Goal: Task Accomplishment & Management: Manage account settings

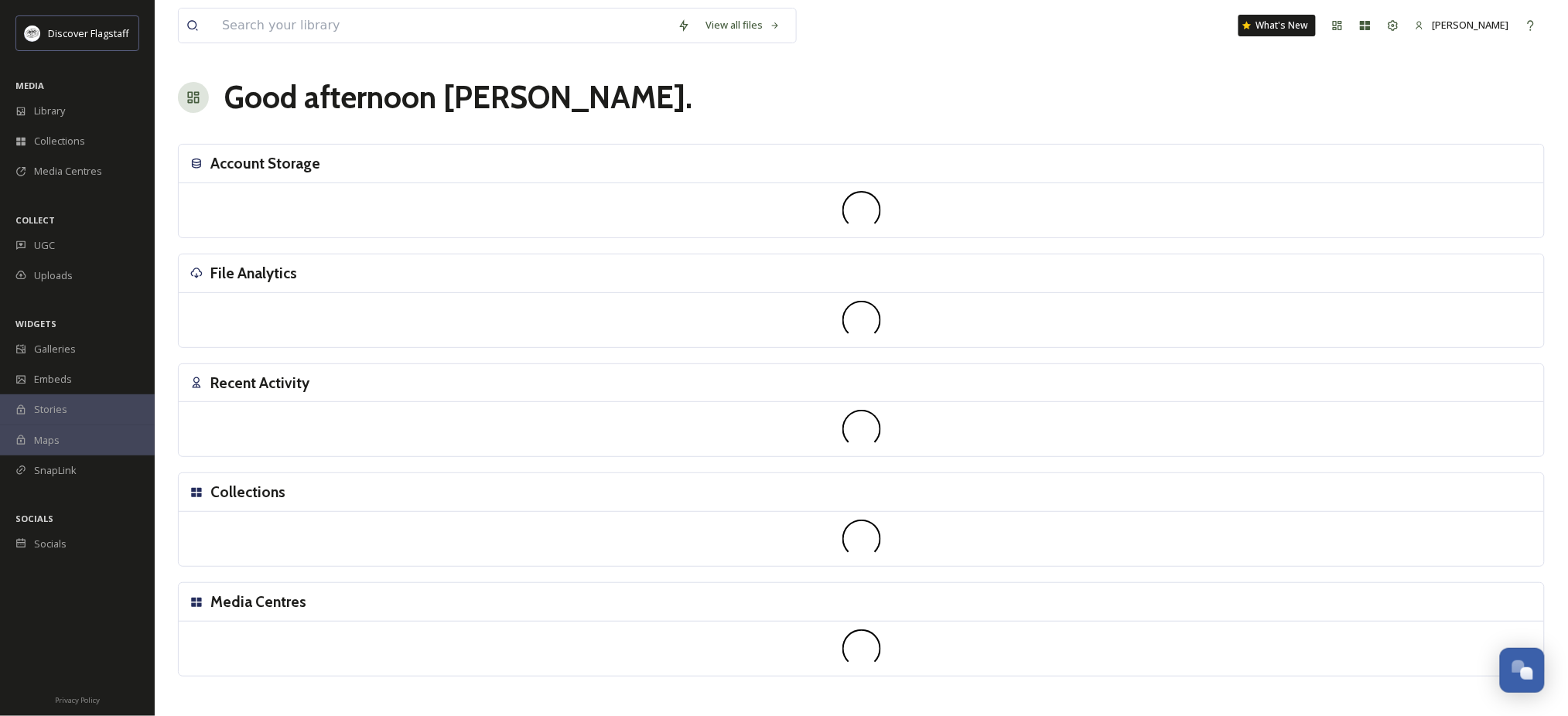
click at [567, 396] on div "Recent Activity" at bounding box center [862, 383] width 1366 height 38
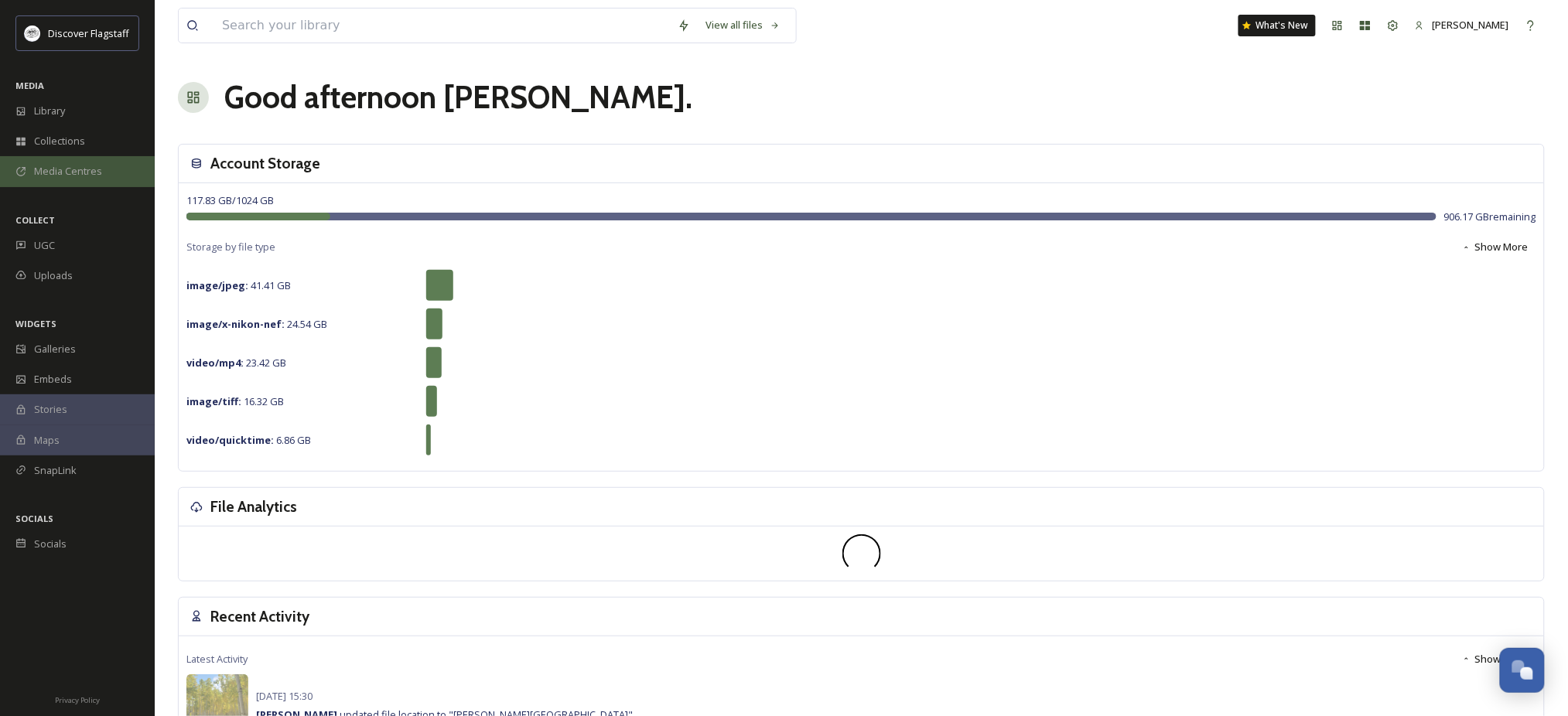
click at [64, 179] on span "Media Centres" at bounding box center [68, 171] width 68 height 14
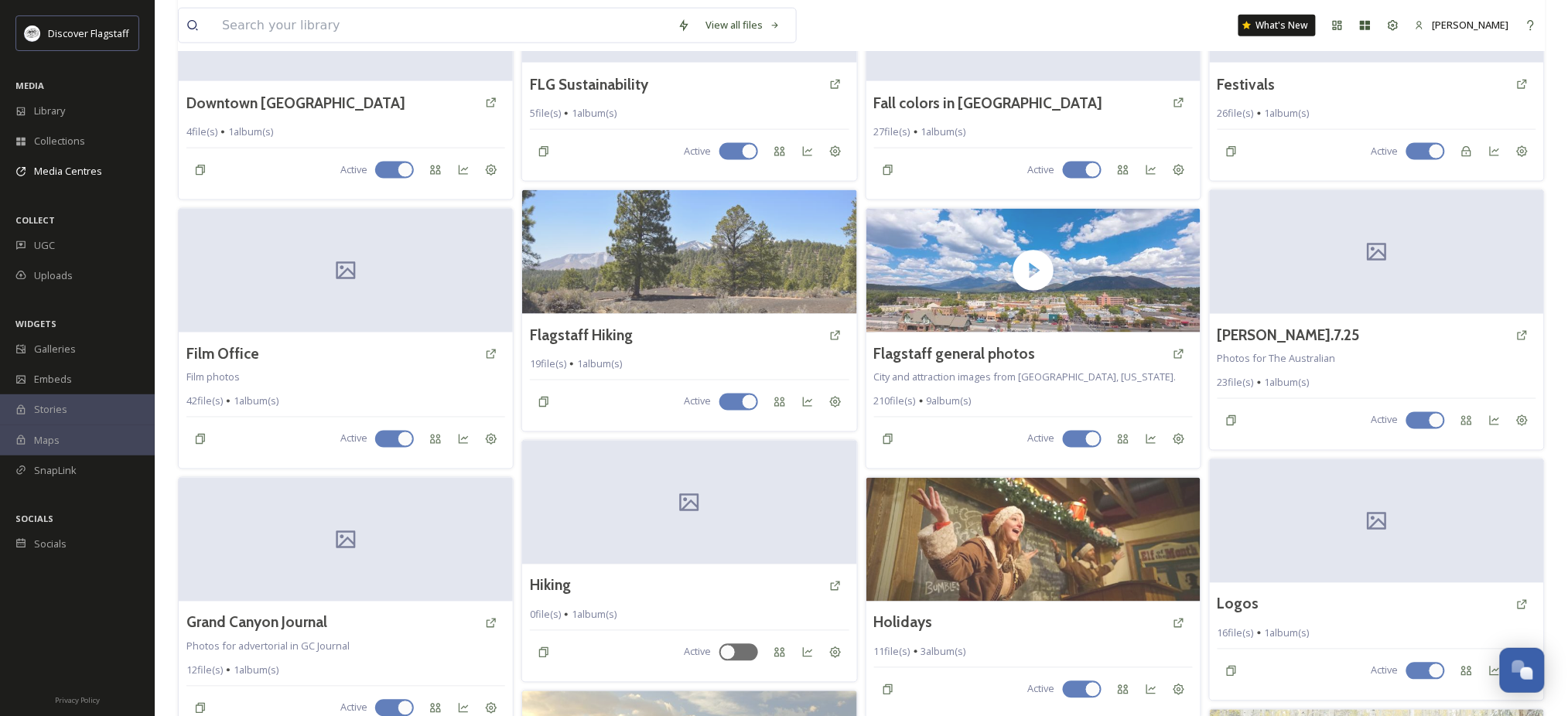
scroll to position [928, 0]
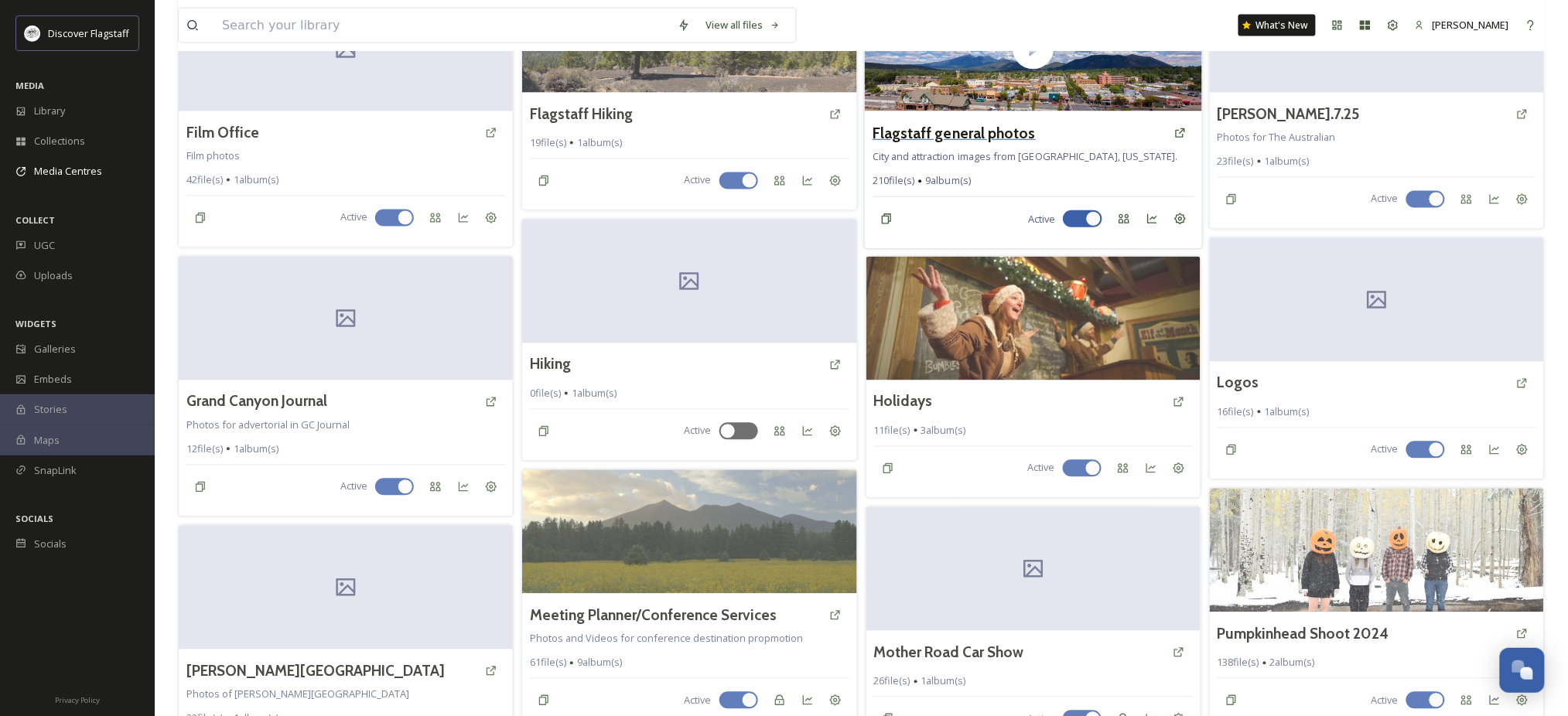
click at [928, 144] on h3 "Flagstaff general photos" at bounding box center [953, 132] width 163 height 22
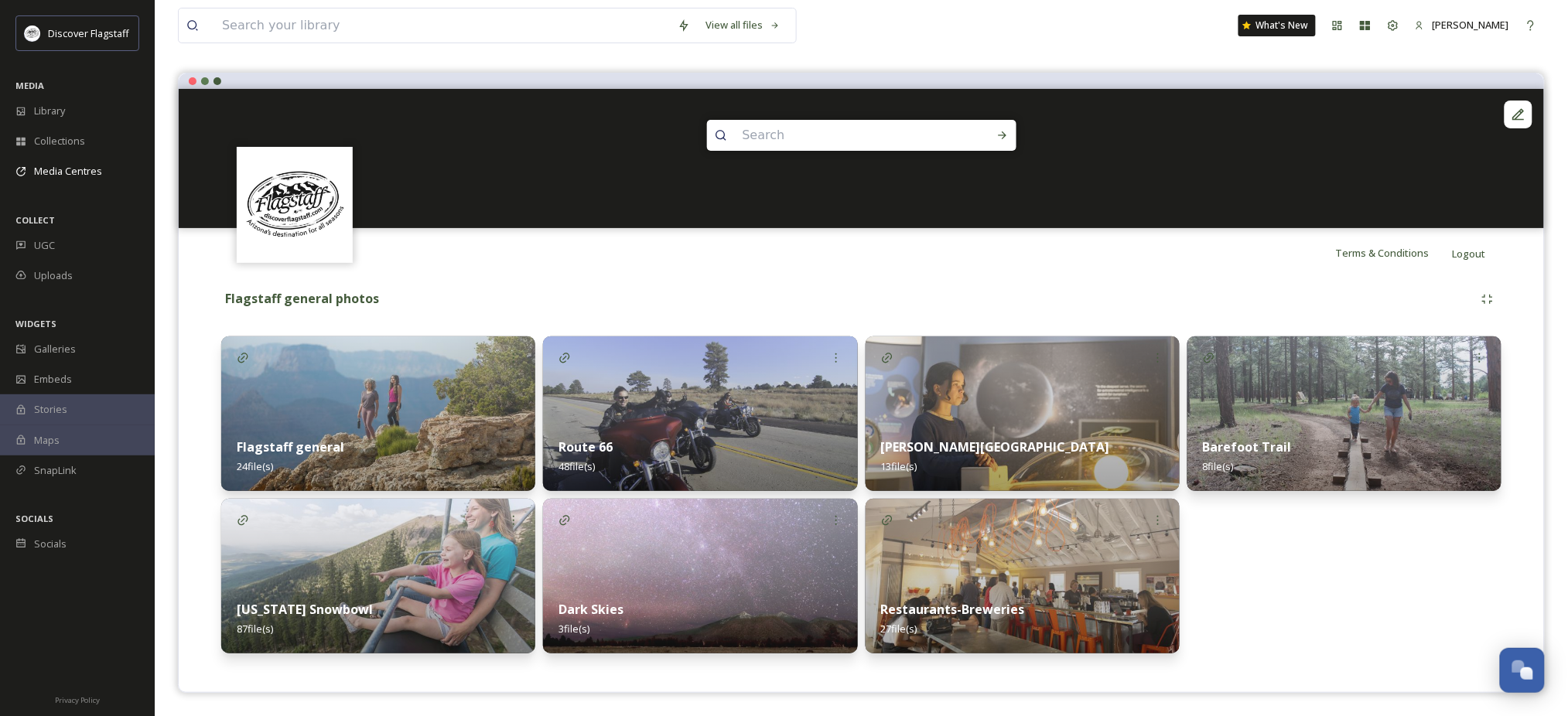
scroll to position [142, 0]
click at [436, 437] on div "Flagstaff general 24 file(s)" at bounding box center [378, 456] width 314 height 69
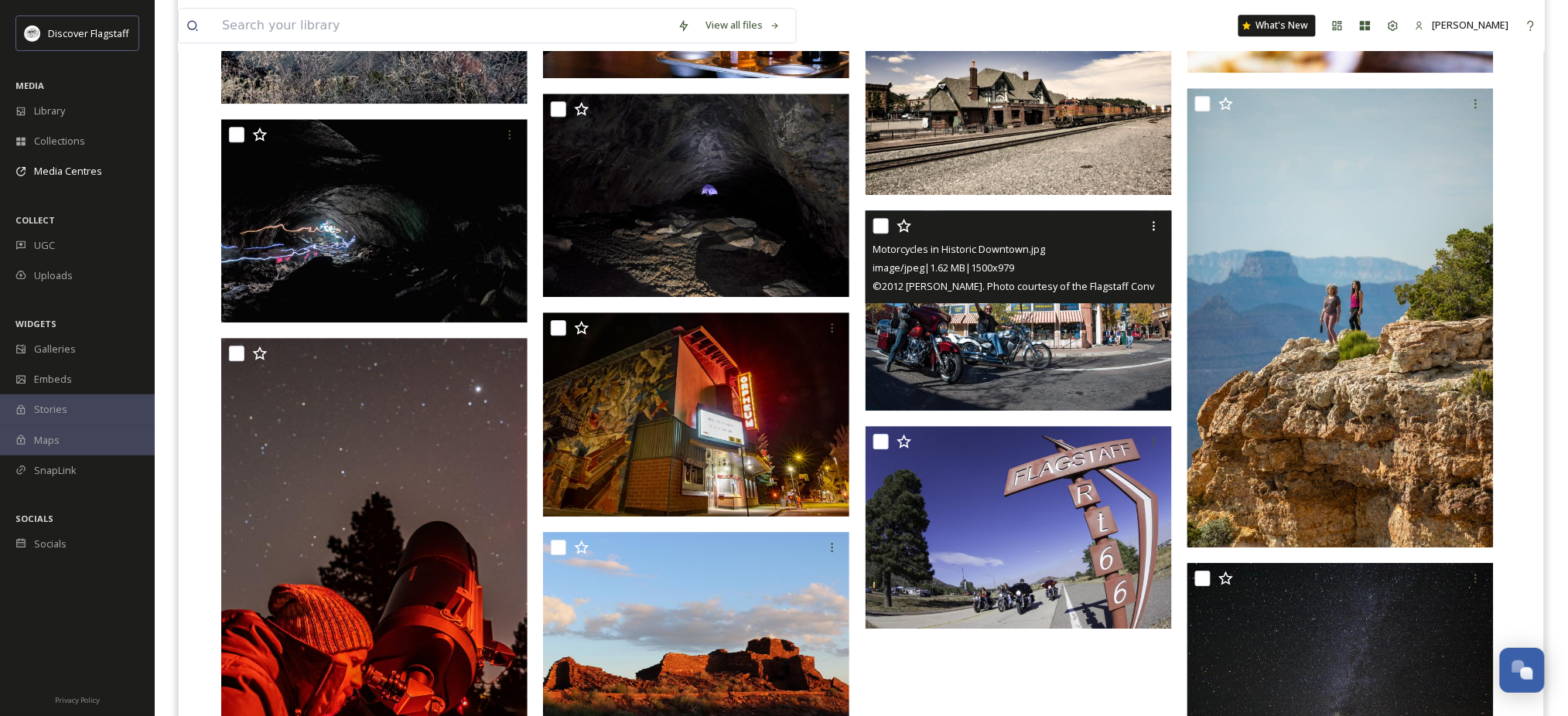
scroll to position [1444, 0]
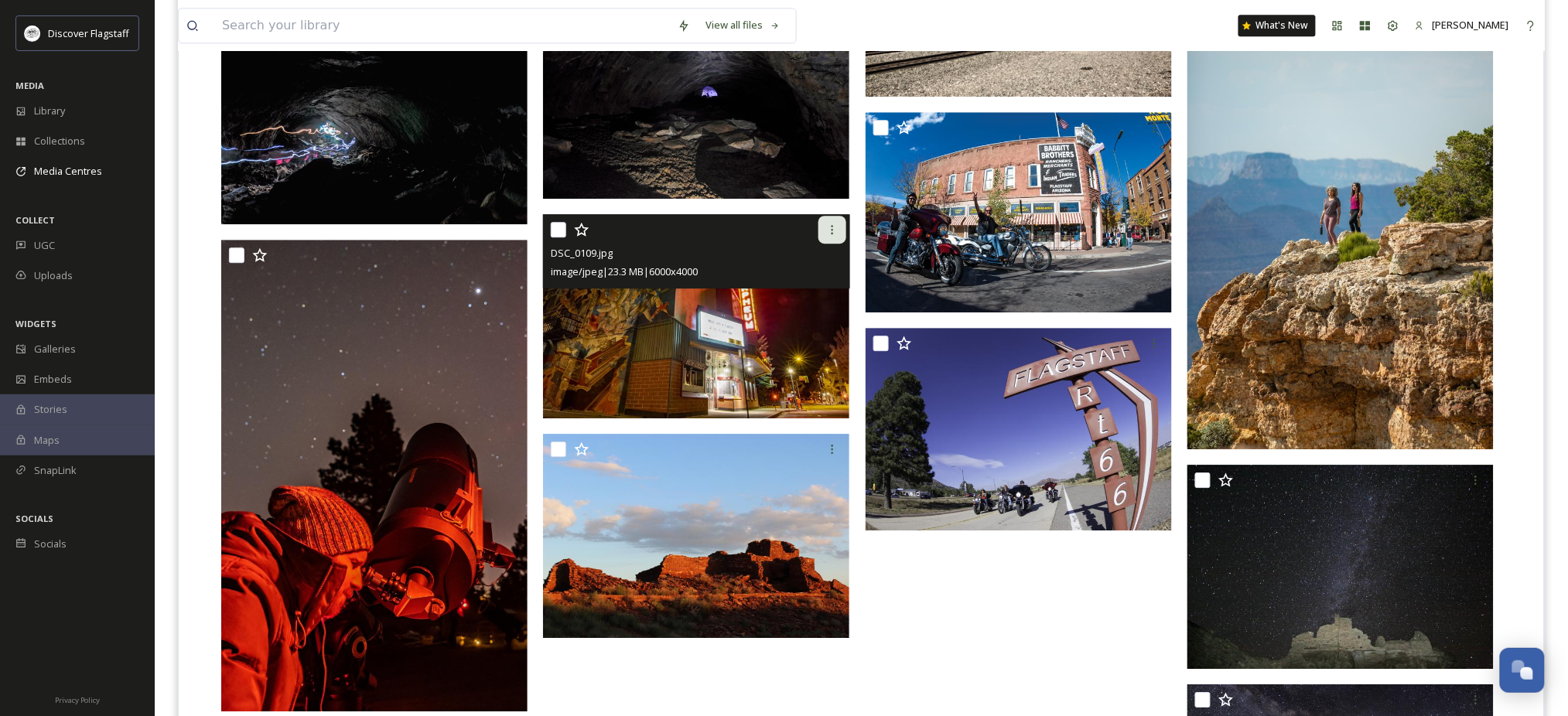
click at [820, 243] on div at bounding box center [832, 229] width 28 height 28
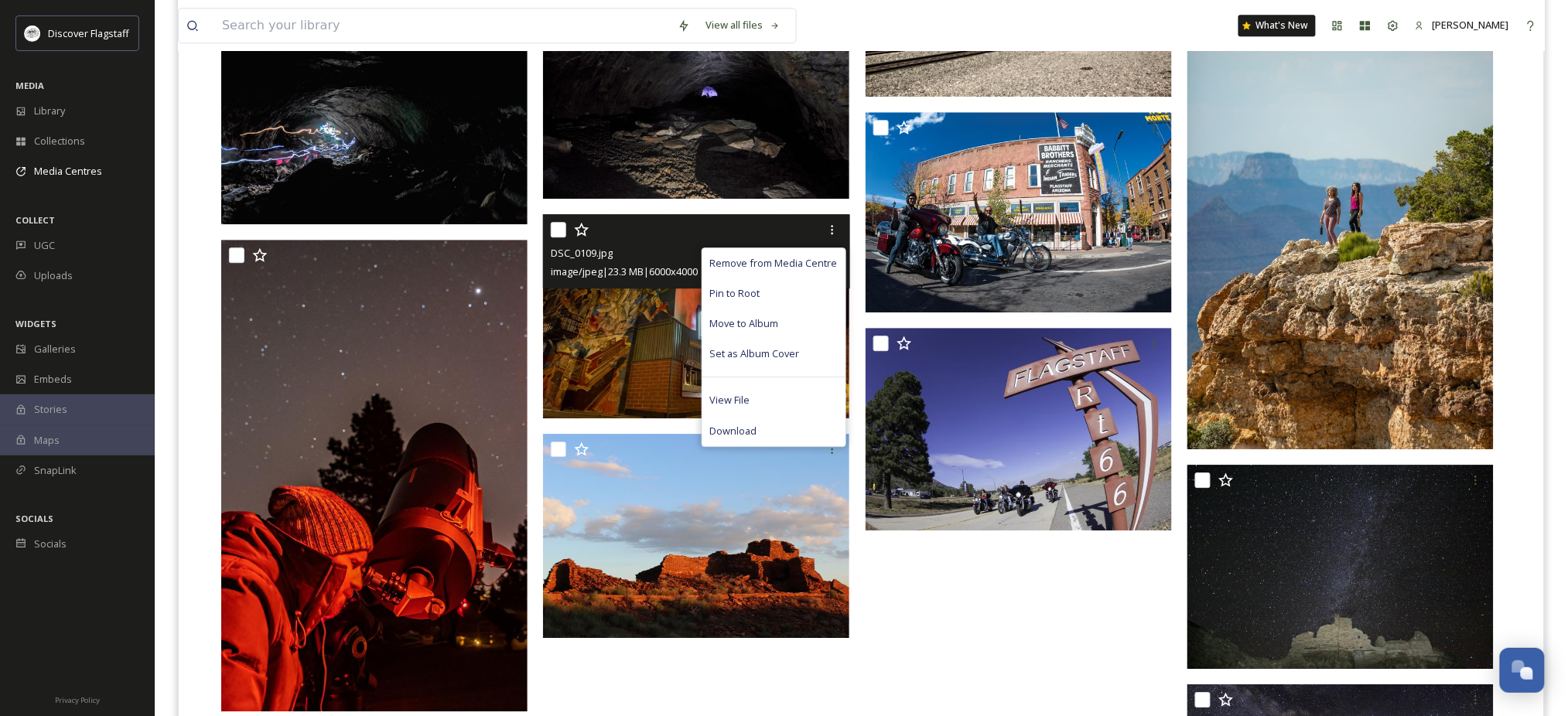
click at [597, 336] on img at bounding box center [696, 316] width 306 height 204
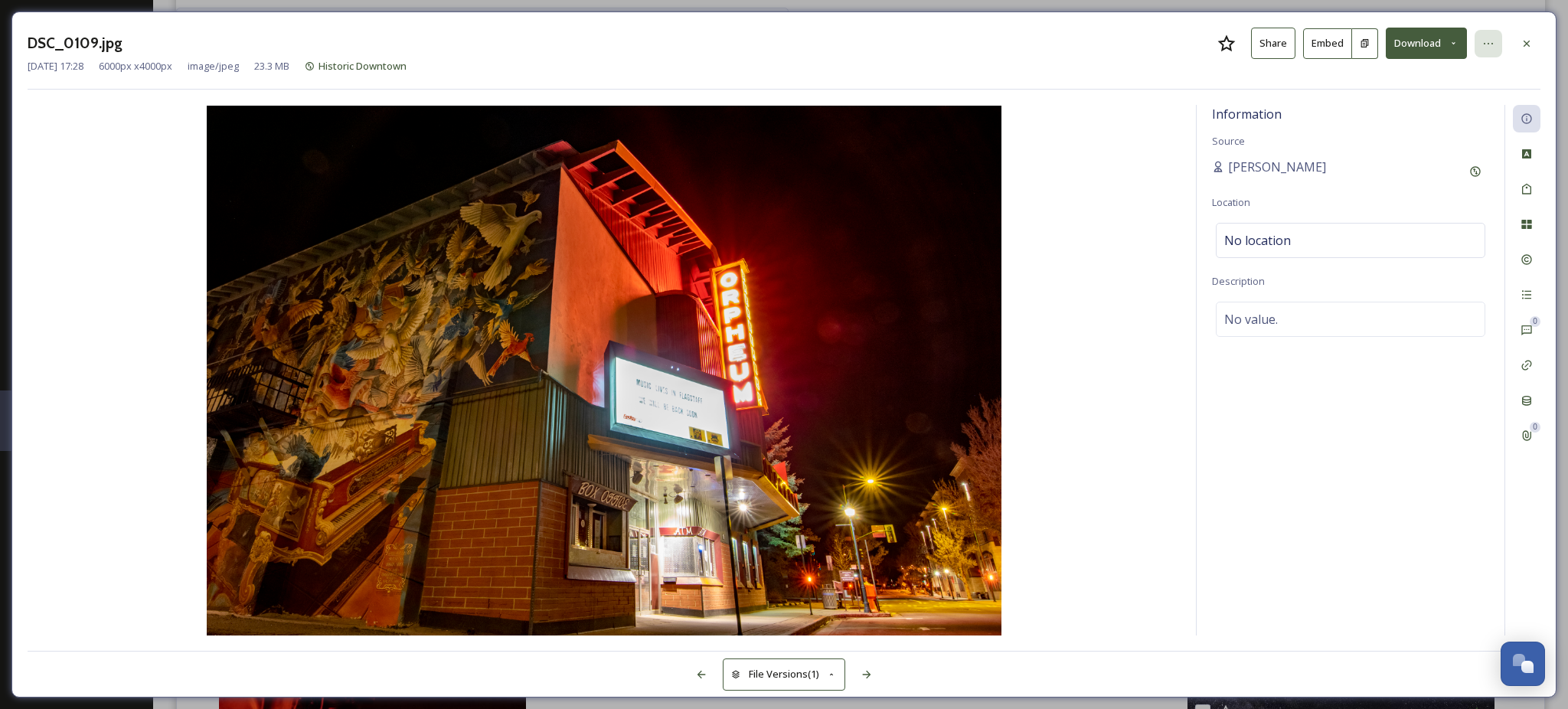
click at [1485, 49] on icon at bounding box center [1488, 43] width 12 height 12
click at [1440, 85] on div "Rename File" at bounding box center [1414, 77] width 182 height 30
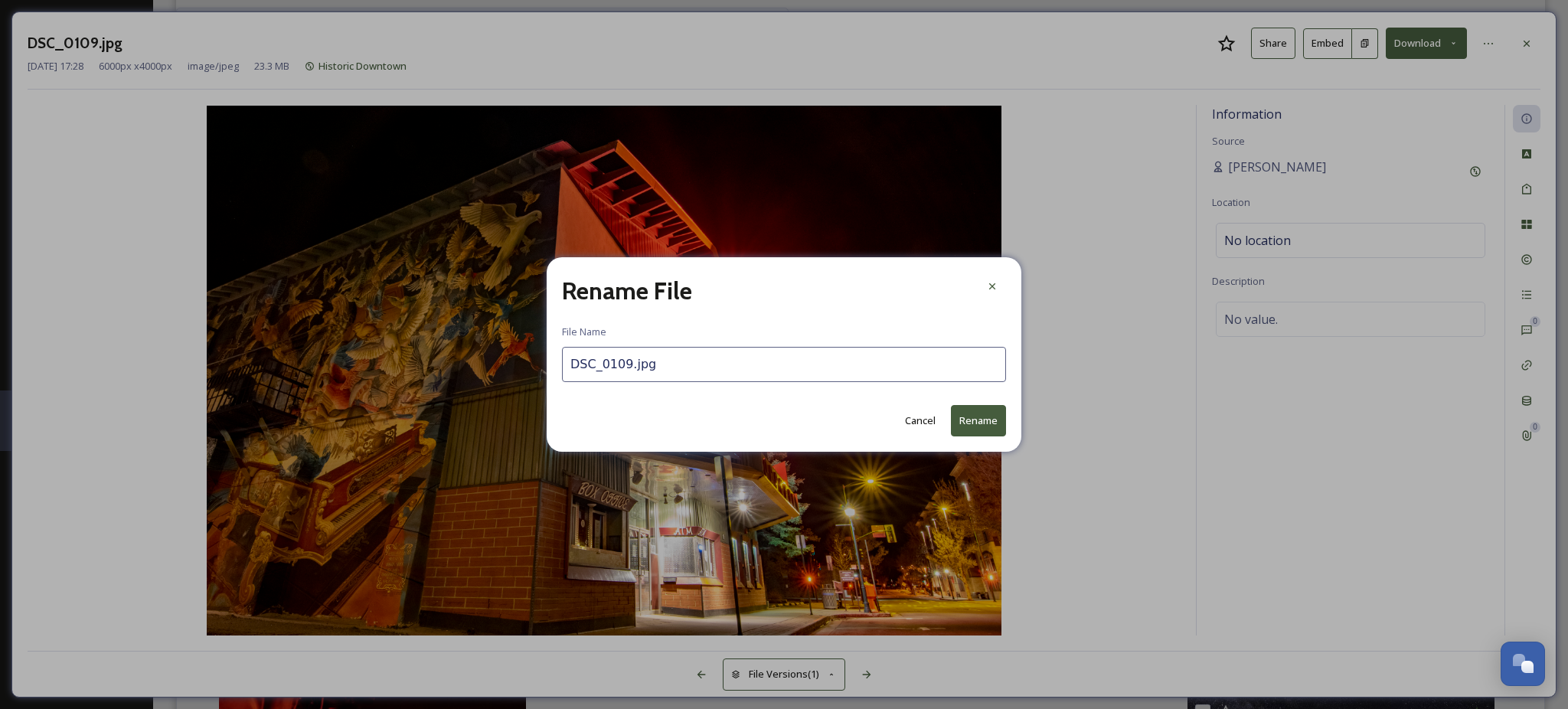
drag, startPoint x: 726, startPoint y: 377, endPoint x: 420, endPoint y: 378, distance: 306.0
click at [420, 378] on div "Rename File File Name DSC_0109.jpg Cancel Rename" at bounding box center [784, 354] width 1568 height 709
type input "OrpheumTheater"
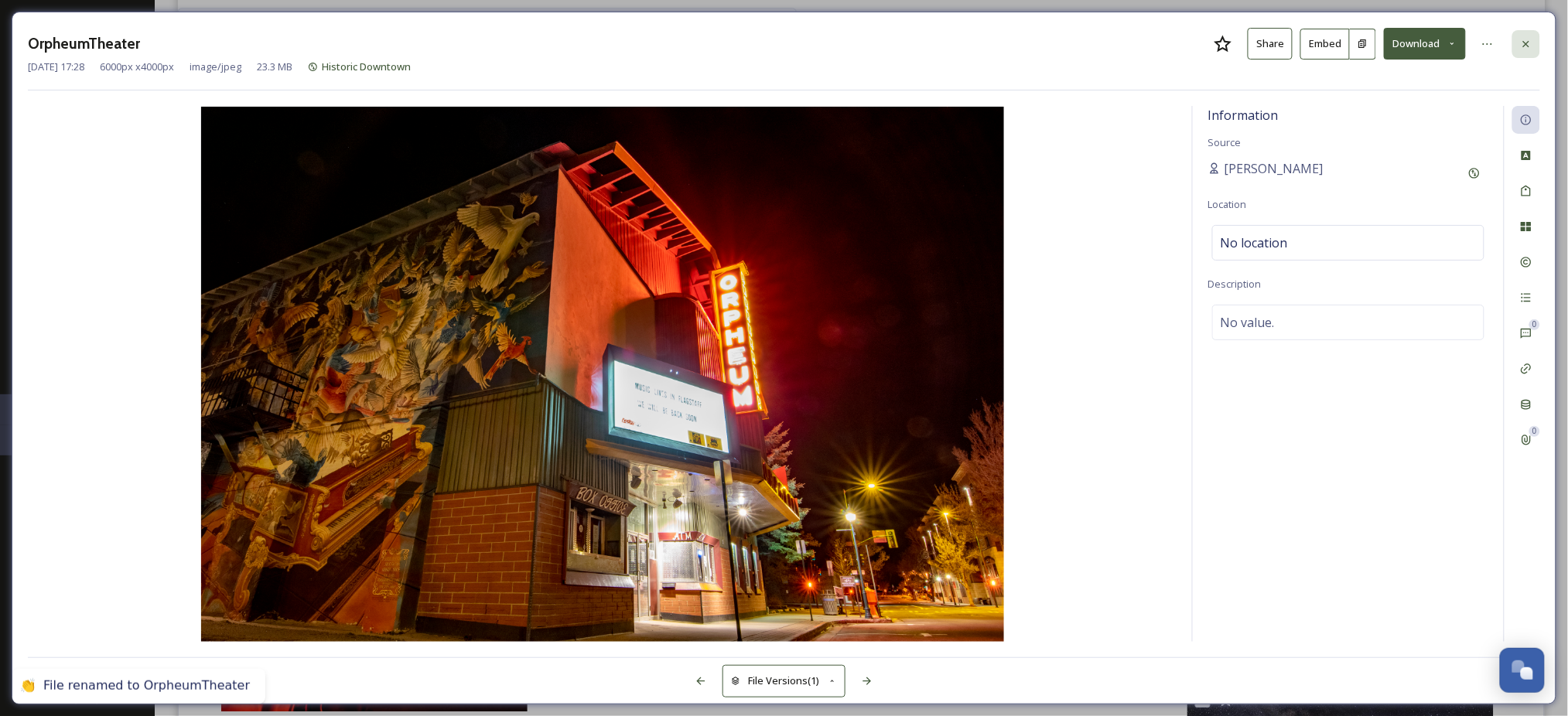
click at [1526, 47] on icon at bounding box center [1526, 43] width 6 height 6
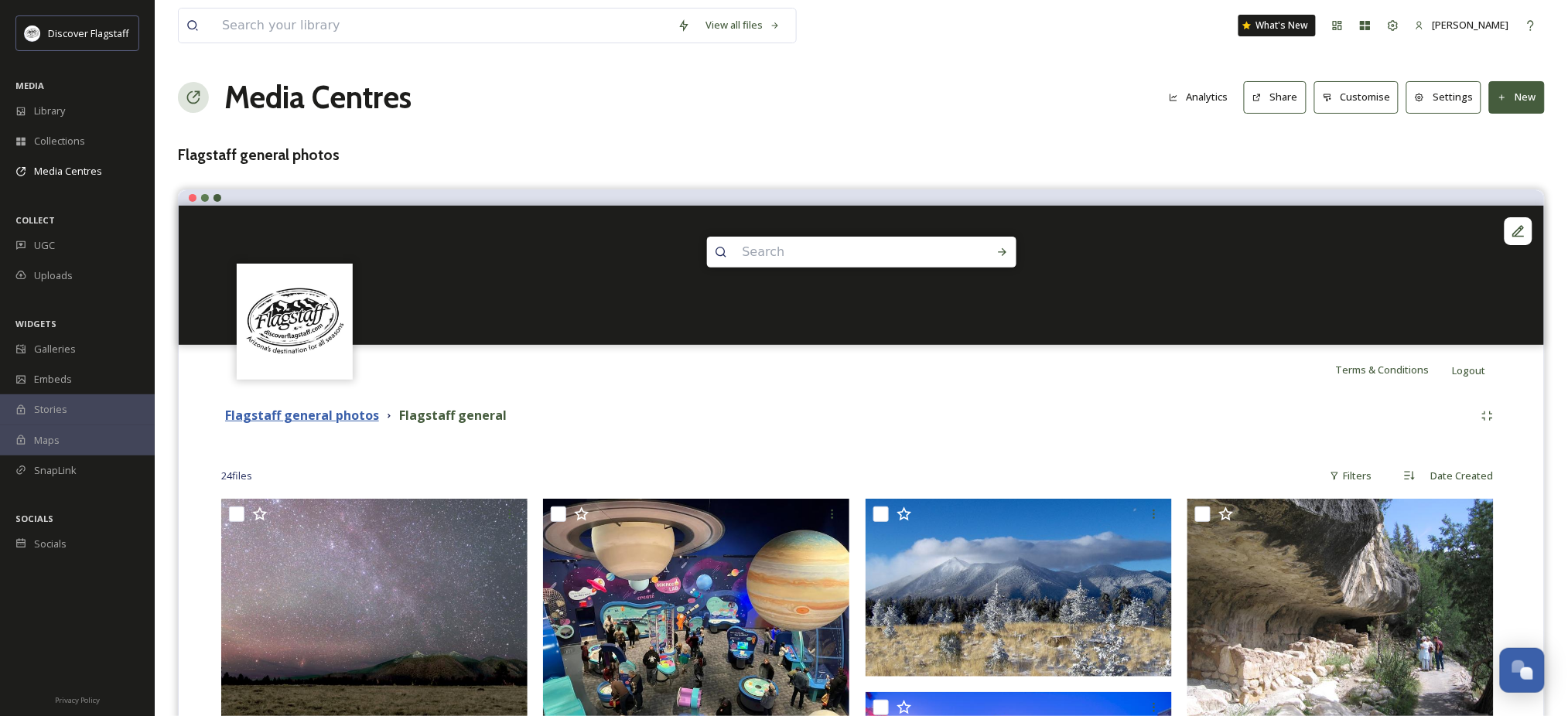
click at [379, 424] on strong "Flagstaff general photos" at bounding box center [303, 415] width 154 height 17
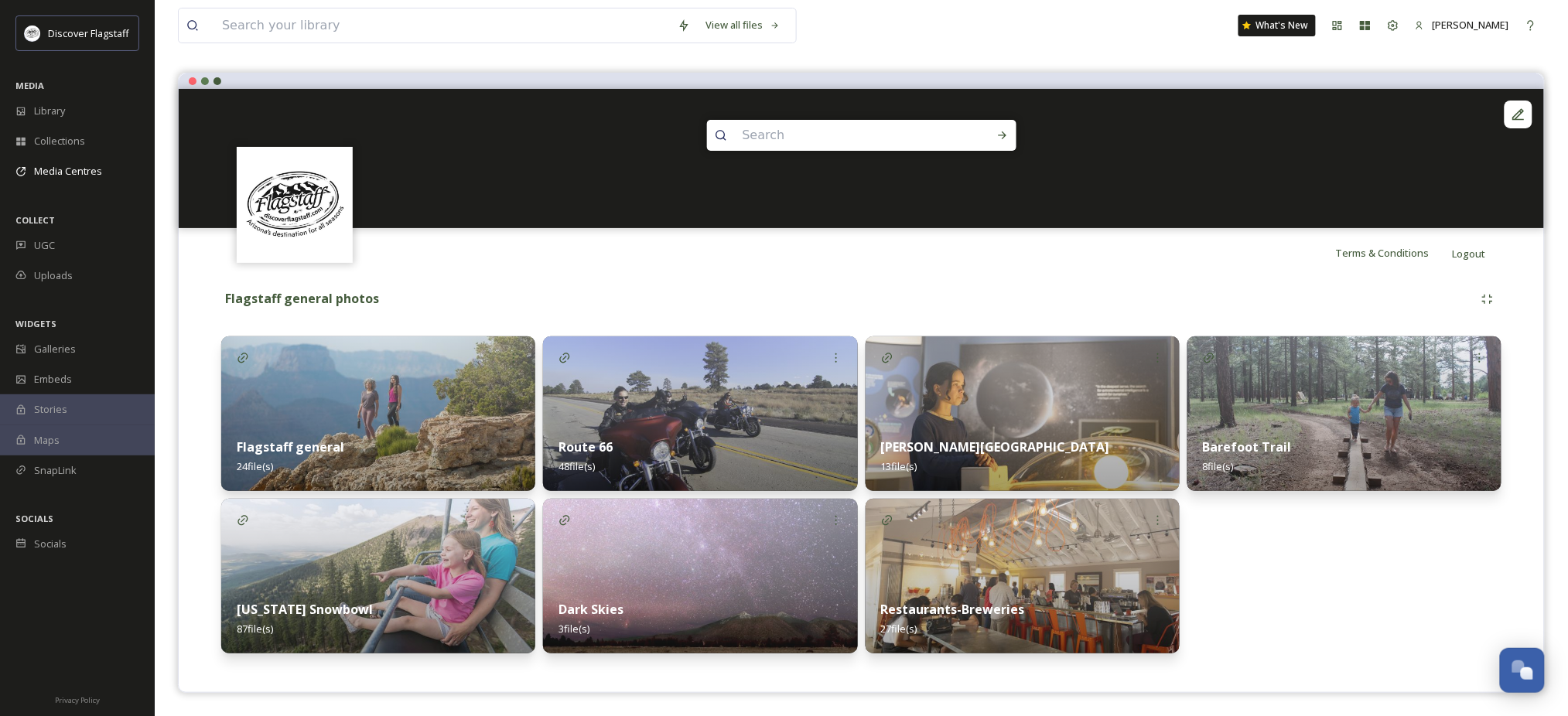
scroll to position [142, 0]
click at [335, 601] on strong "Arizona Snowbowl" at bounding box center [305, 609] width 136 height 17
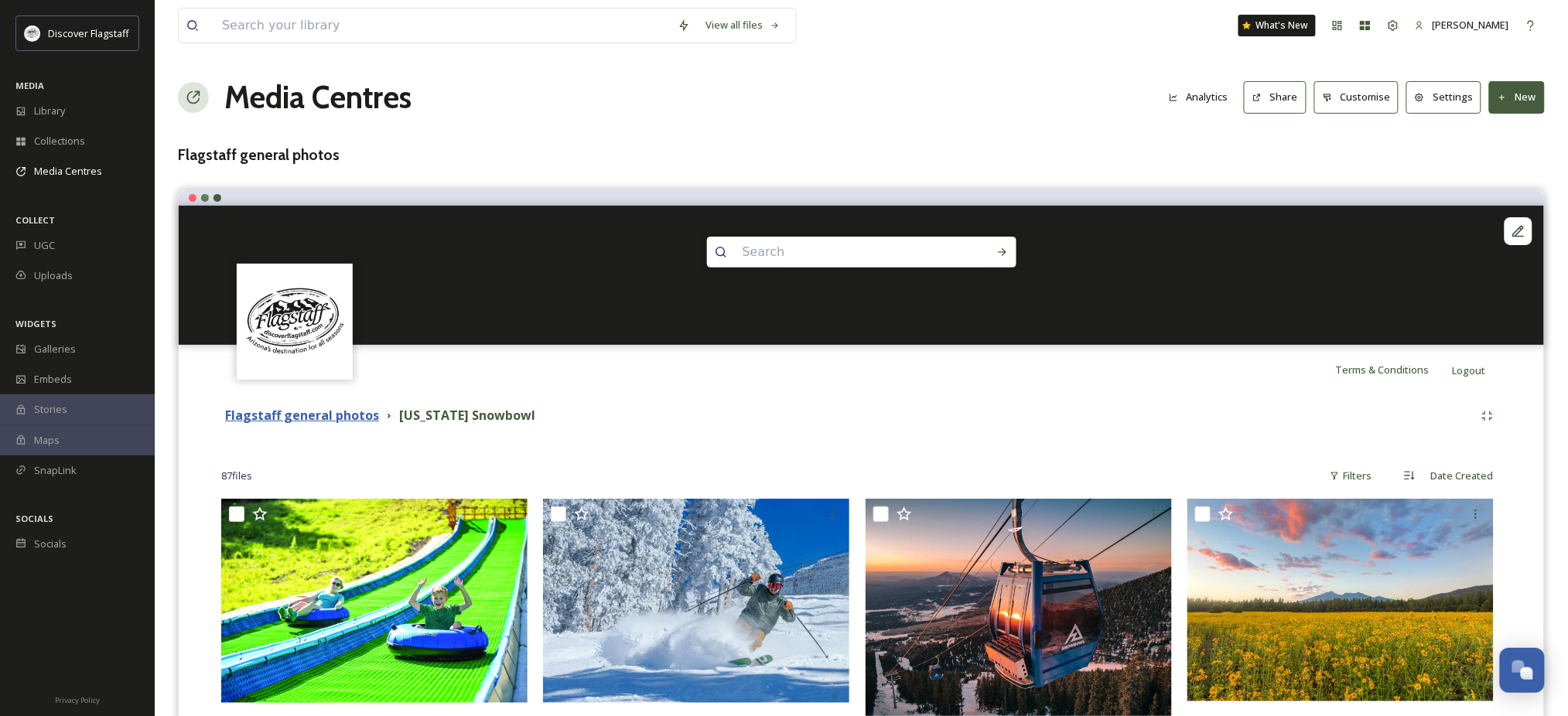
click at [351, 424] on strong "Flagstaff general photos" at bounding box center [303, 415] width 154 height 17
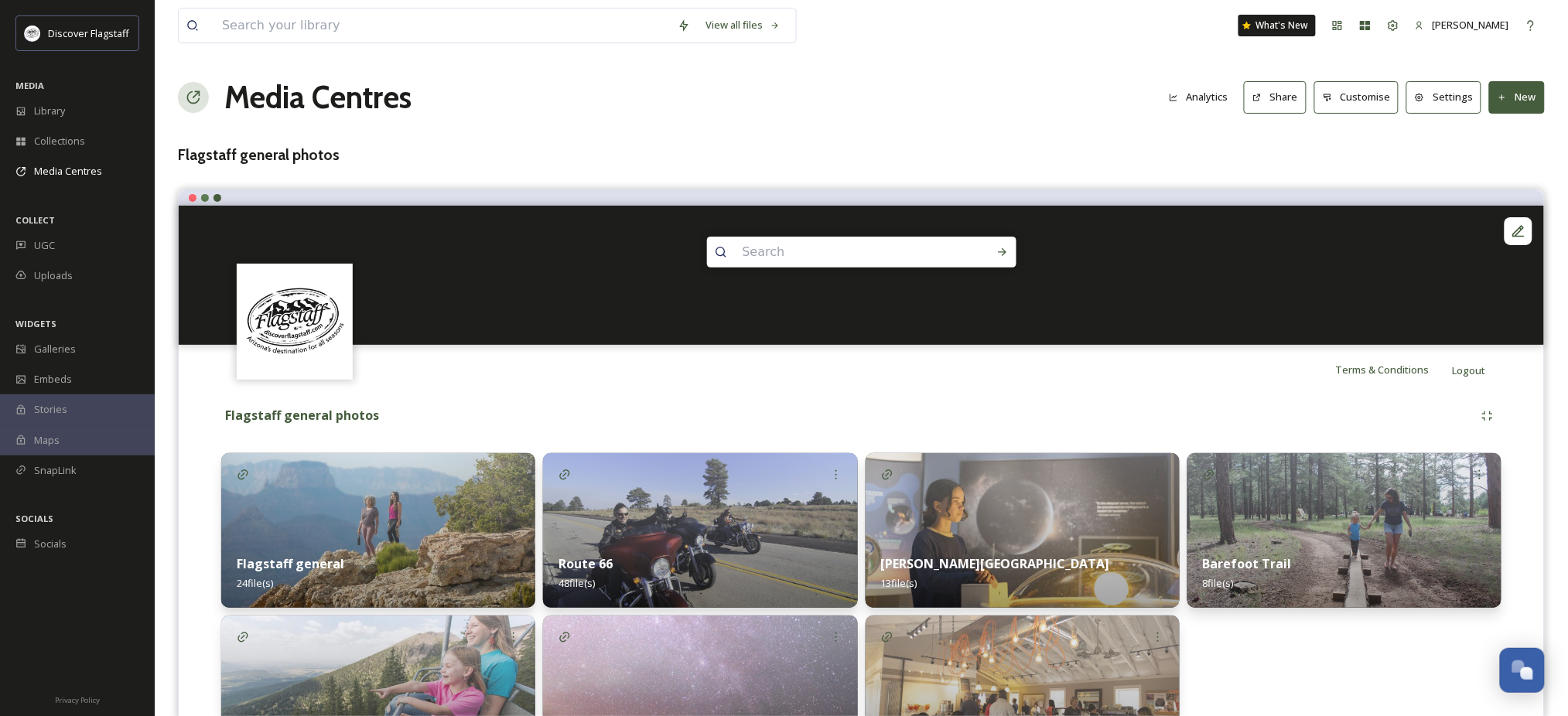
click at [1244, 113] on button "Share" at bounding box center [1275, 97] width 63 height 31
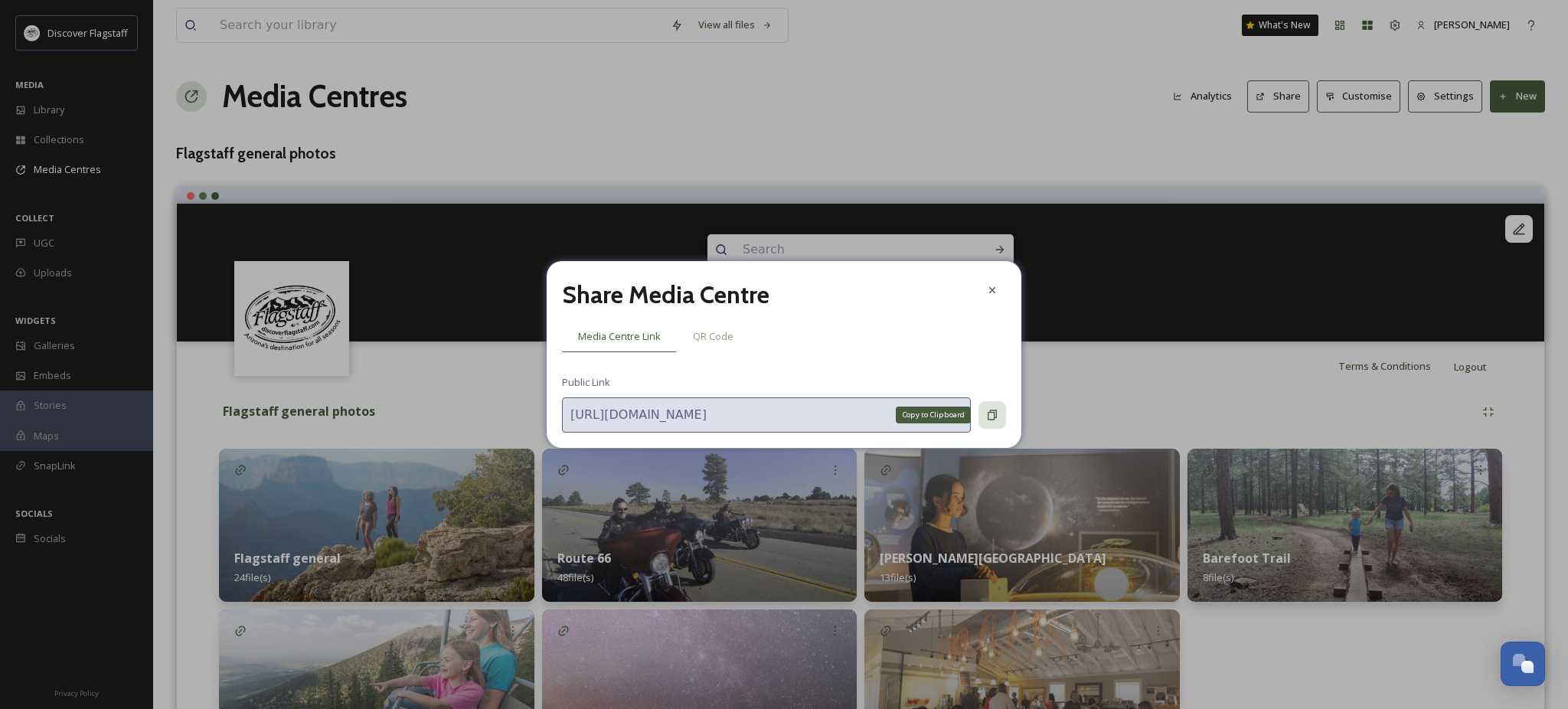
click at [986, 421] on icon at bounding box center [992, 416] width 12 height 12
click at [988, 421] on icon at bounding box center [992, 415] width 9 height 10
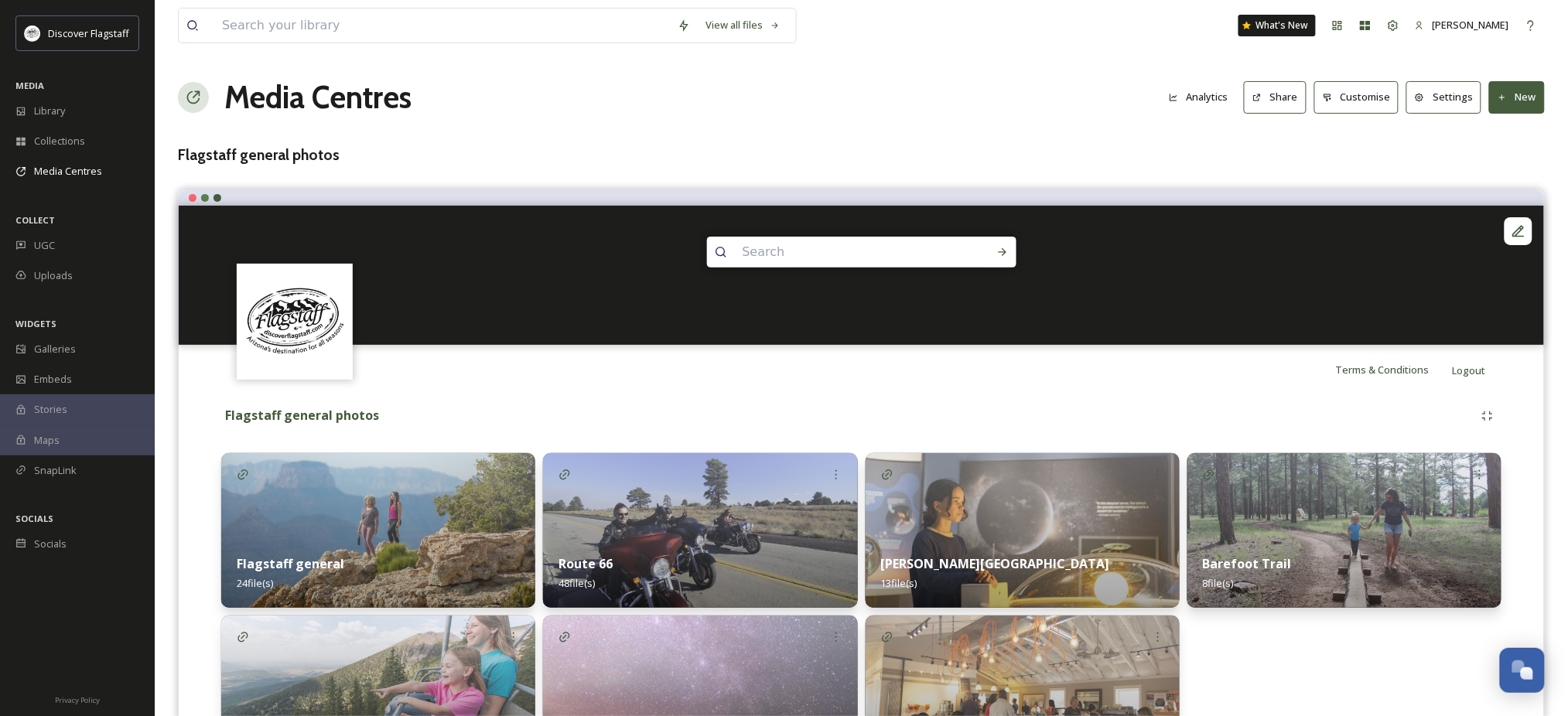
click at [1441, 100] on button "Settings" at bounding box center [1444, 97] width 75 height 31
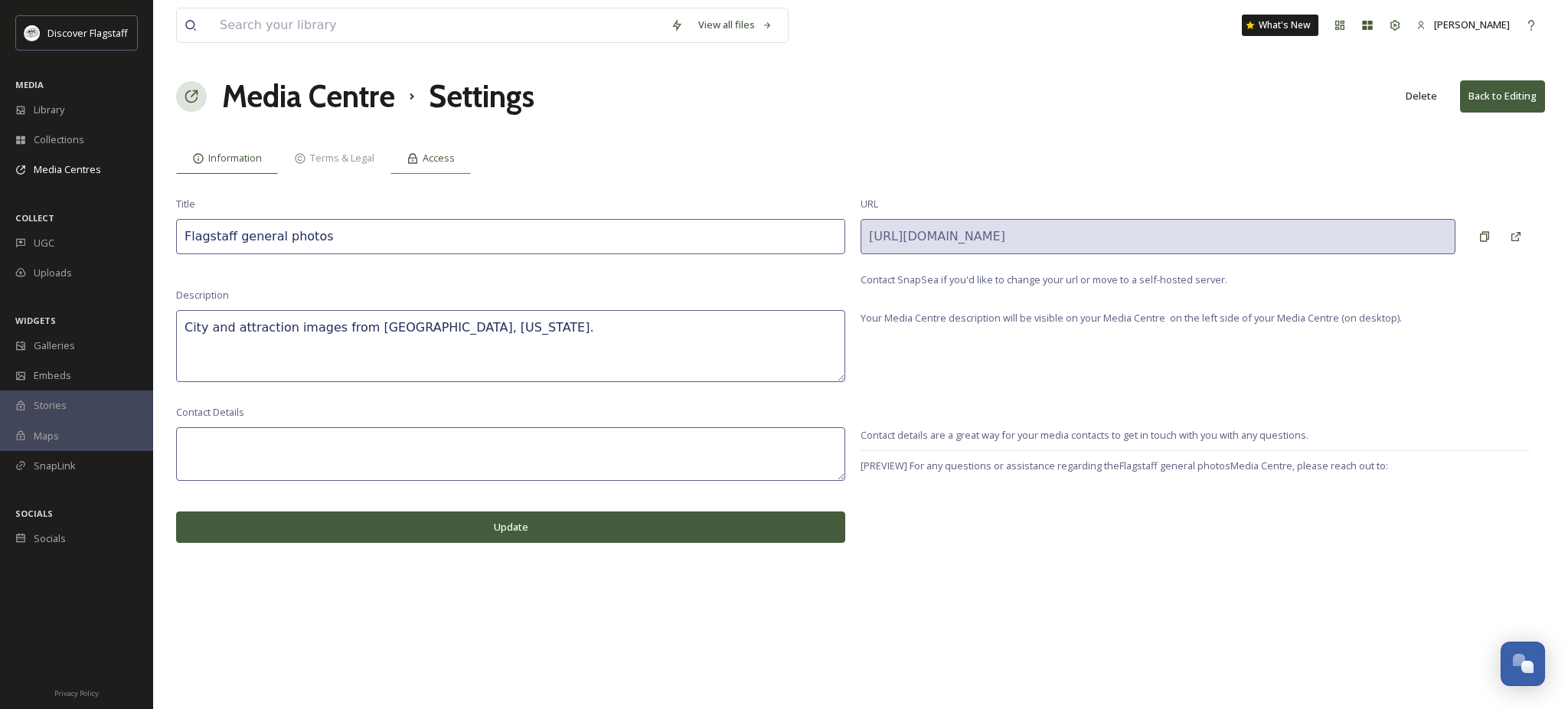
click at [454, 166] on span "Access" at bounding box center [439, 158] width 32 height 14
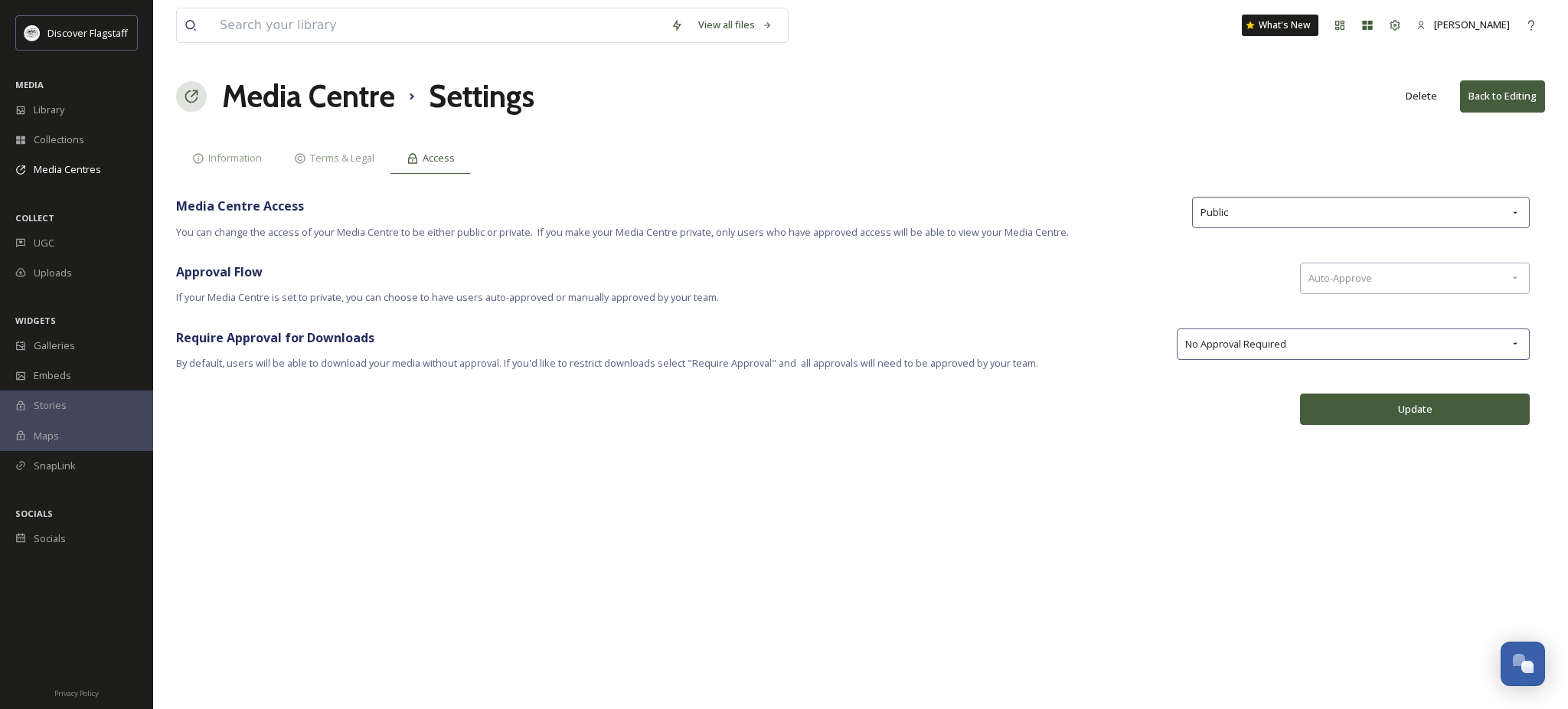
click at [1486, 105] on button "Back to Editing" at bounding box center [1502, 96] width 85 height 31
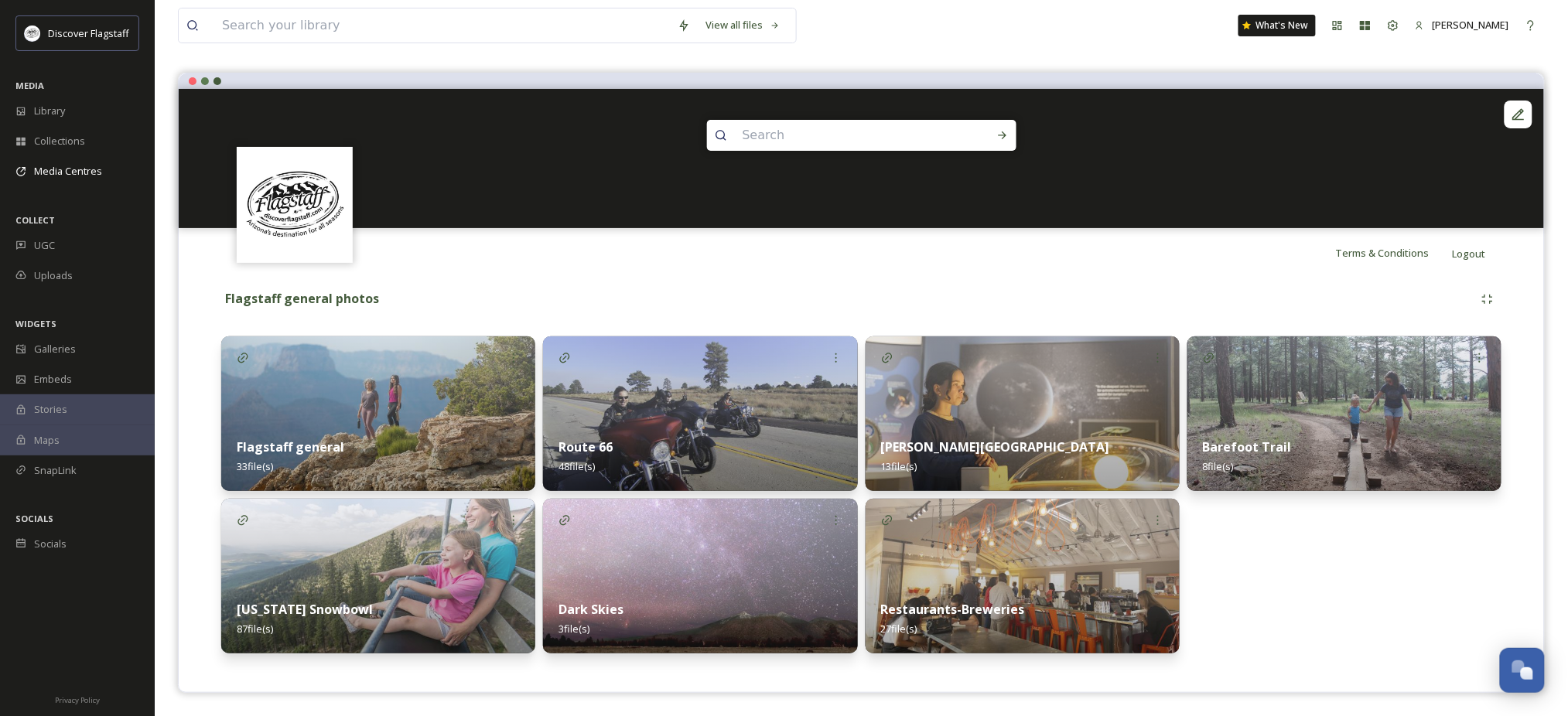
scroll to position [142, 0]
click at [930, 608] on strong "Restaurants-Breweries" at bounding box center [953, 609] width 144 height 17
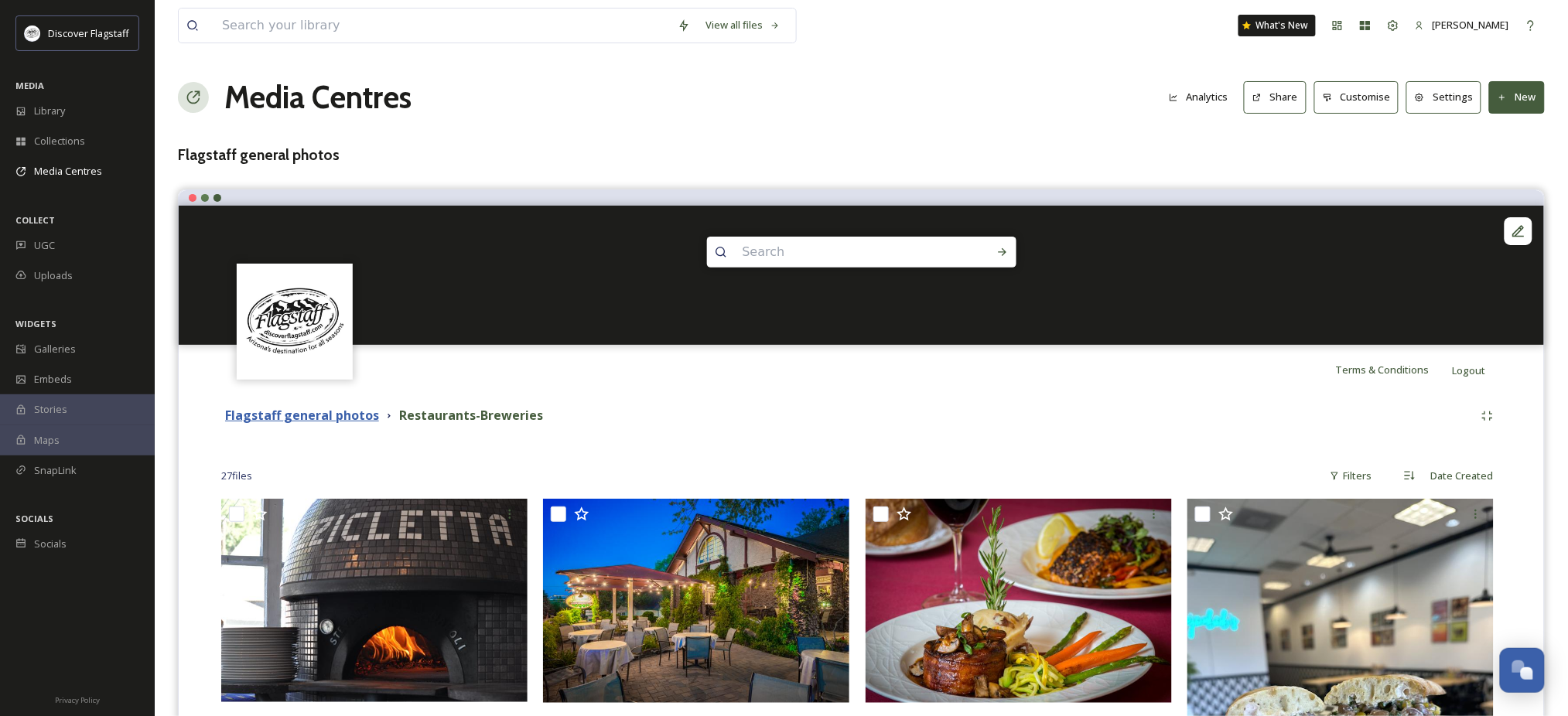
click at [362, 424] on strong "Flagstaff general photos" at bounding box center [303, 415] width 154 height 17
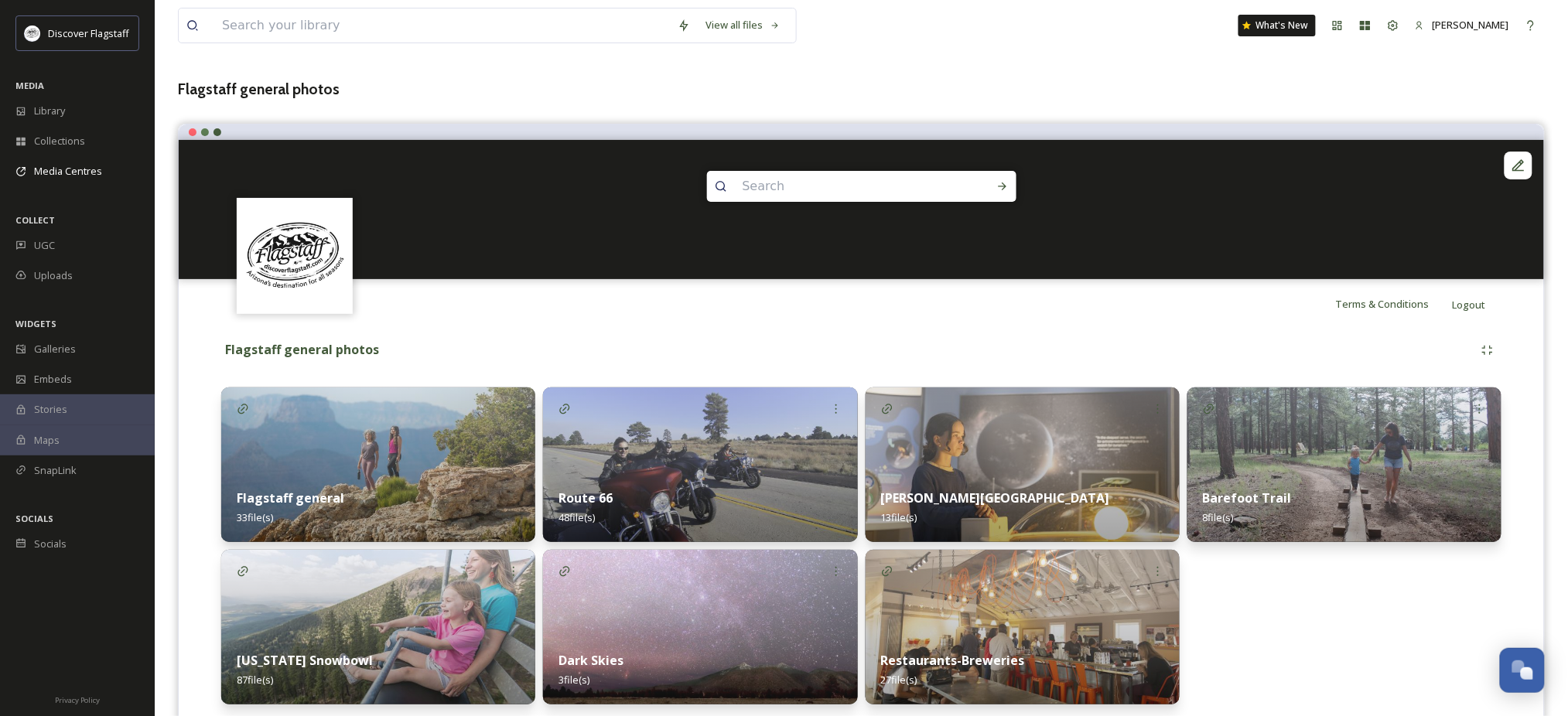
scroll to position [142, 0]
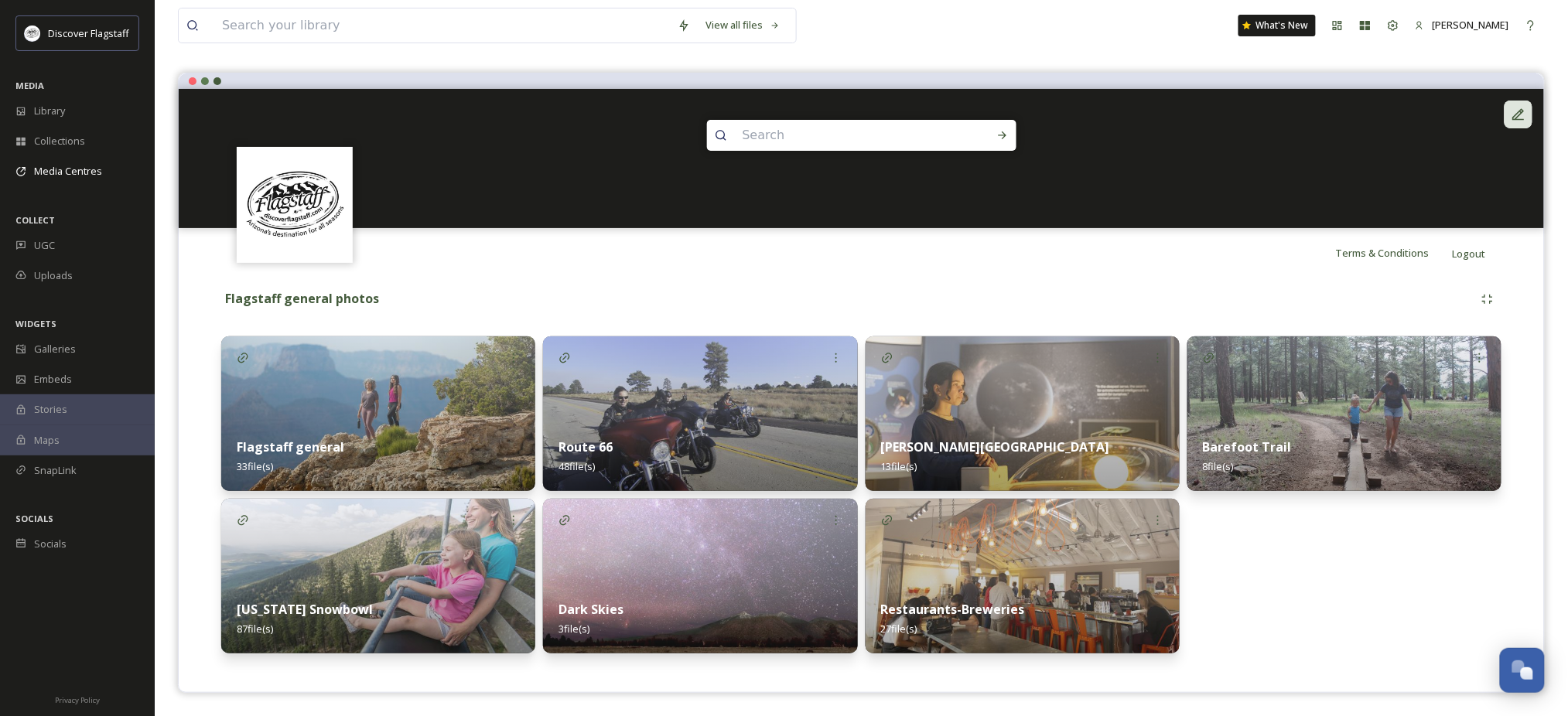
click at [1520, 100] on div at bounding box center [1518, 114] width 28 height 28
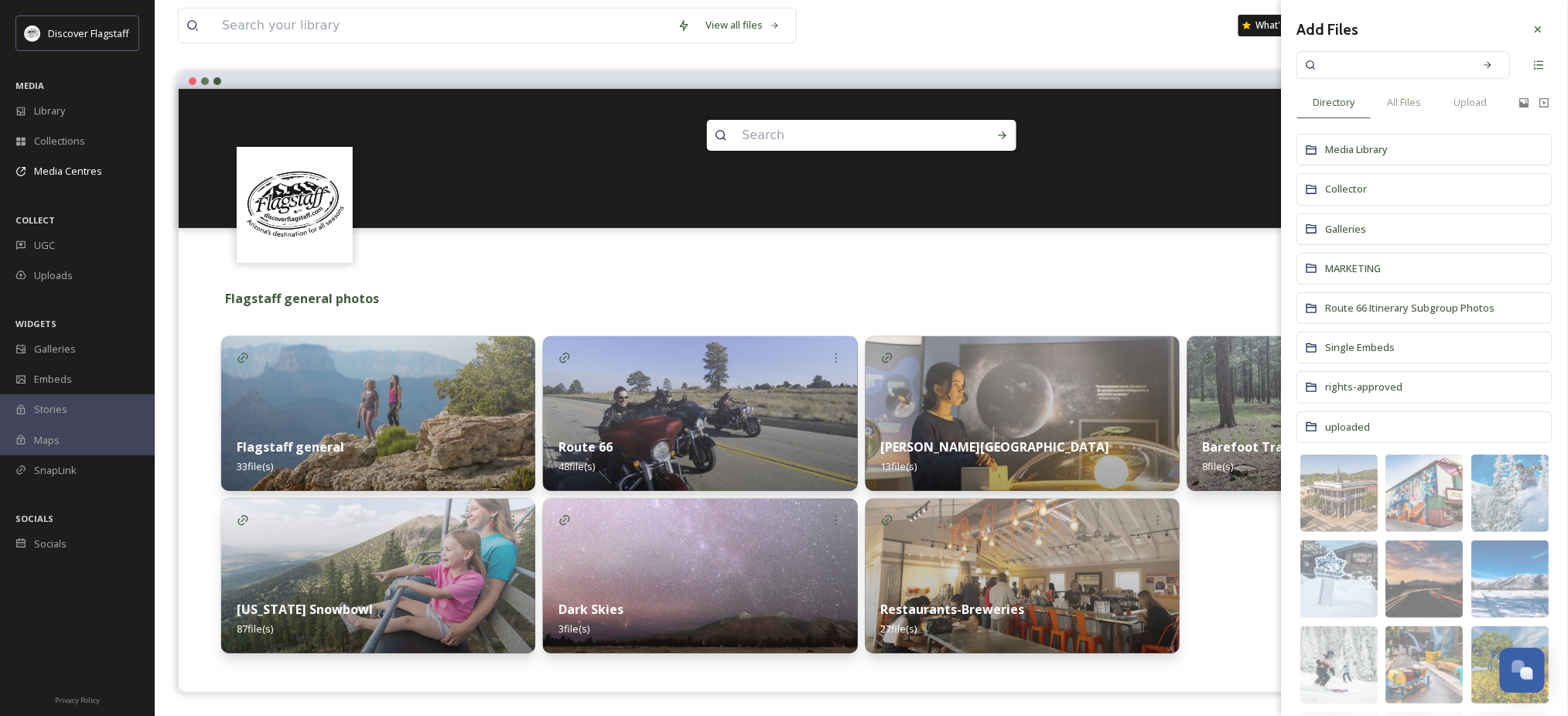
click at [1070, 237] on div "Terms & Conditions Logout" at bounding box center [862, 252] width 1366 height 49
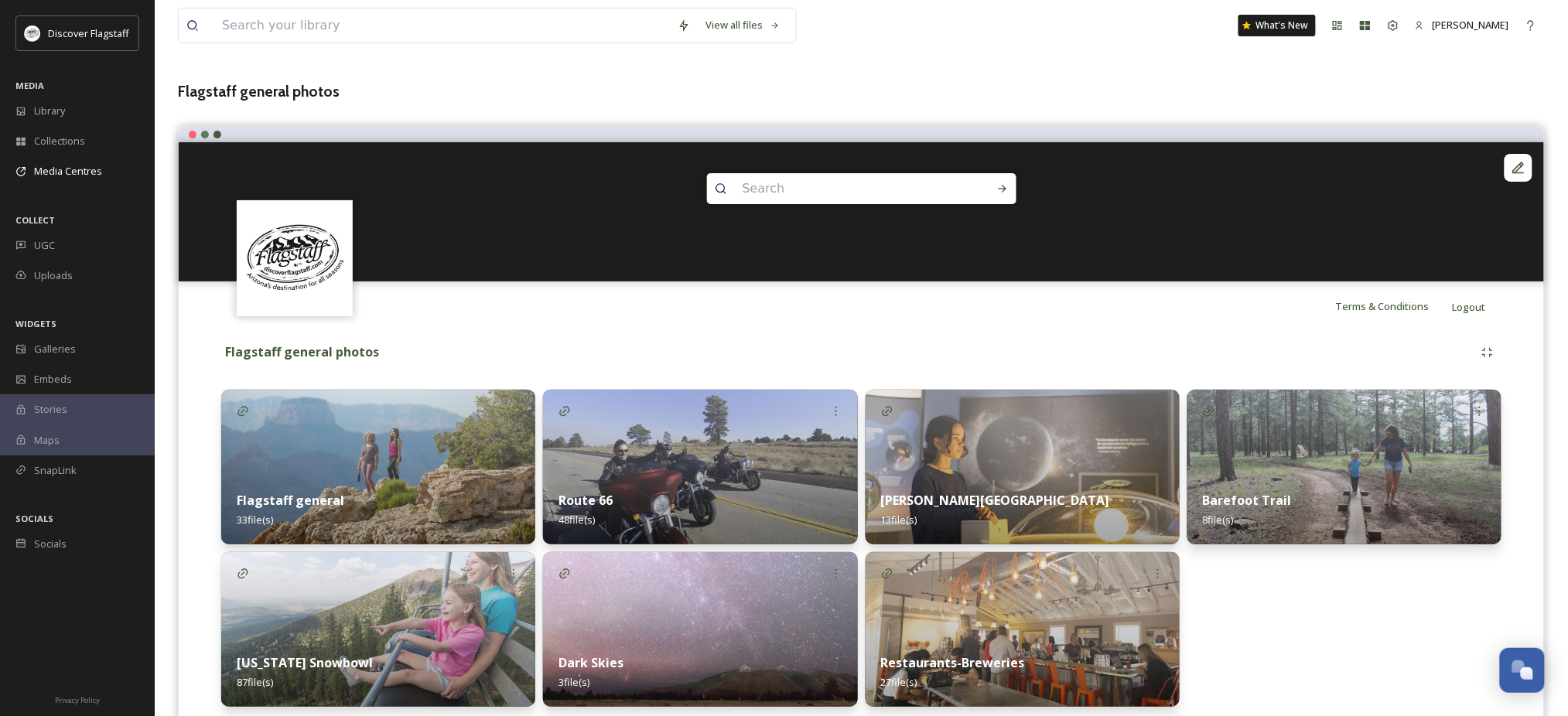
scroll to position [0, 0]
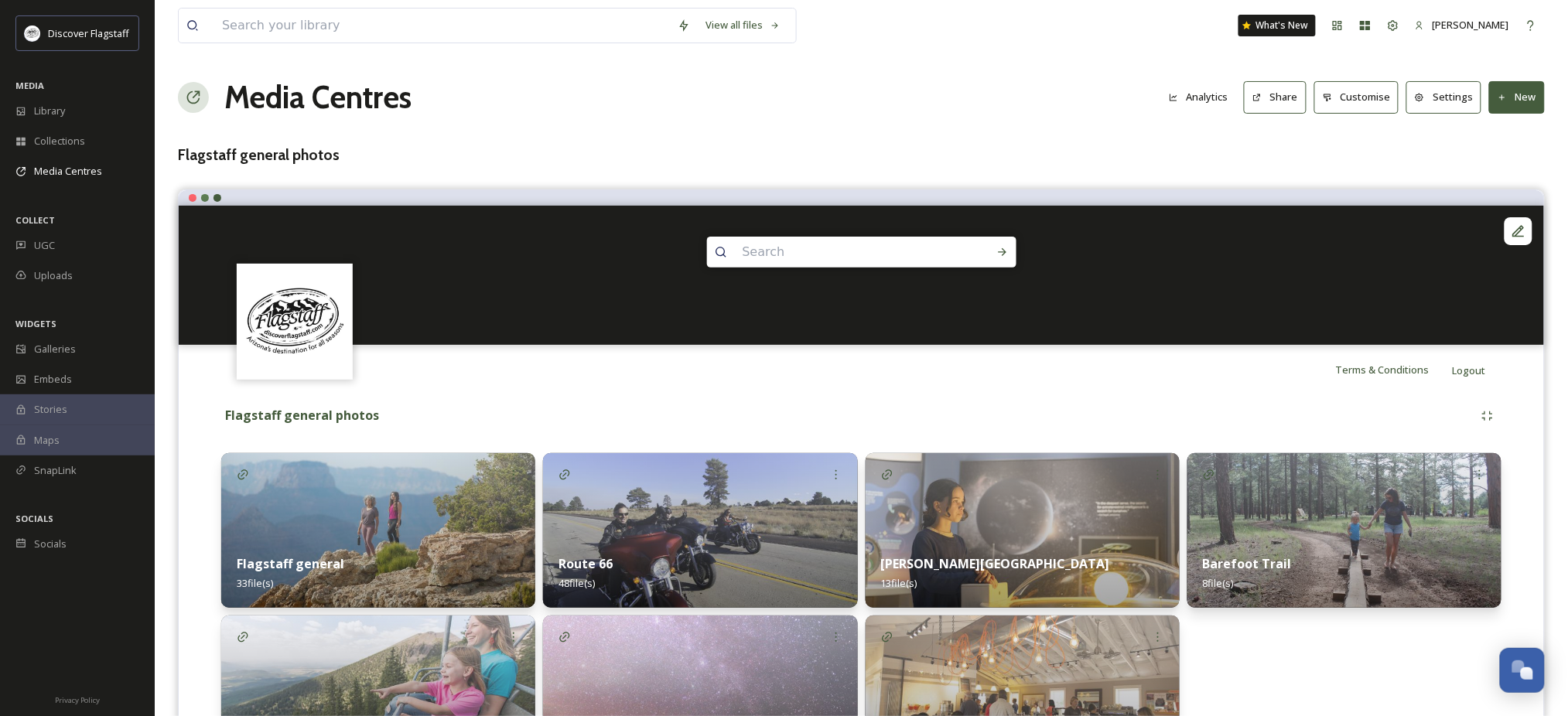
click at [1519, 110] on button "New" at bounding box center [1517, 97] width 55 height 31
click at [1492, 171] on span "Add Album" at bounding box center [1511, 164] width 50 height 14
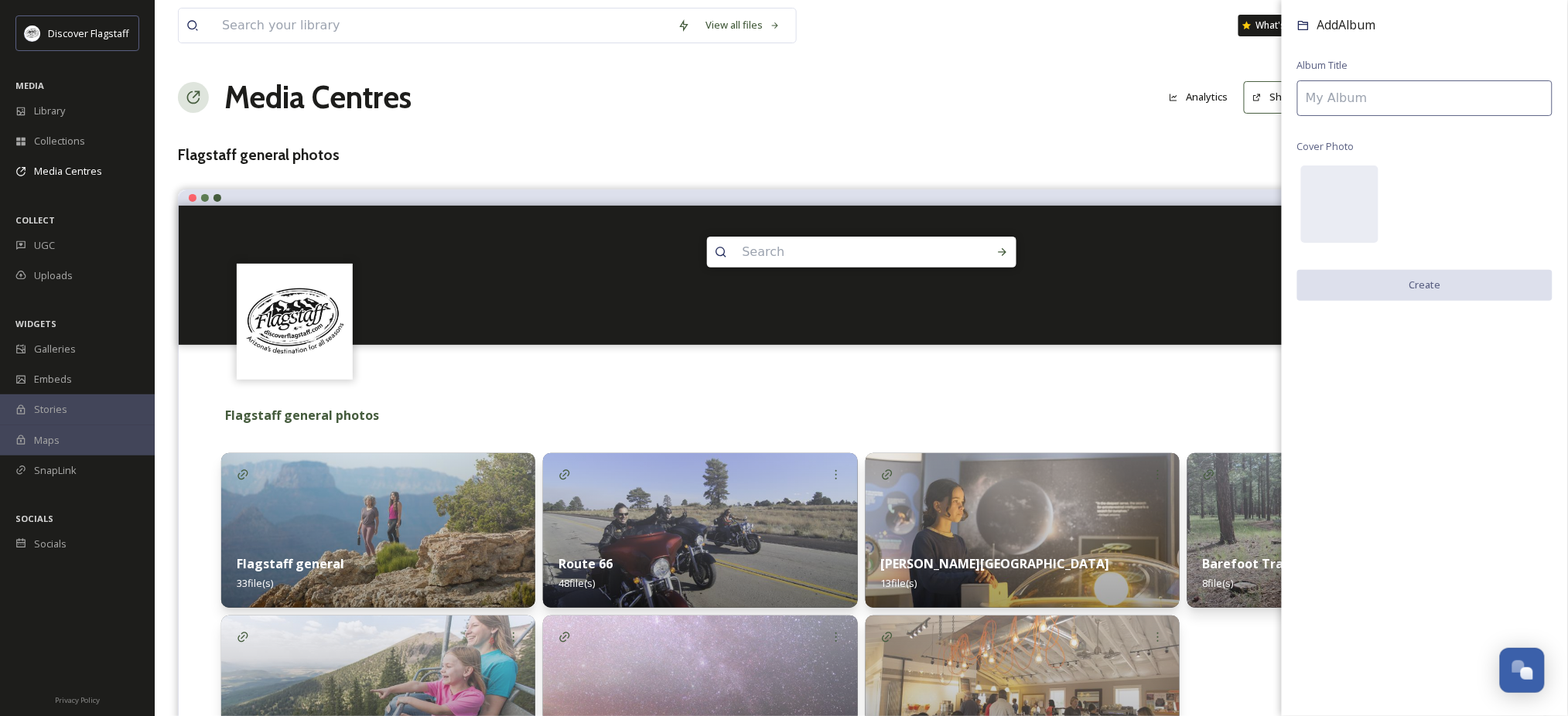
drag, startPoint x: 1426, startPoint y: 106, endPoint x: 1420, endPoint y: 98, distance: 10.0
click at [1422, 100] on input at bounding box center [1425, 98] width 255 height 36
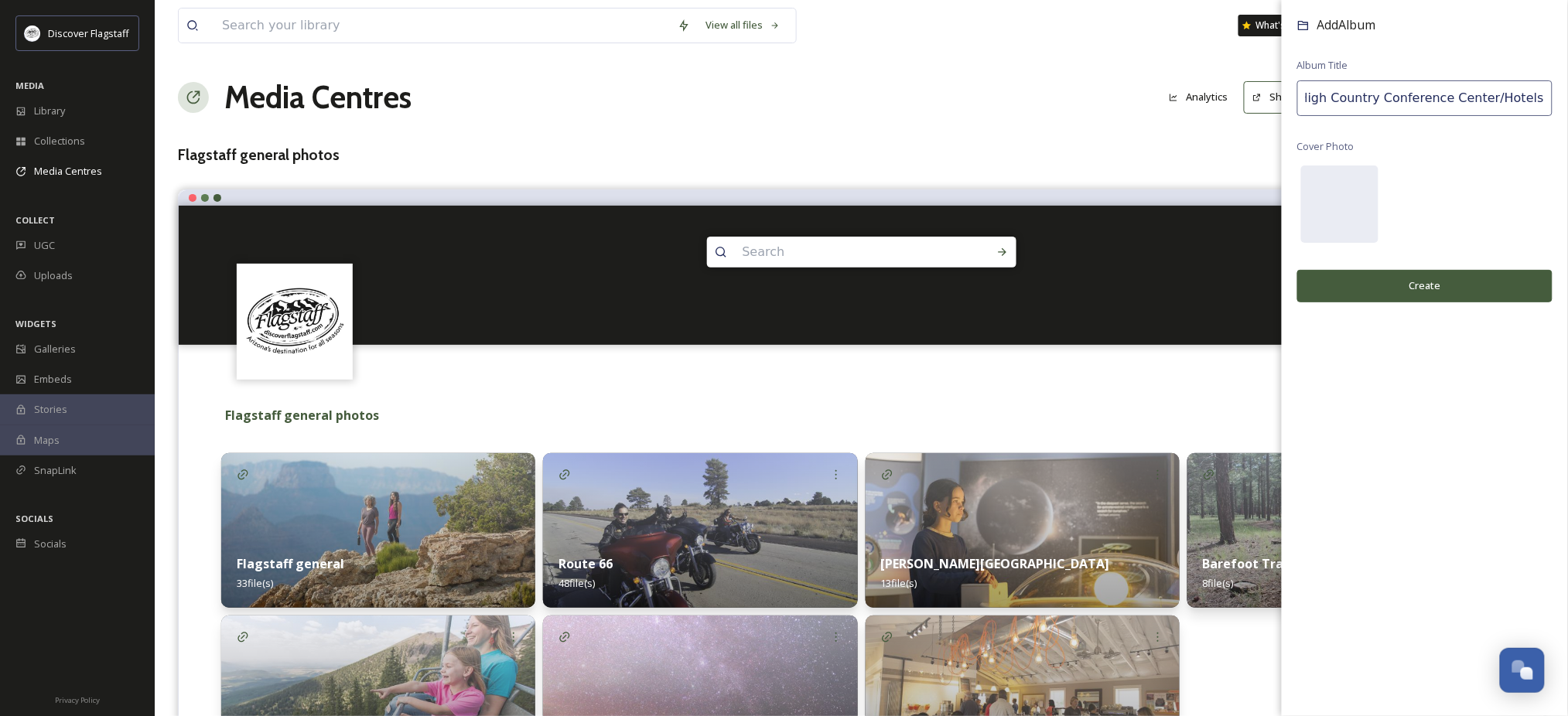
scroll to position [0, 33]
type input "High Country Conference Center/Hotels"
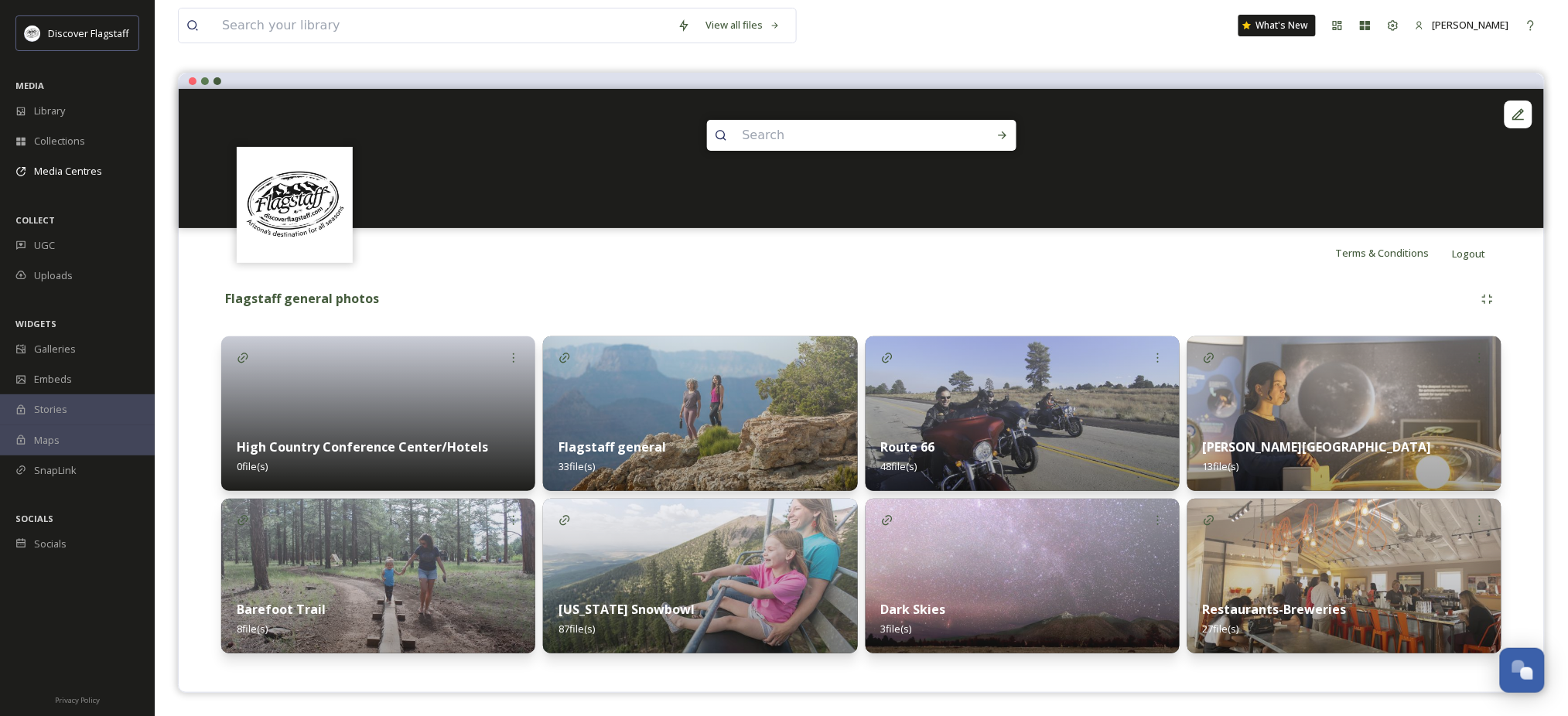
scroll to position [142, 0]
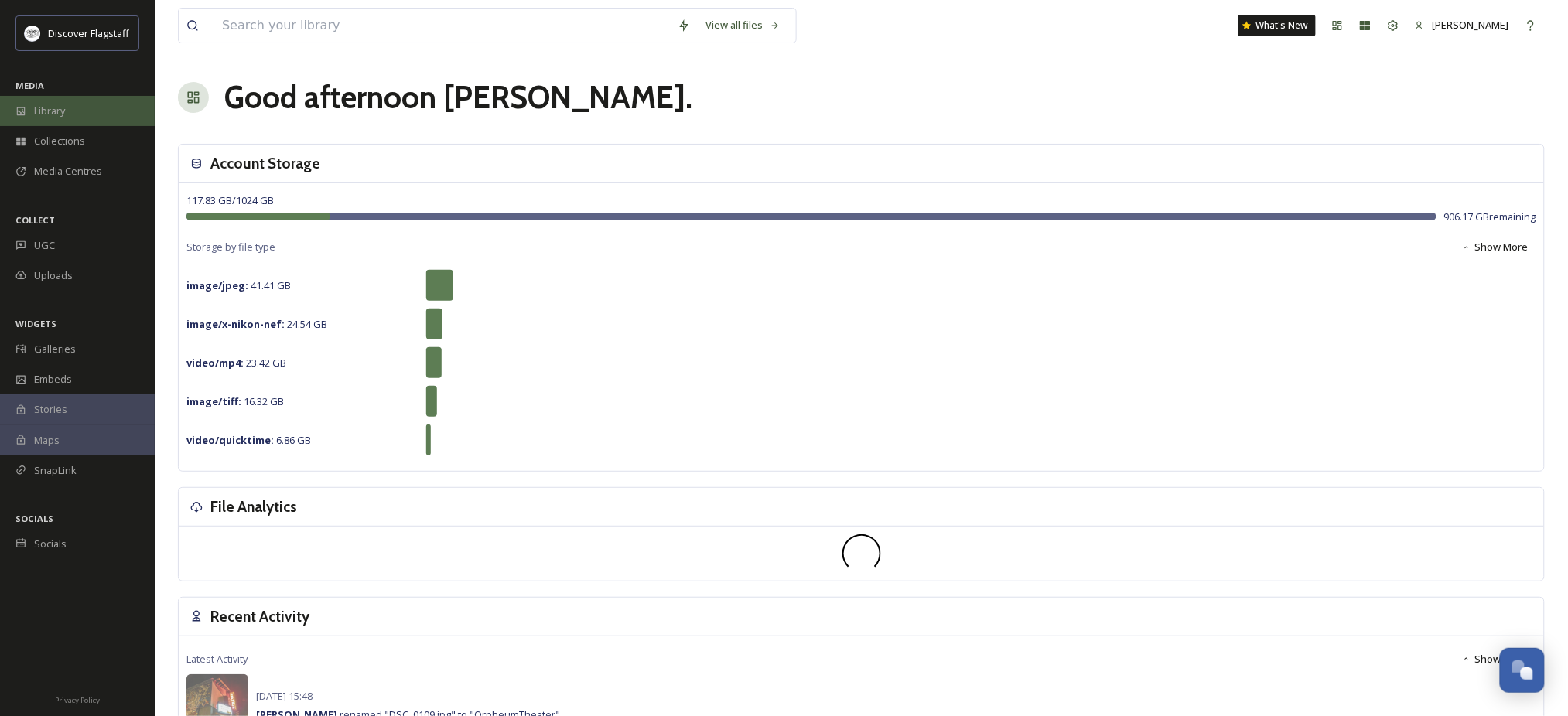
click at [27, 124] on div "Library" at bounding box center [77, 111] width 155 height 30
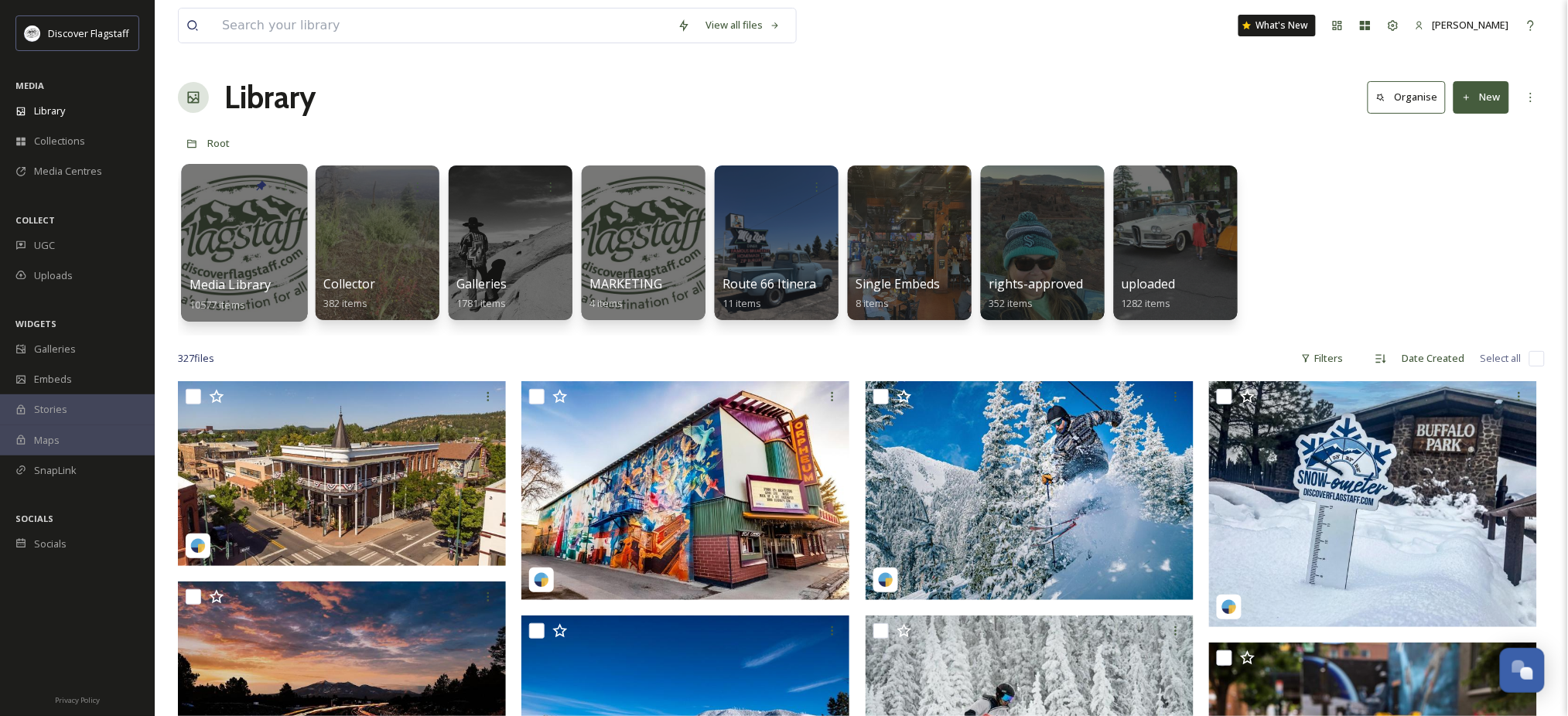
click at [268, 280] on div at bounding box center [243, 243] width 126 height 158
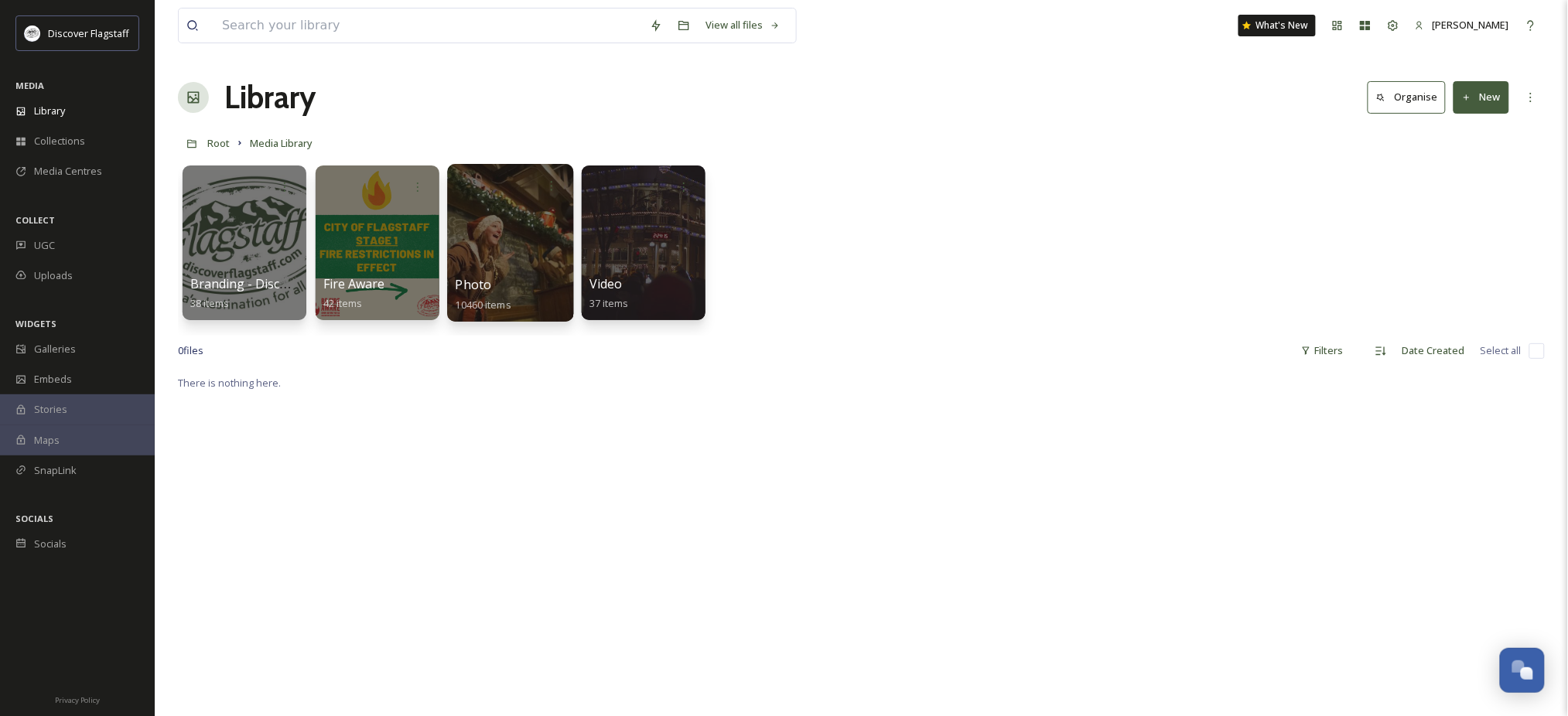
click at [474, 294] on span "Photo" at bounding box center [473, 285] width 37 height 17
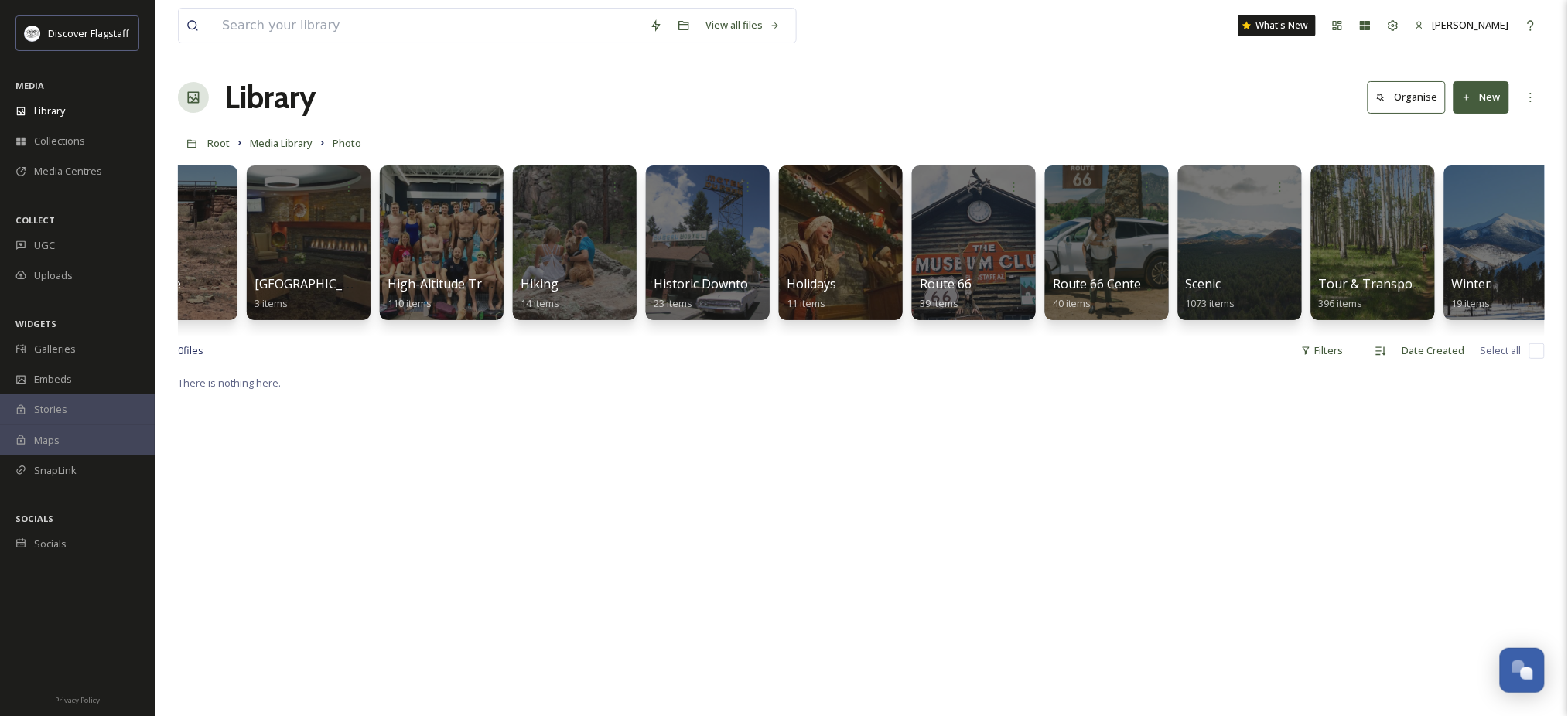
scroll to position [0, 1160]
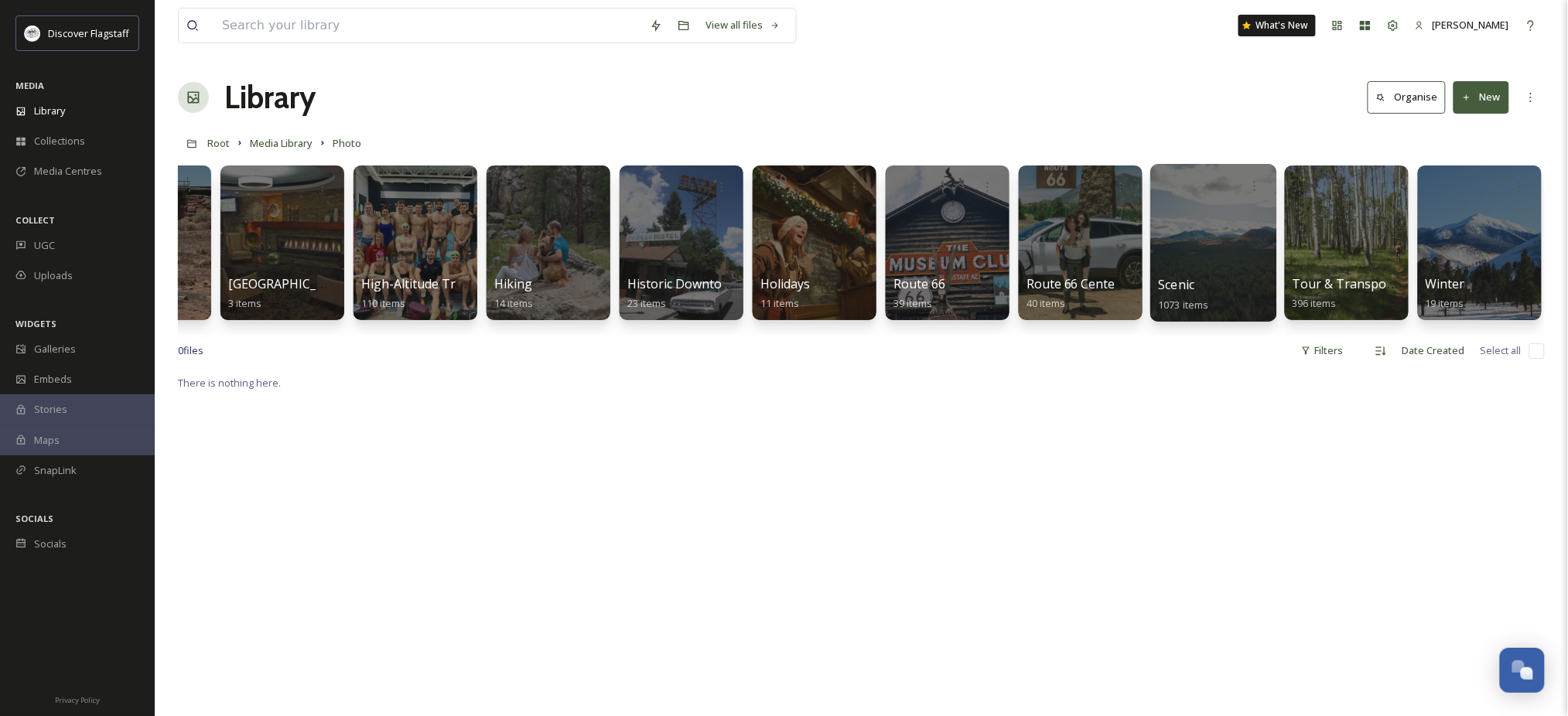
click at [1199, 280] on div at bounding box center [1213, 243] width 126 height 158
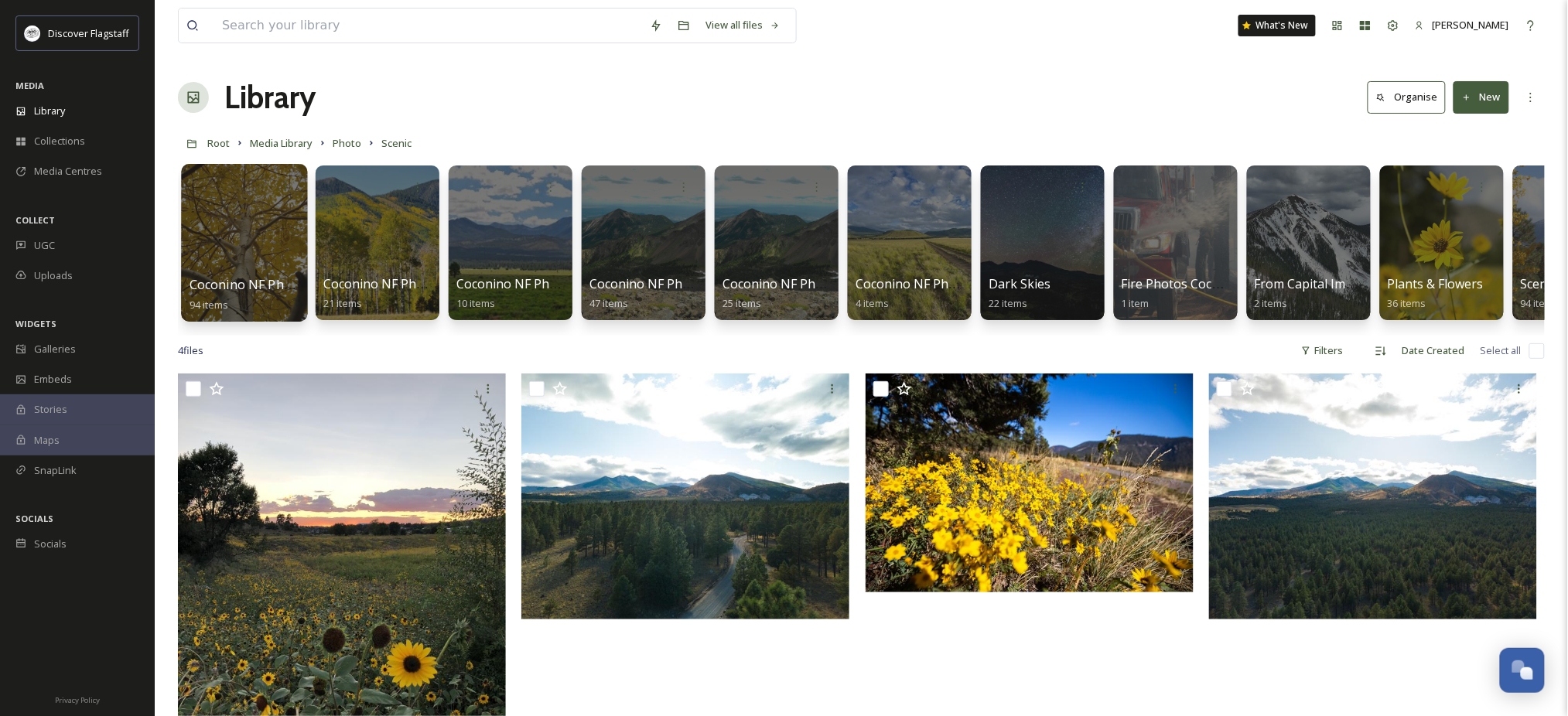
click at [225, 272] on div at bounding box center [243, 243] width 126 height 158
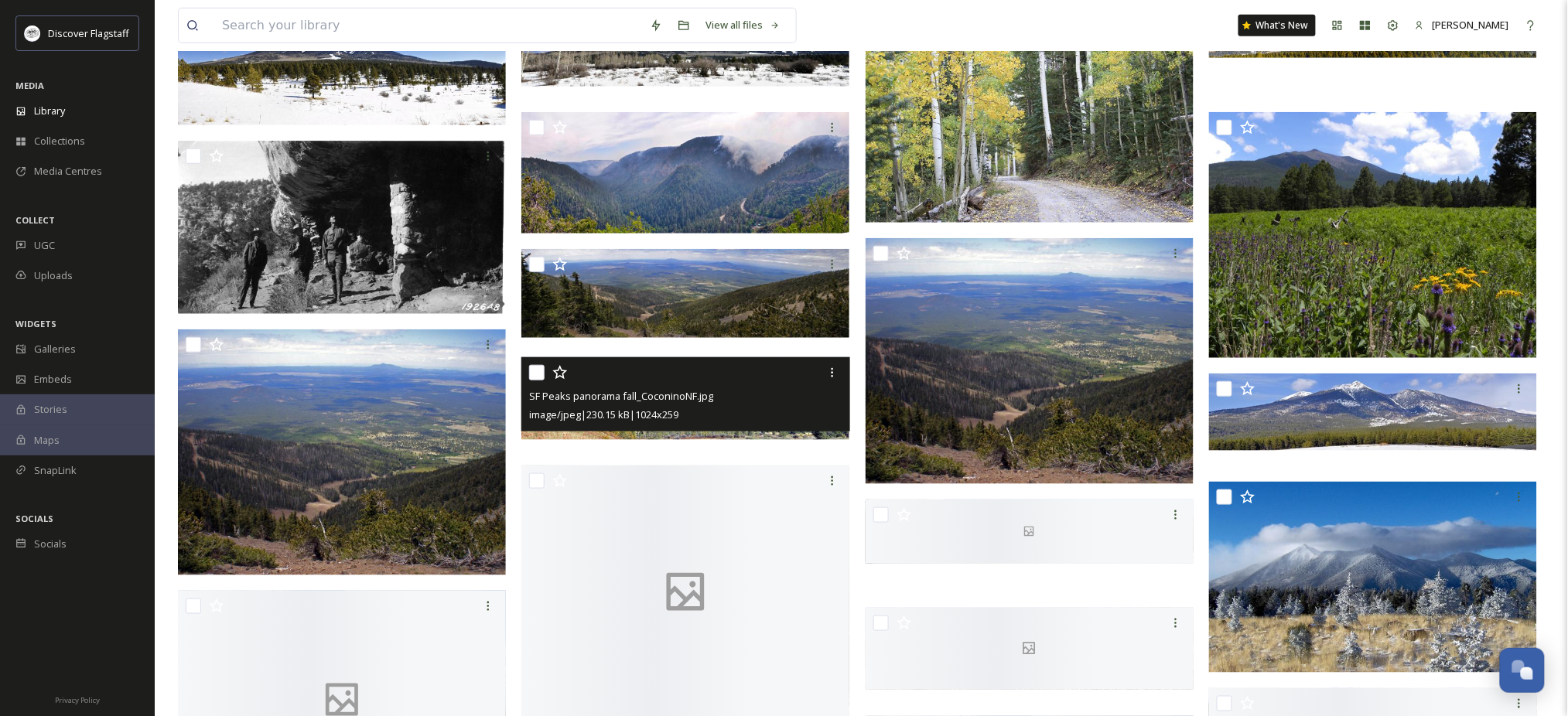
scroll to position [413, 0]
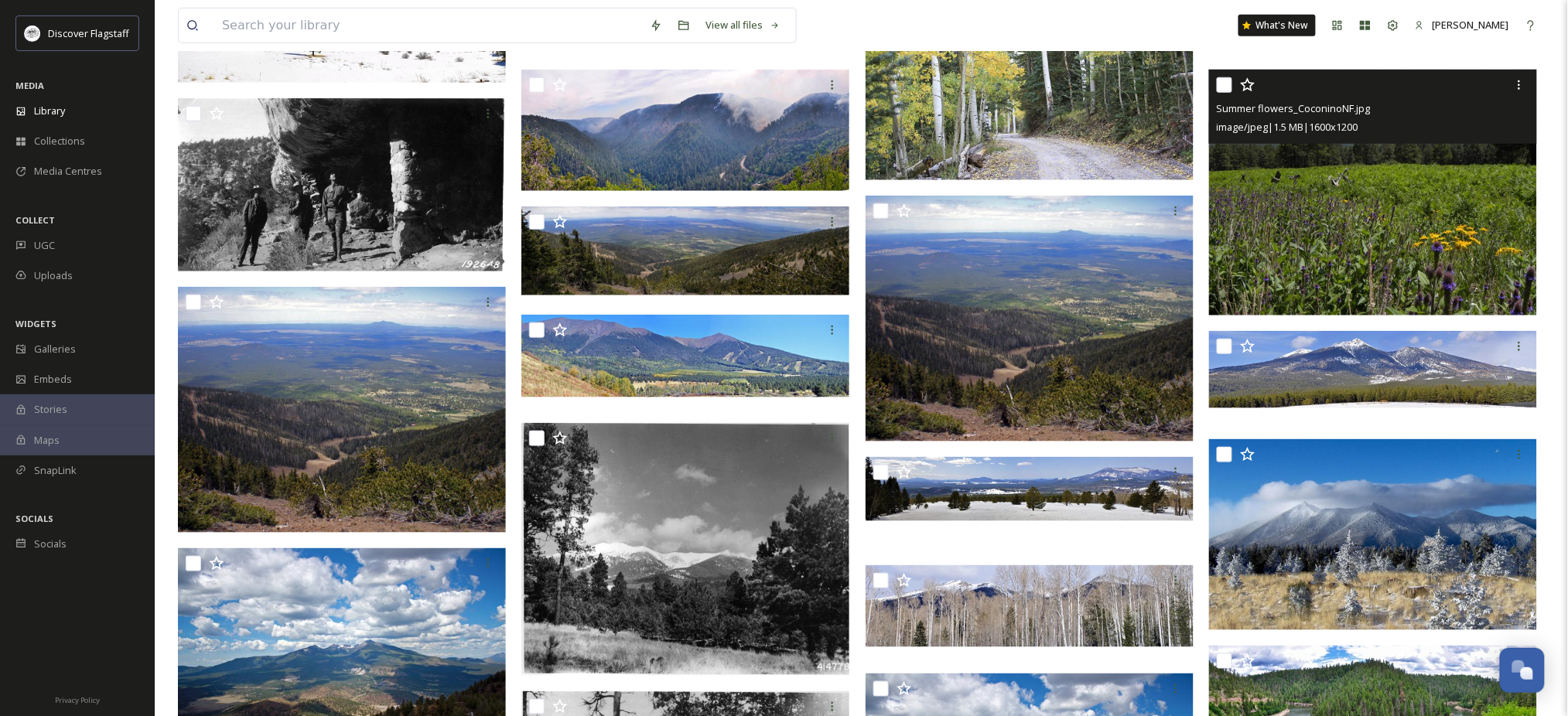
click at [1221, 93] on input "checkbox" at bounding box center [1224, 84] width 15 height 15
checkbox input "true"
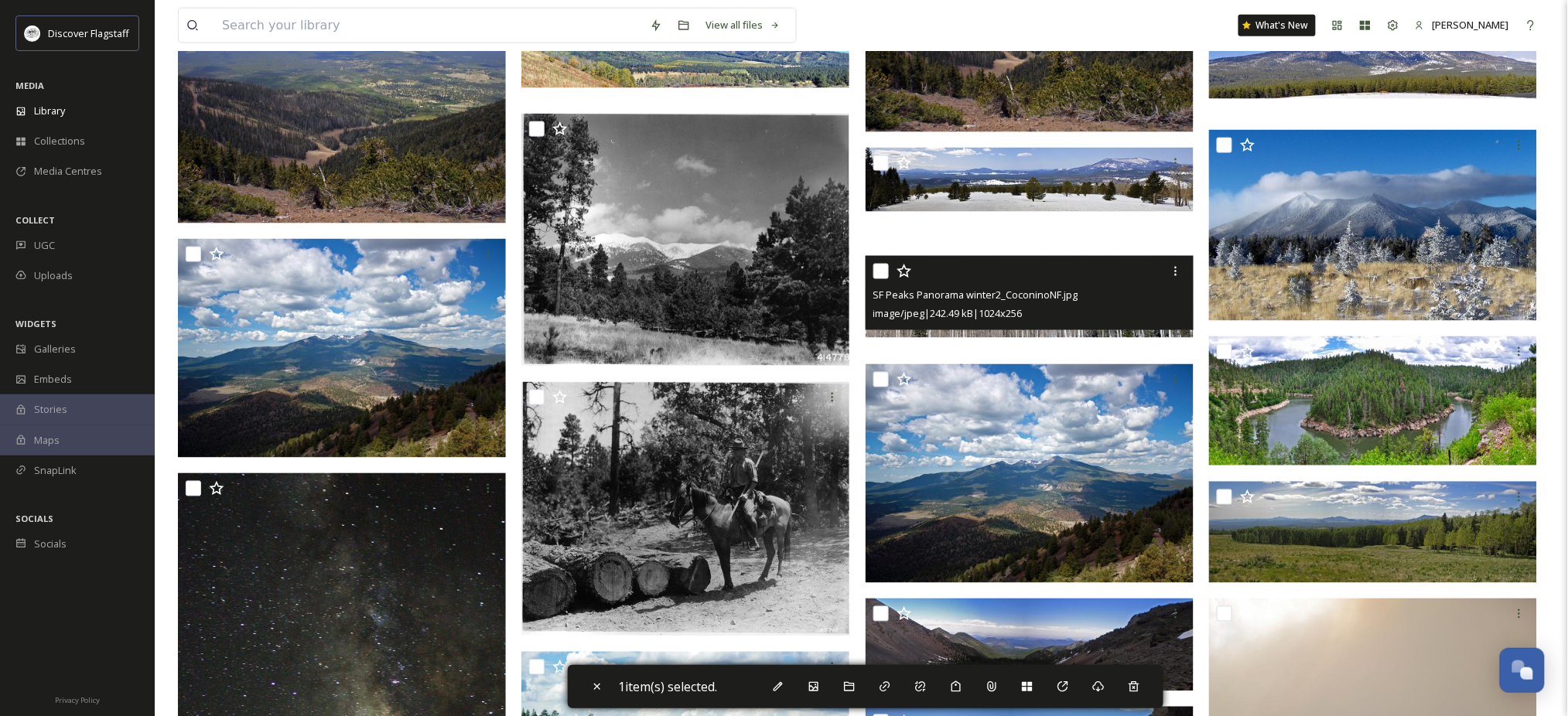
scroll to position [824, 0]
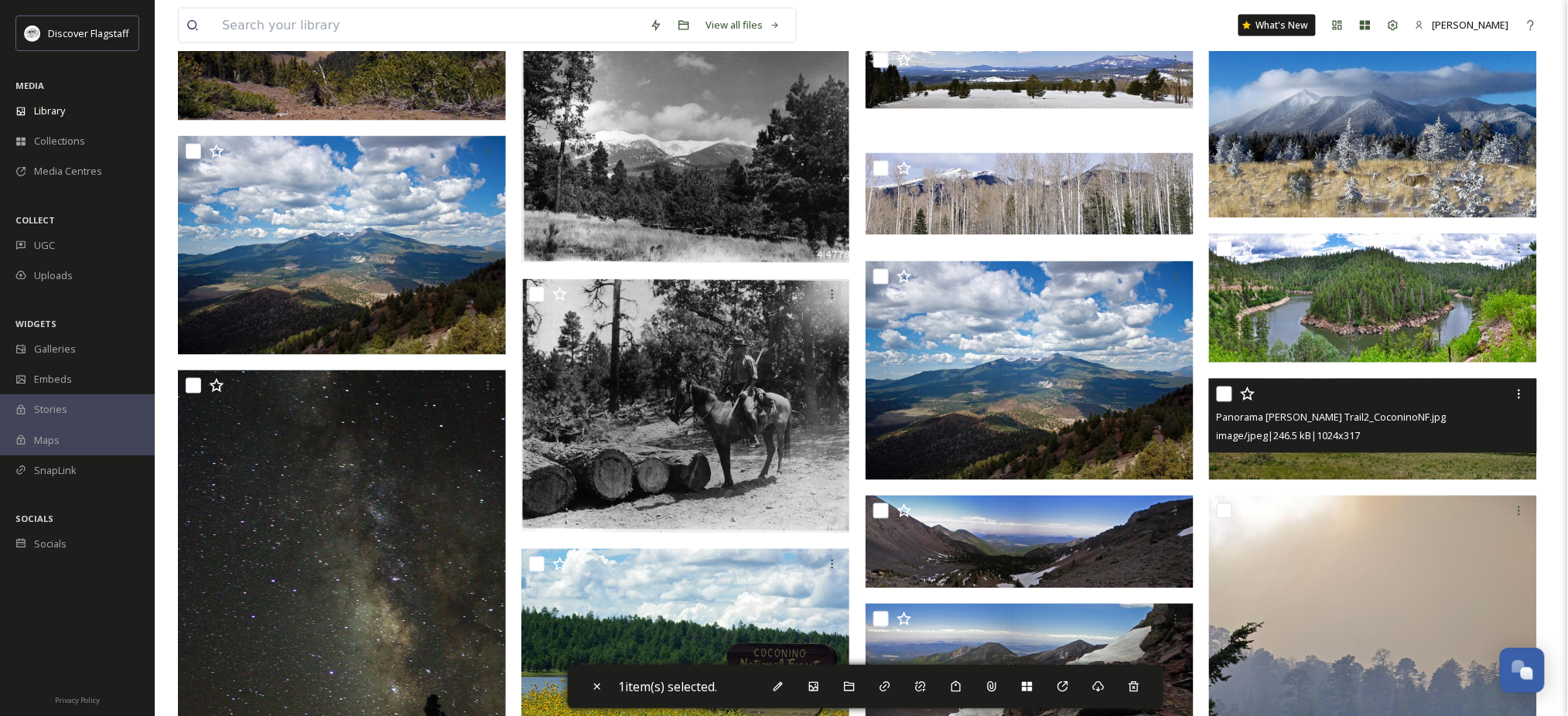
click at [1226, 402] on input "checkbox" at bounding box center [1224, 394] width 15 height 15
checkbox input "true"
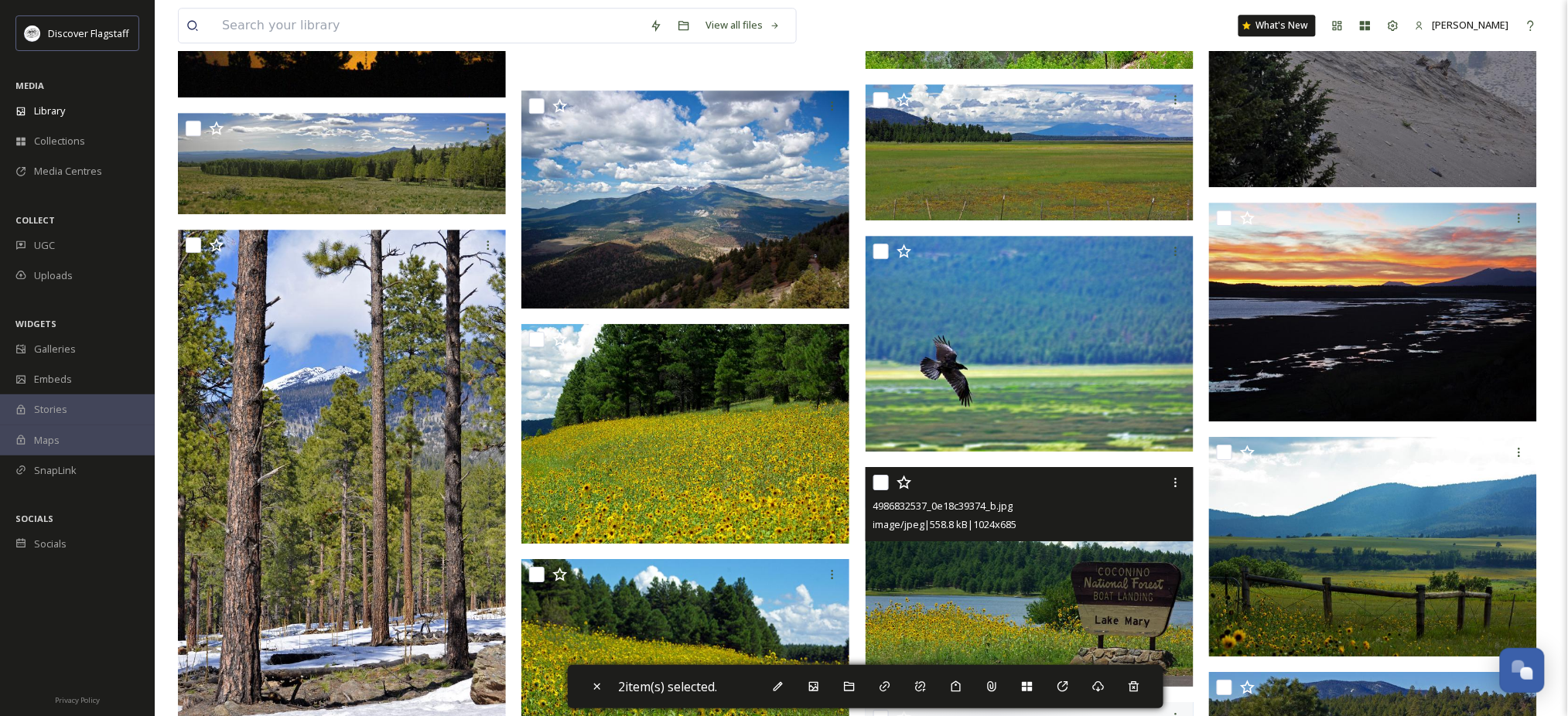
scroll to position [1753, 0]
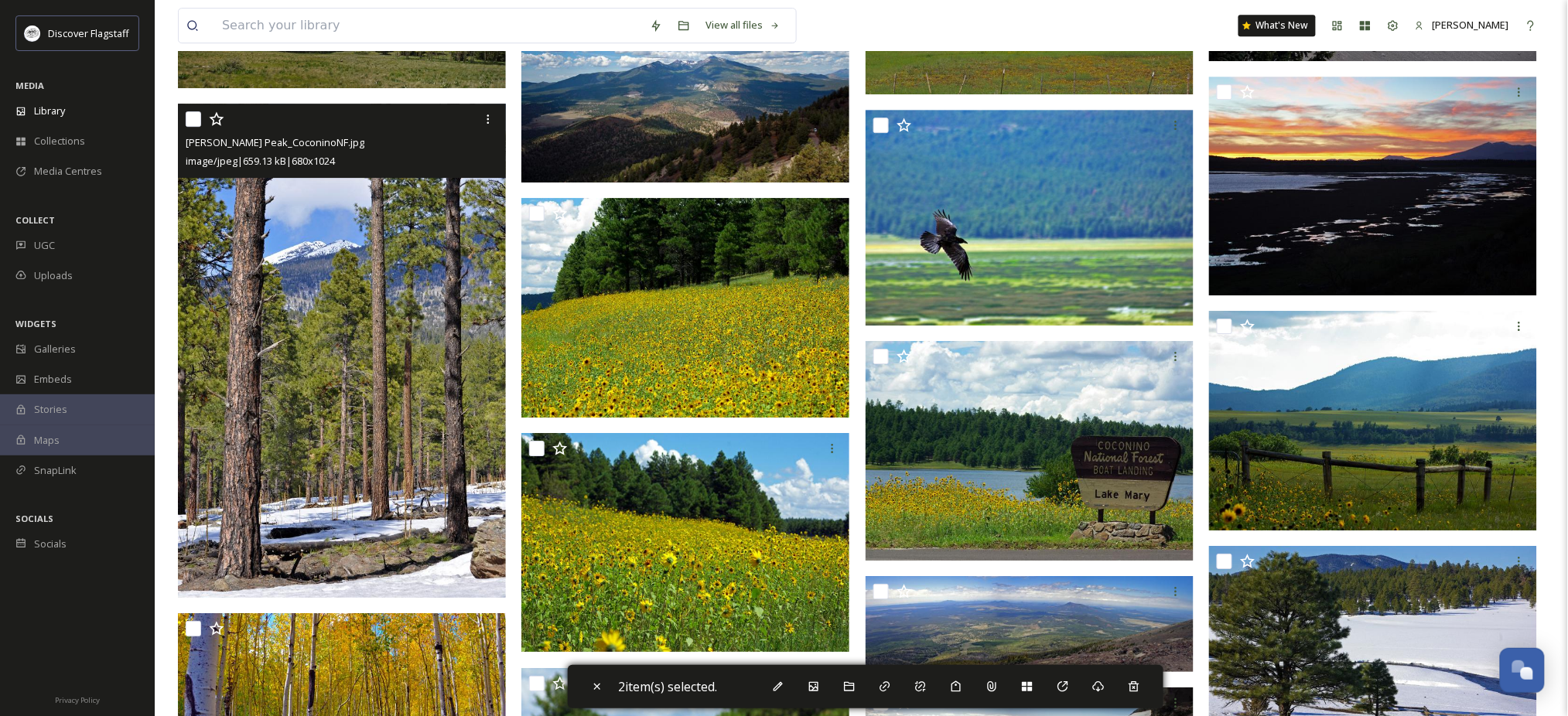
click at [192, 127] on input "checkbox" at bounding box center [192, 118] width 15 height 15
checkbox input "true"
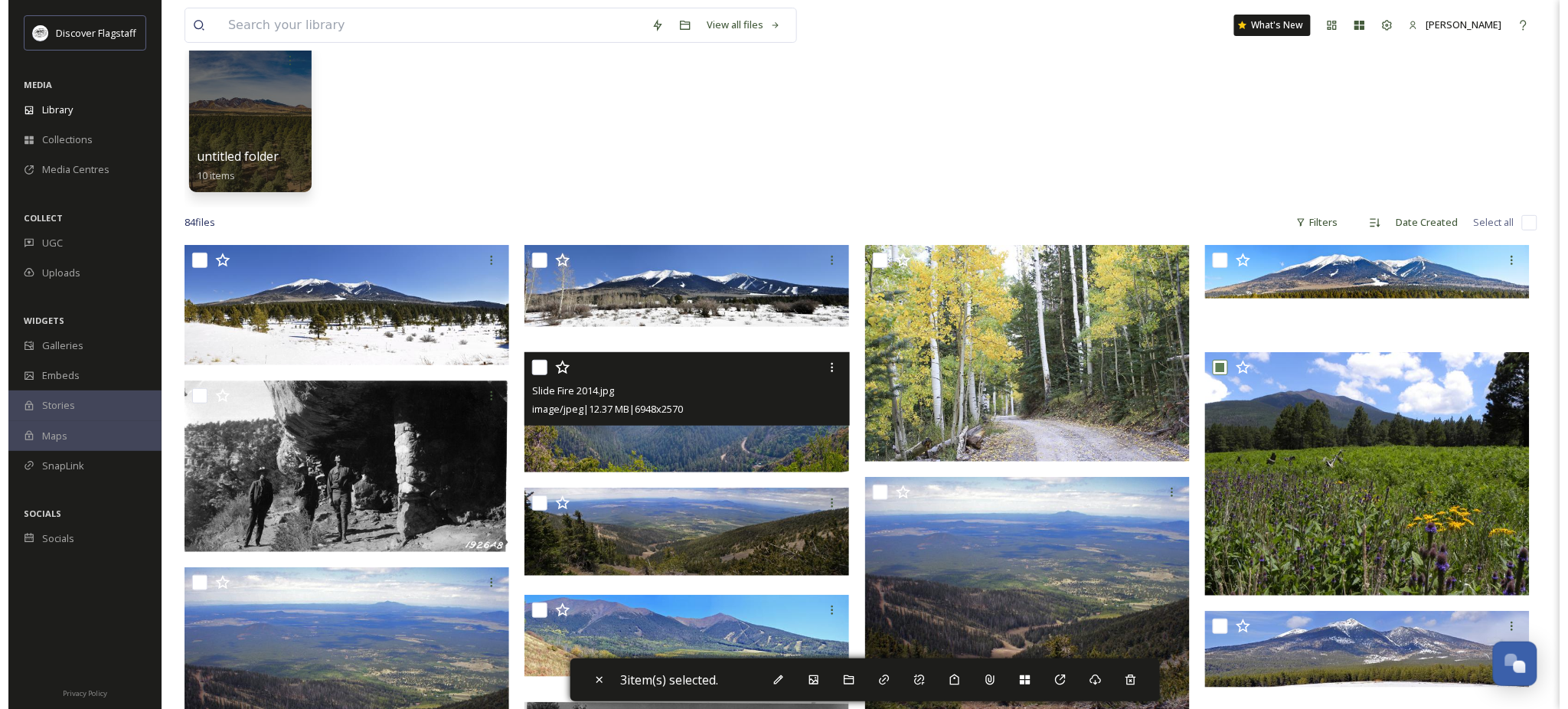
scroll to position [0, 0]
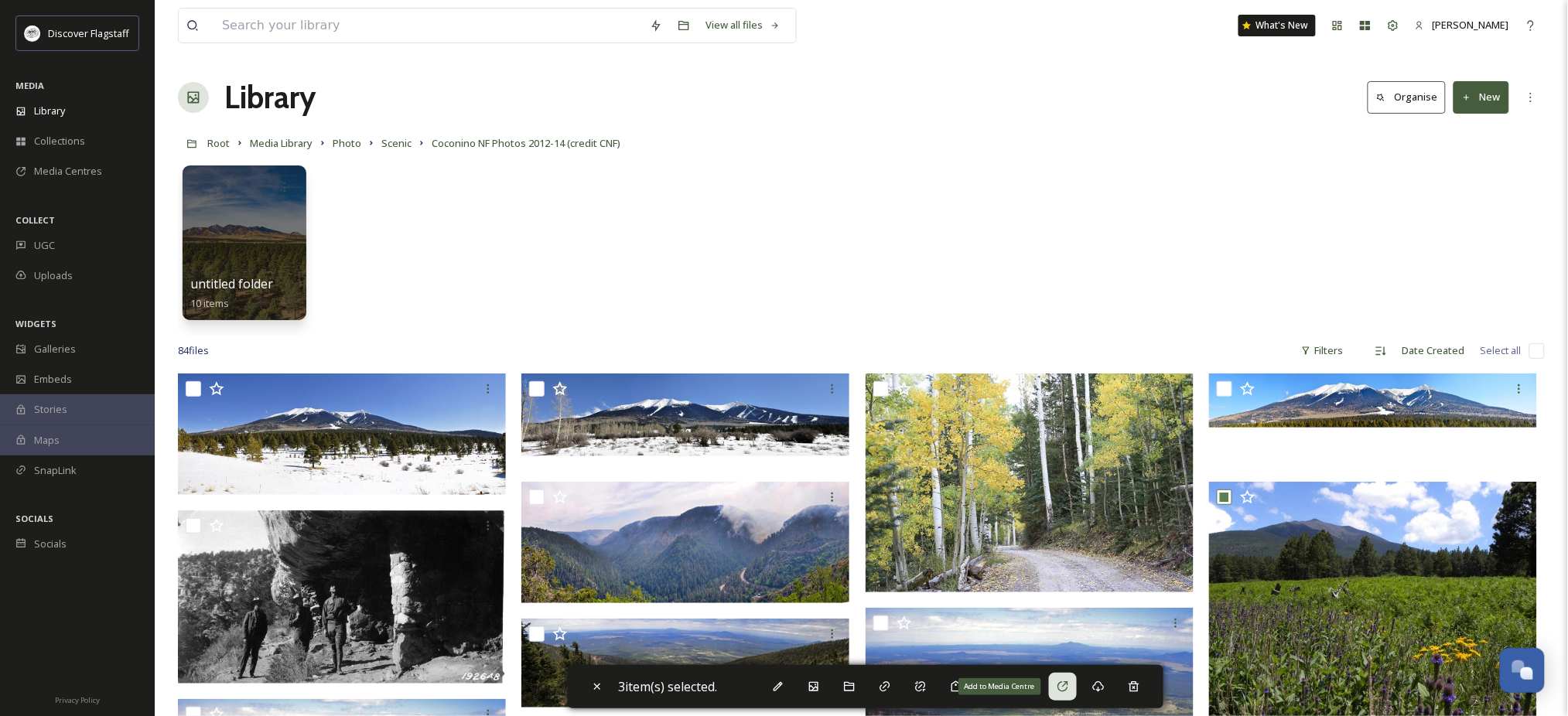
click at [1077, 682] on div "Add to Media Centre" at bounding box center [1062, 686] width 28 height 28
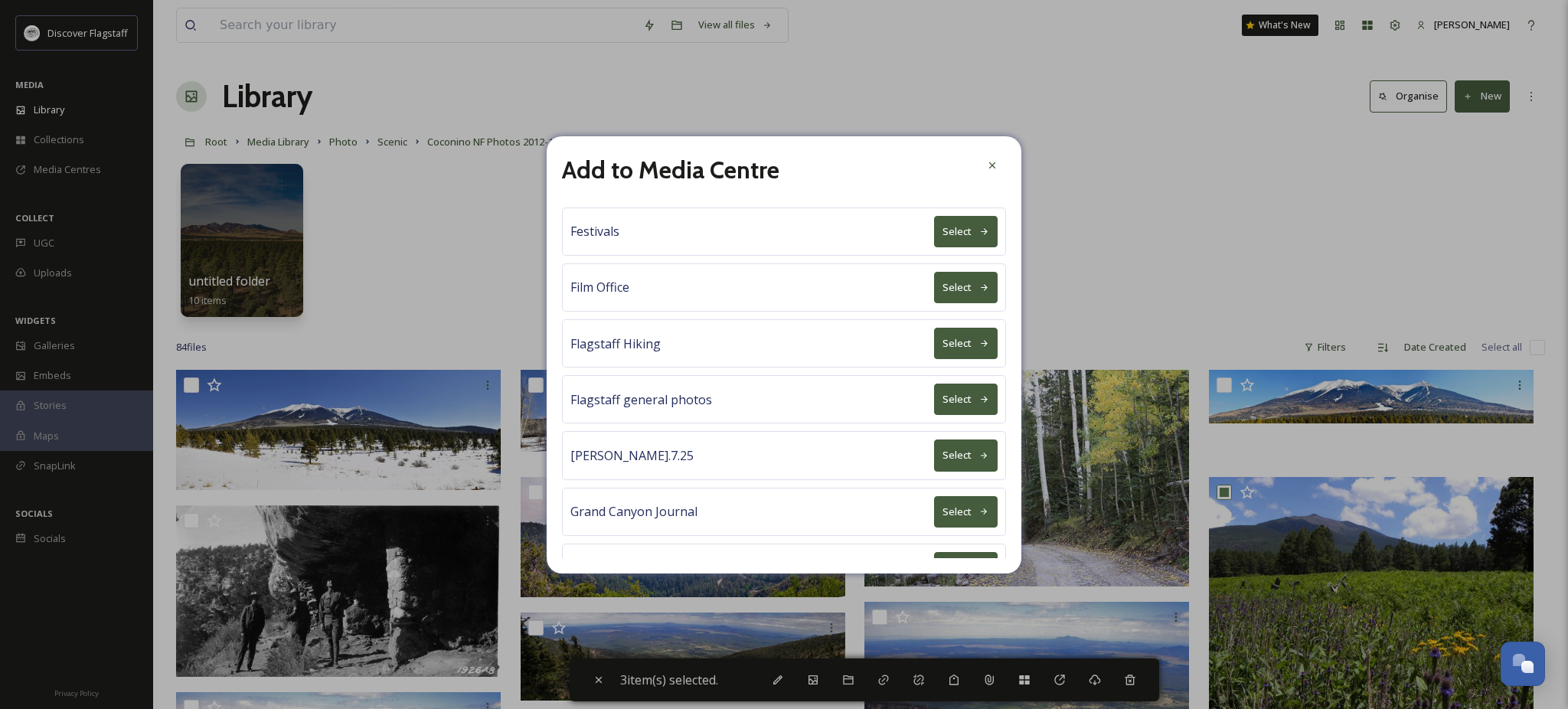
scroll to position [714, 0]
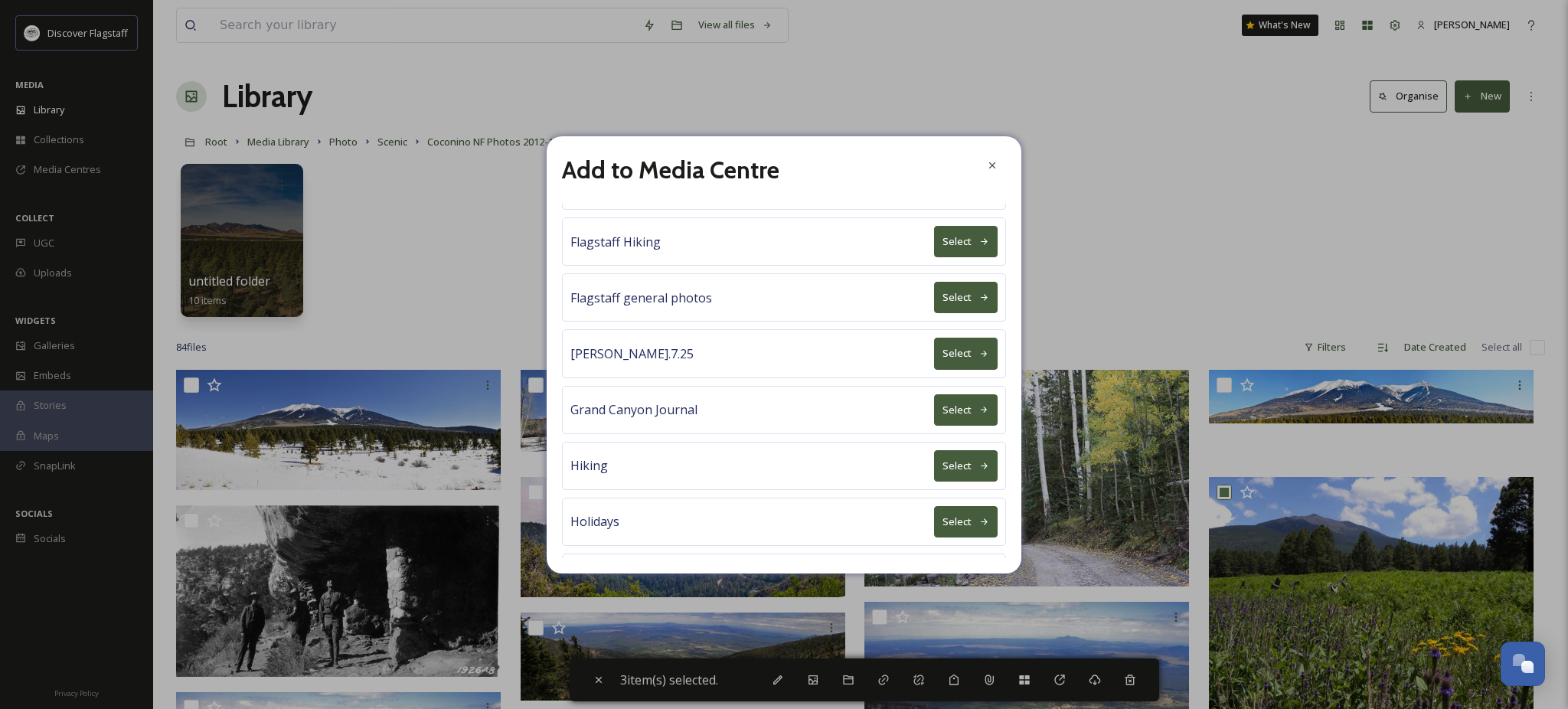
click at [950, 314] on button "Select" at bounding box center [966, 297] width 64 height 31
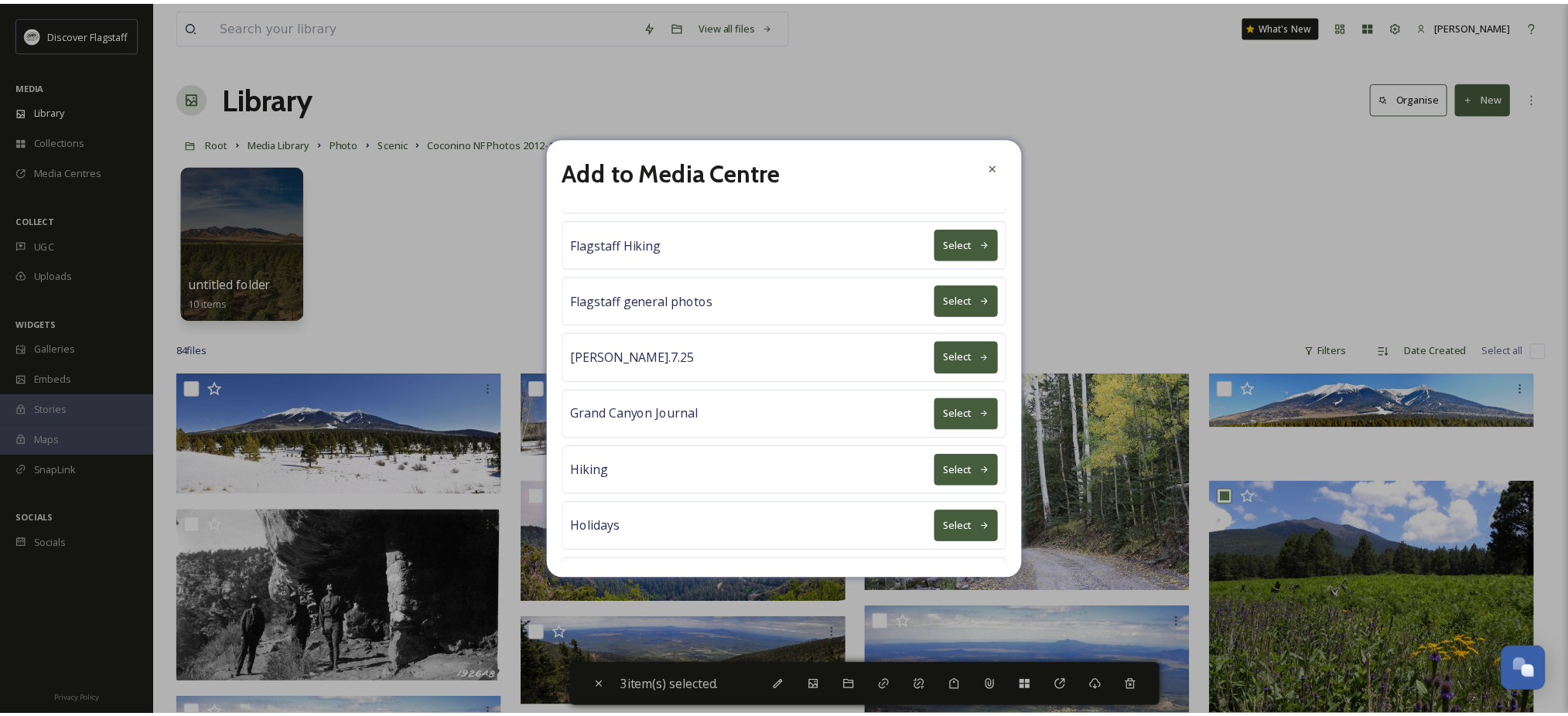
scroll to position [0, 0]
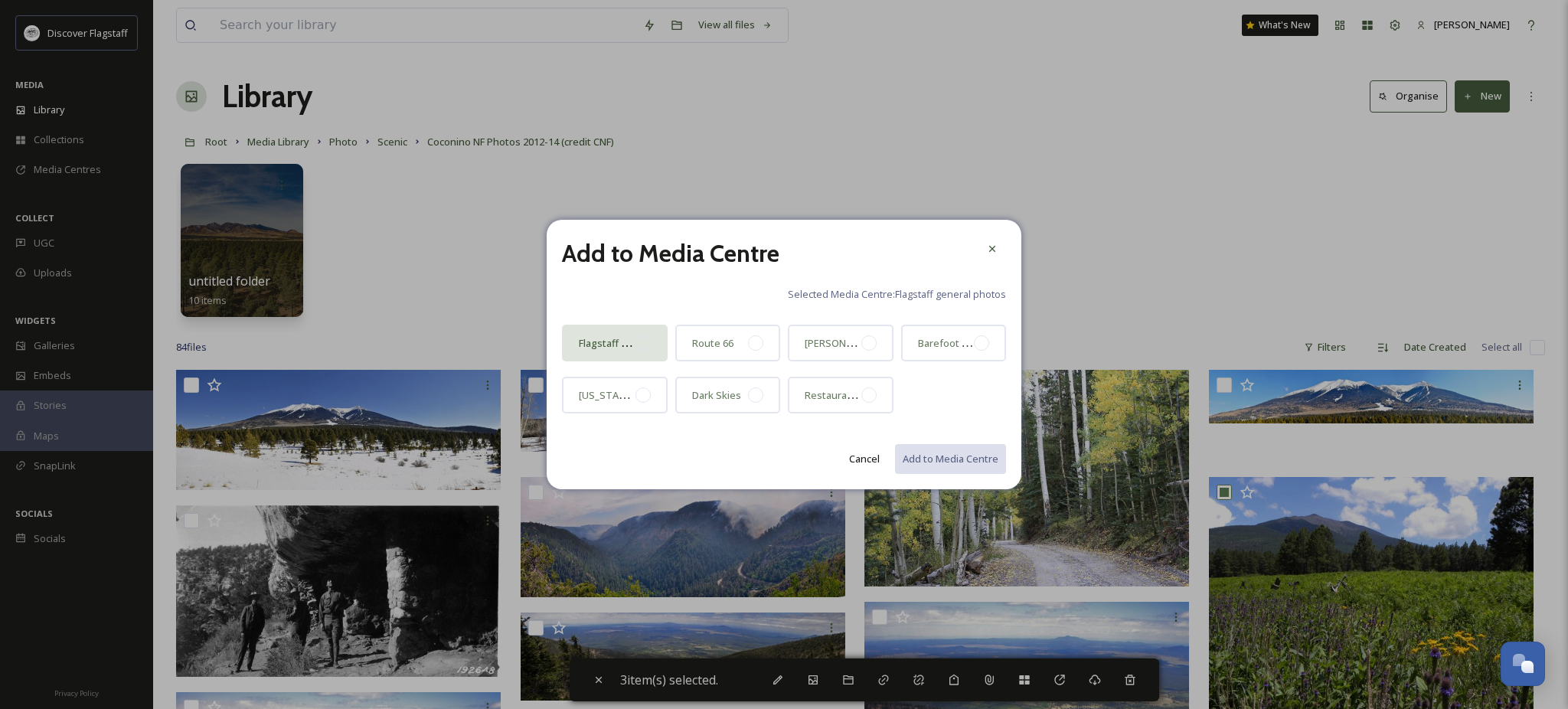
click at [638, 350] on div at bounding box center [642, 343] width 15 height 15
click at [906, 467] on button "Add to Media Centre" at bounding box center [950, 458] width 113 height 31
checkbox input "false"
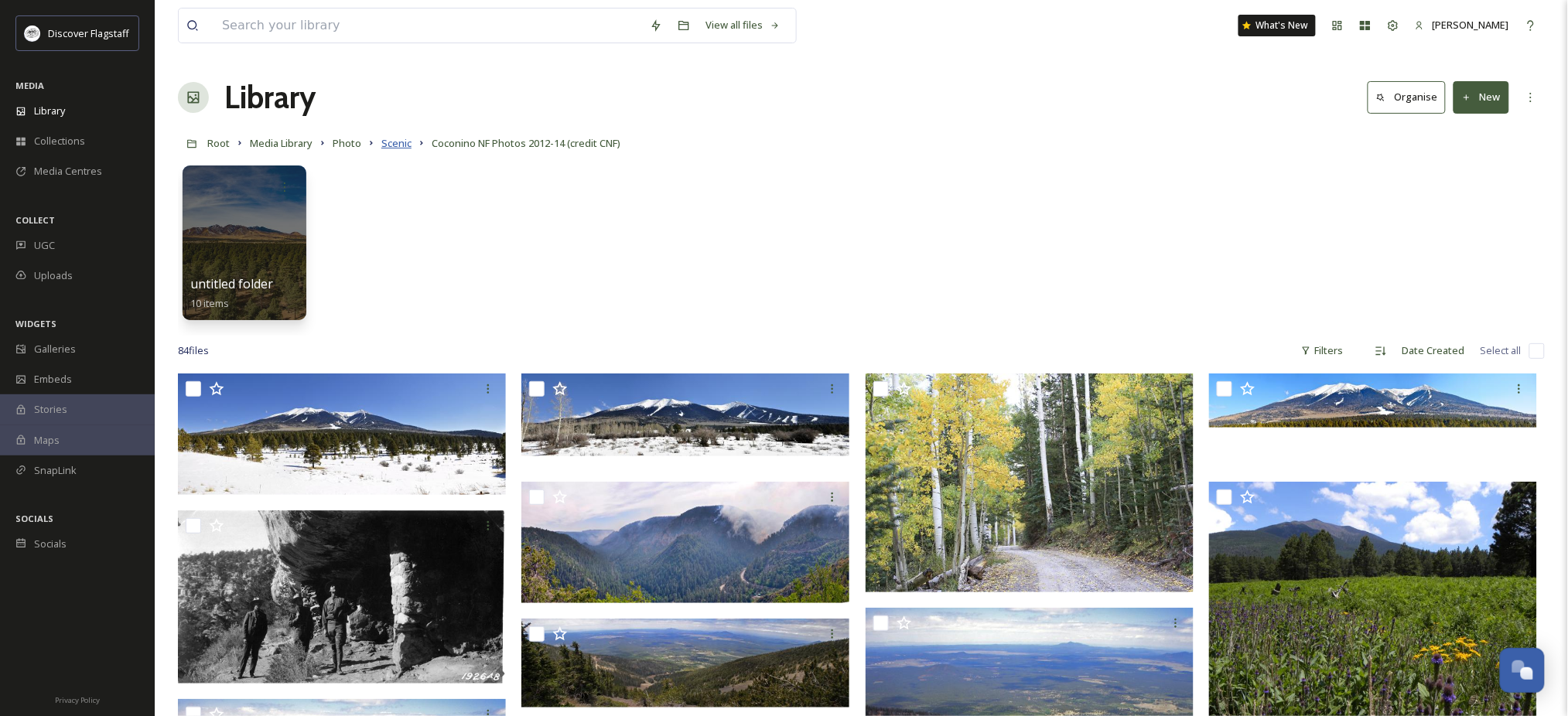
click at [412, 150] on span "Scenic" at bounding box center [396, 143] width 30 height 14
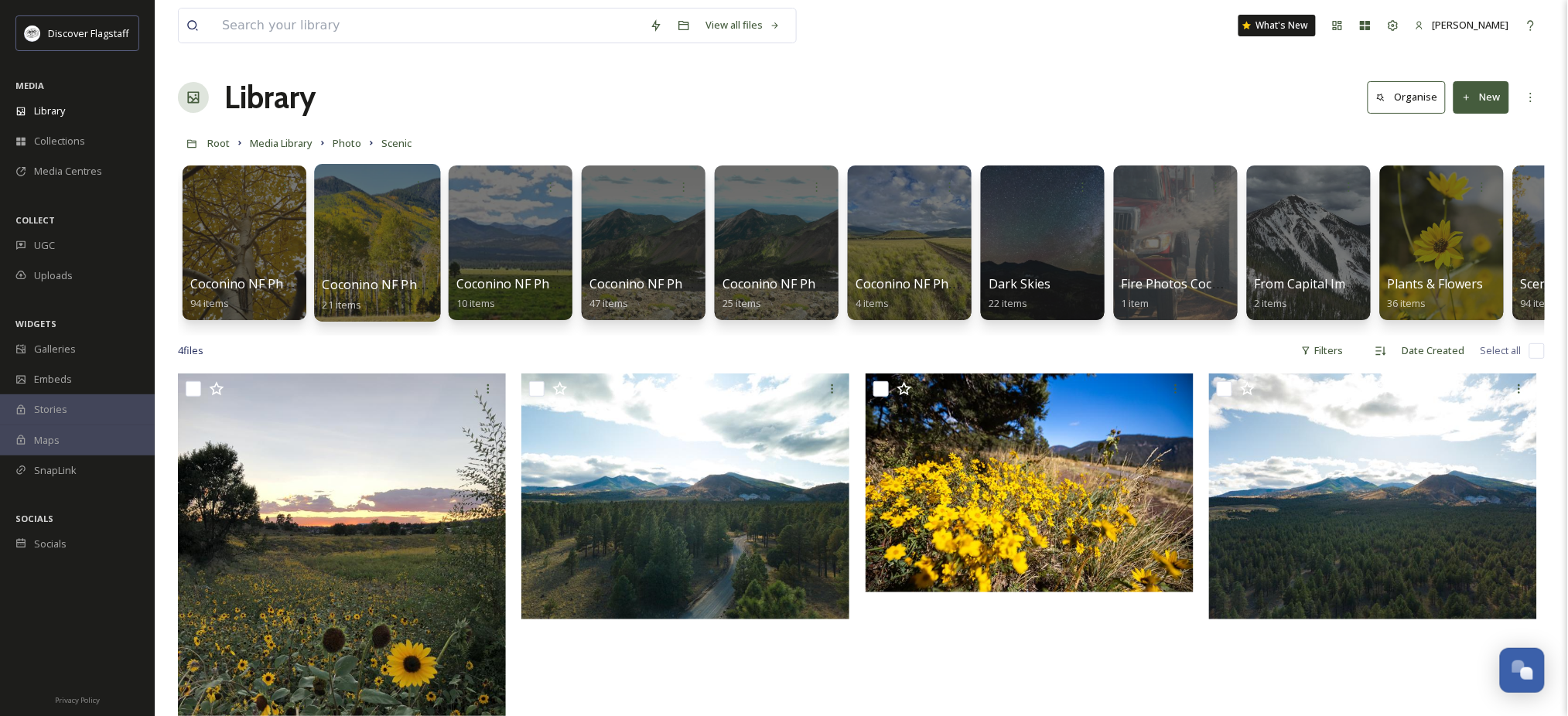
click at [362, 217] on div at bounding box center [377, 243] width 126 height 158
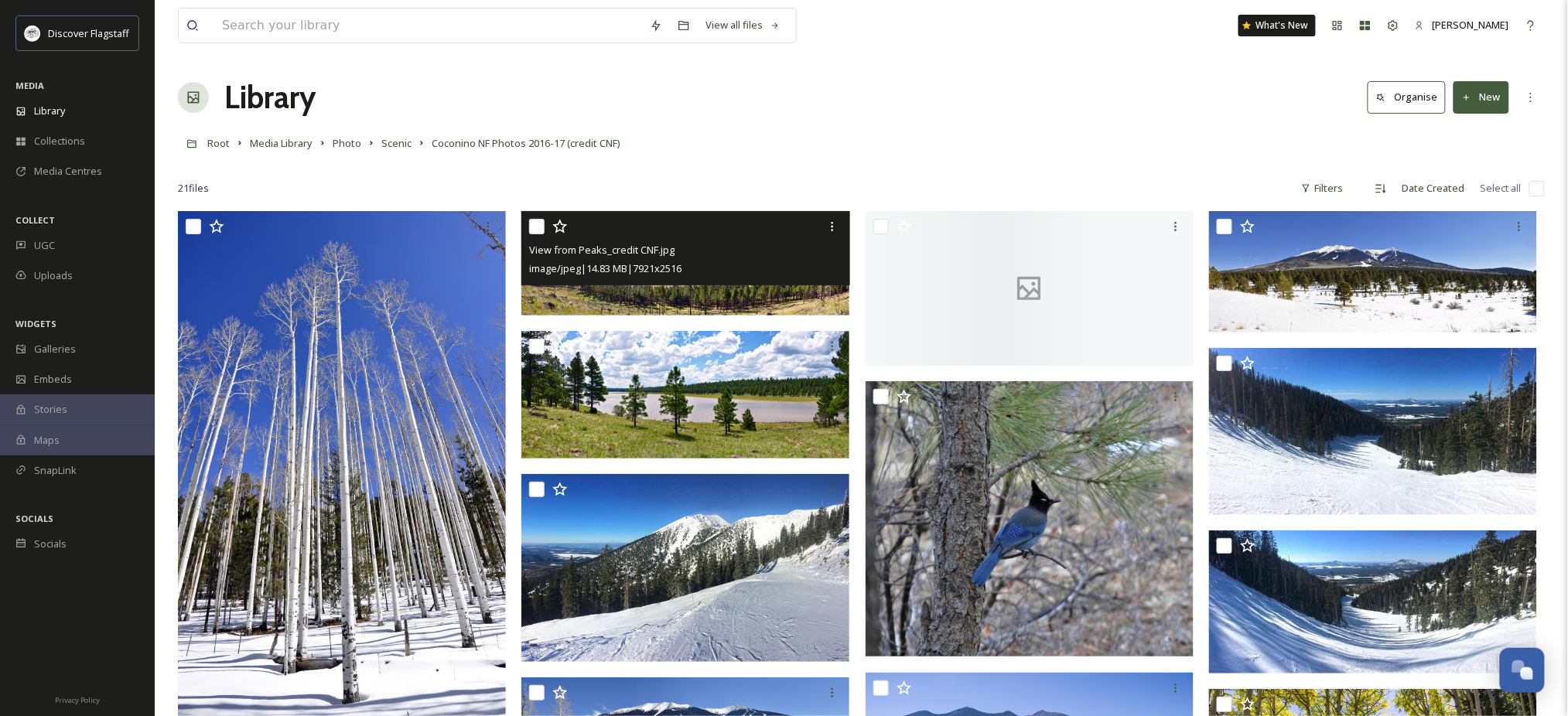
click at [537, 234] on input "checkbox" at bounding box center [536, 226] width 15 height 15
checkbox input "true"
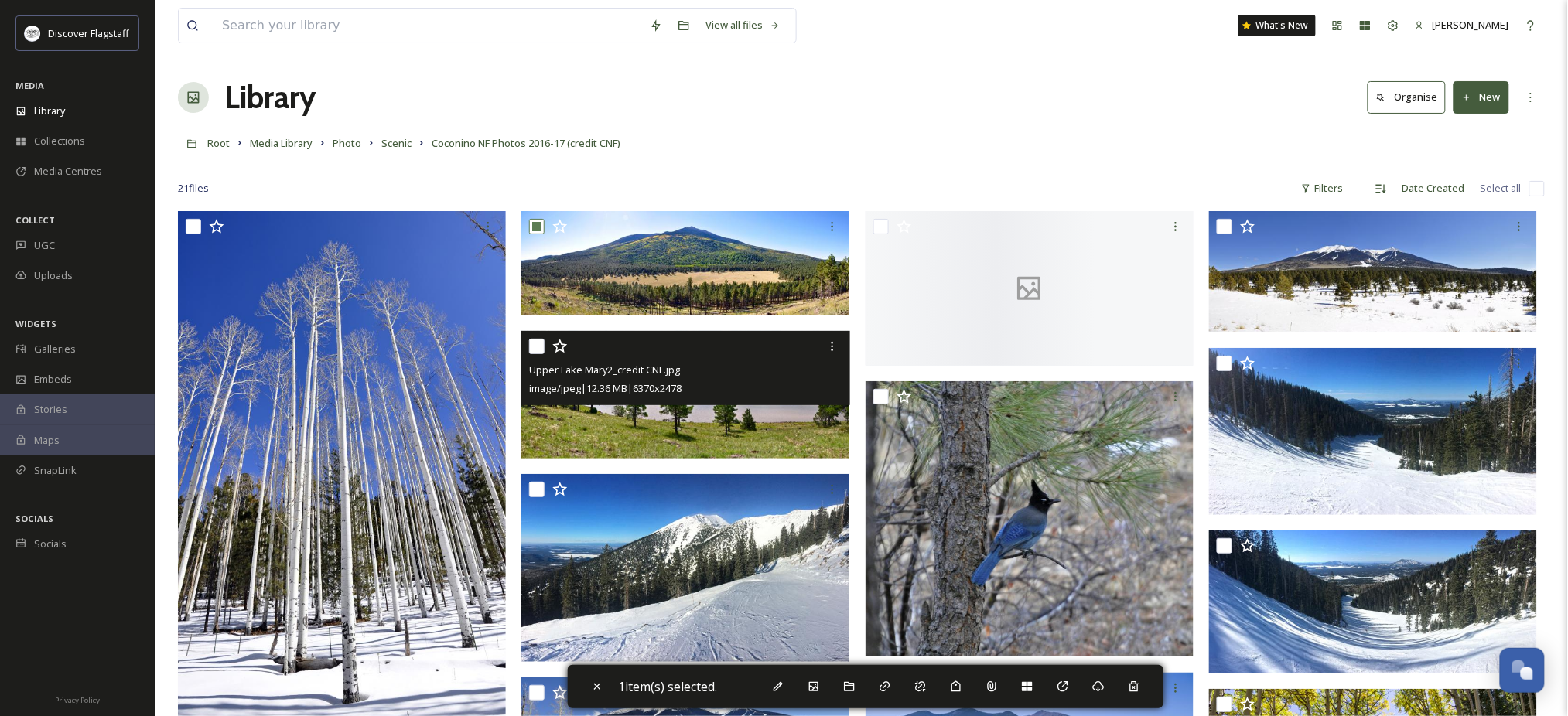
click at [540, 354] on input "checkbox" at bounding box center [536, 346] width 15 height 15
checkbox input "true"
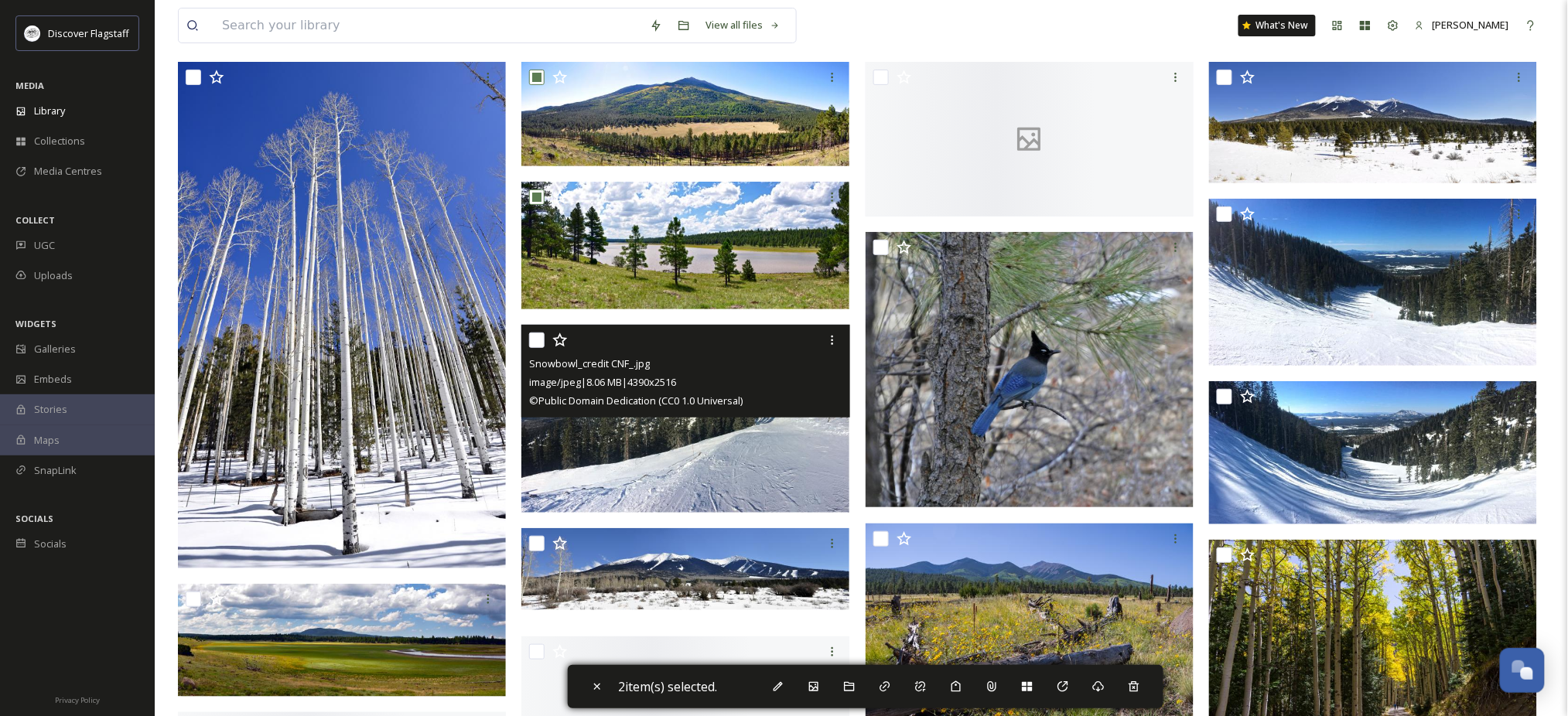
scroll to position [413, 0]
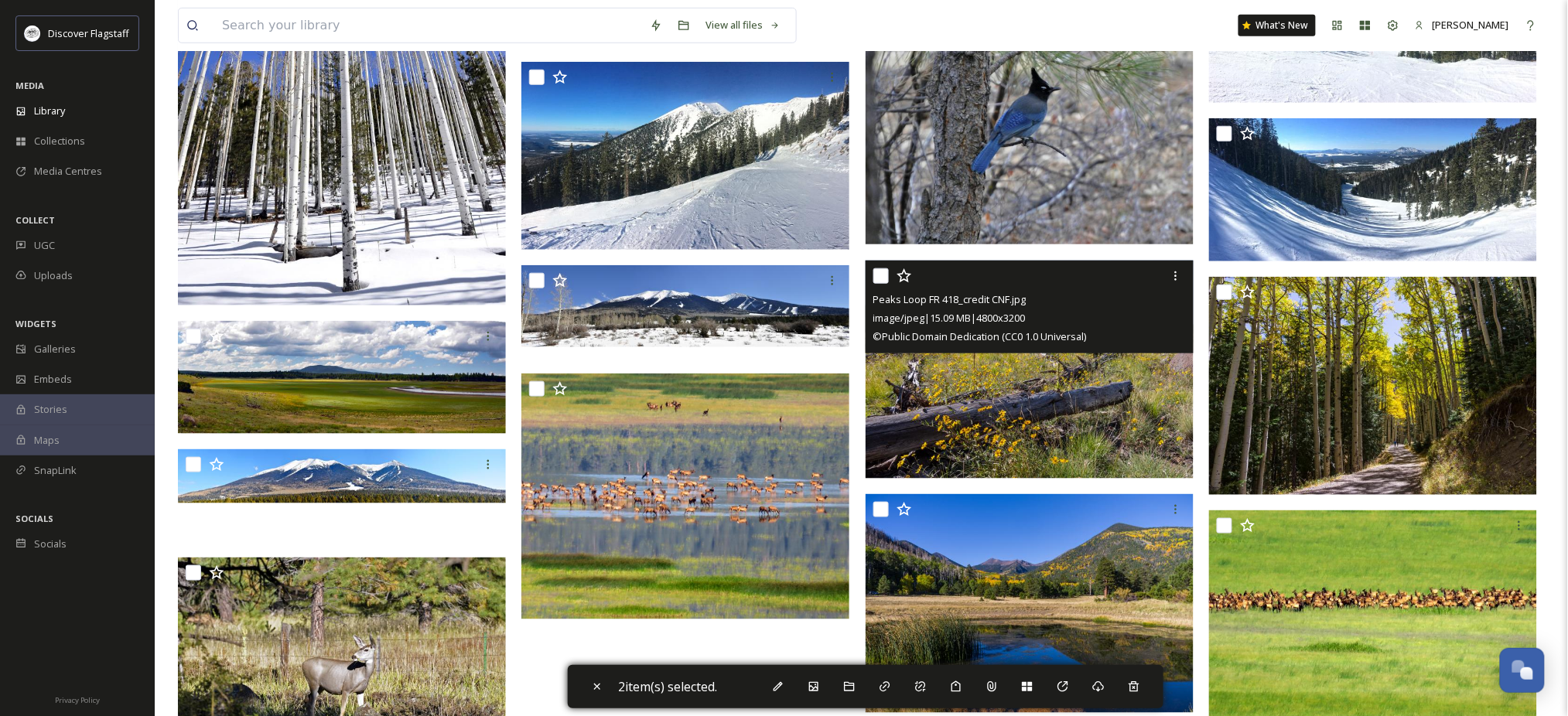
click at [882, 284] on input "checkbox" at bounding box center [881, 276] width 15 height 15
checkbox input "true"
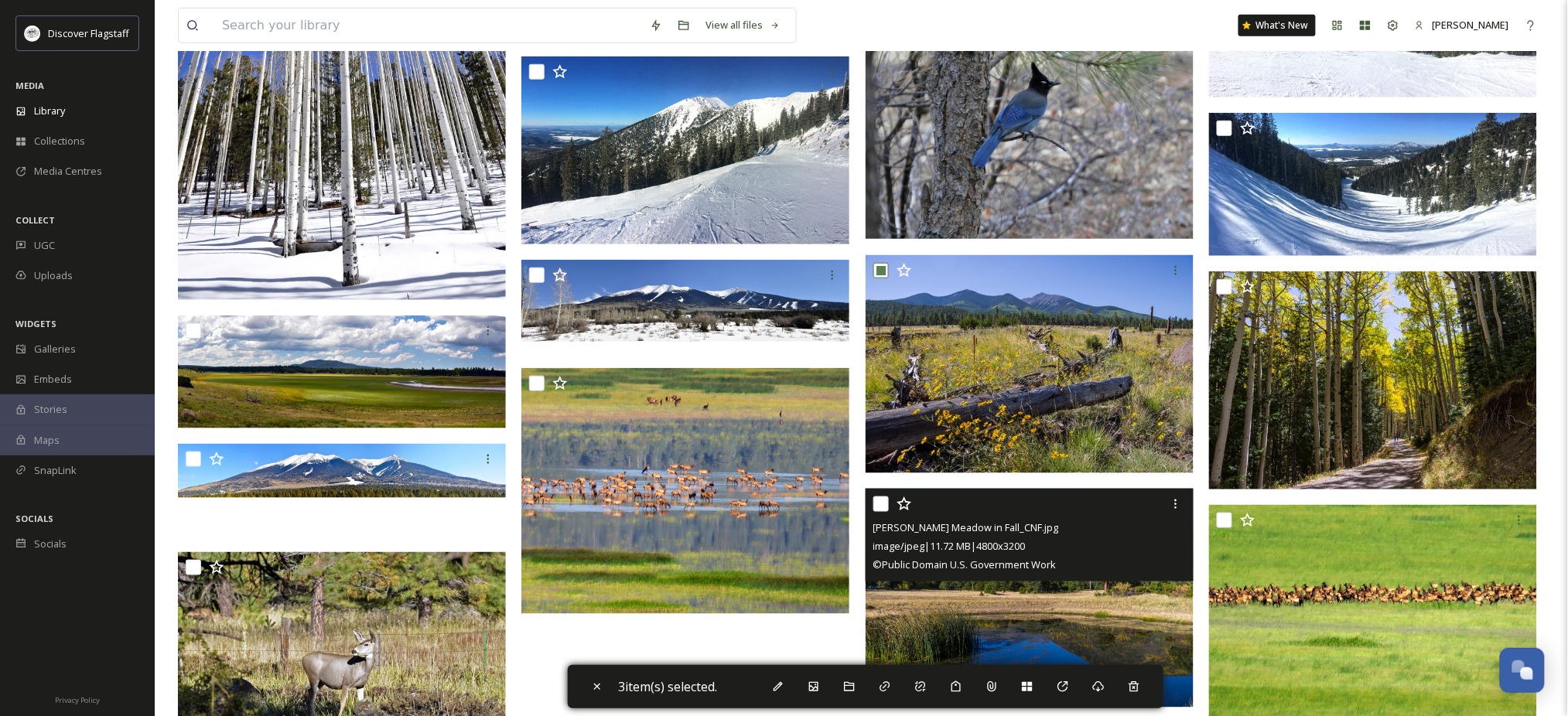
scroll to position [619, 0]
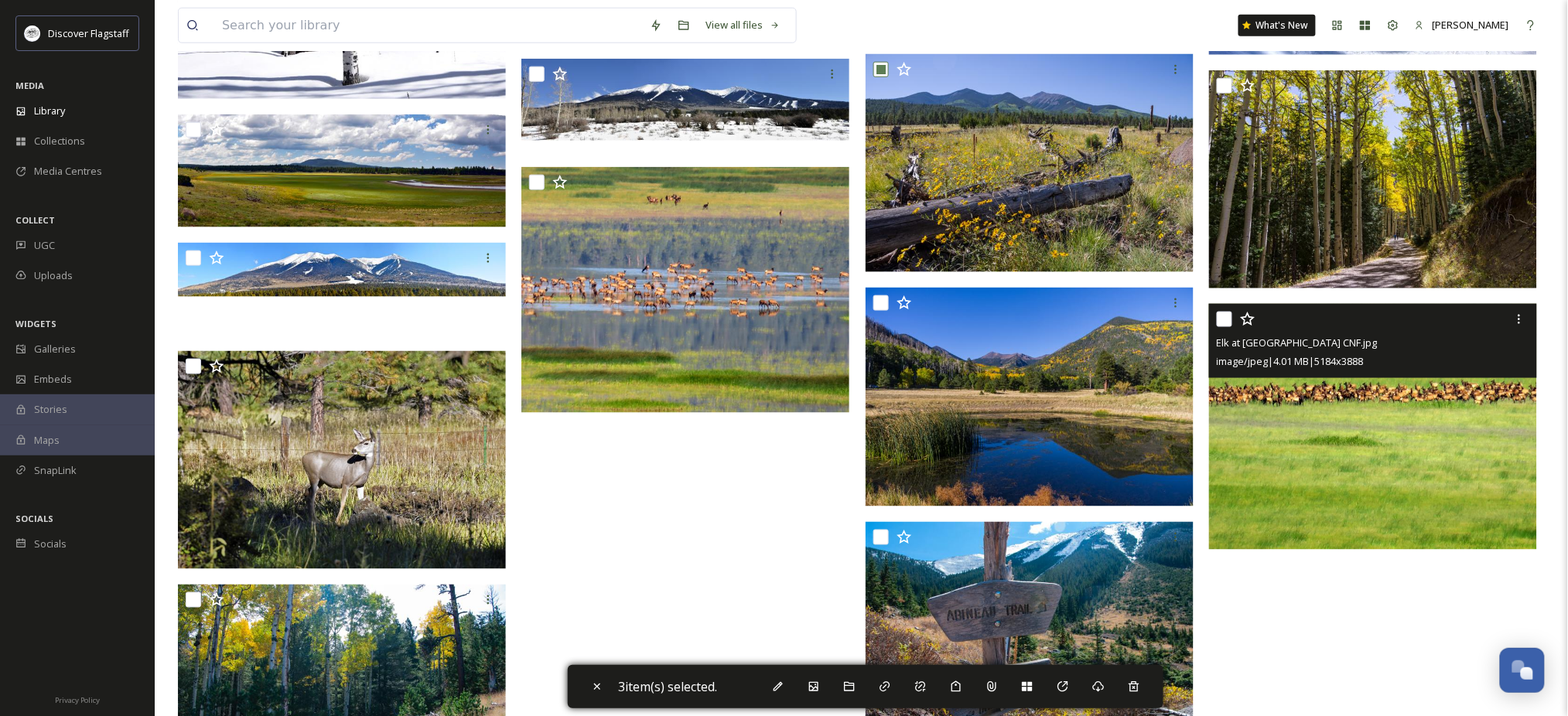
click at [1229, 328] on input "checkbox" at bounding box center [1224, 319] width 15 height 15
checkbox input "true"
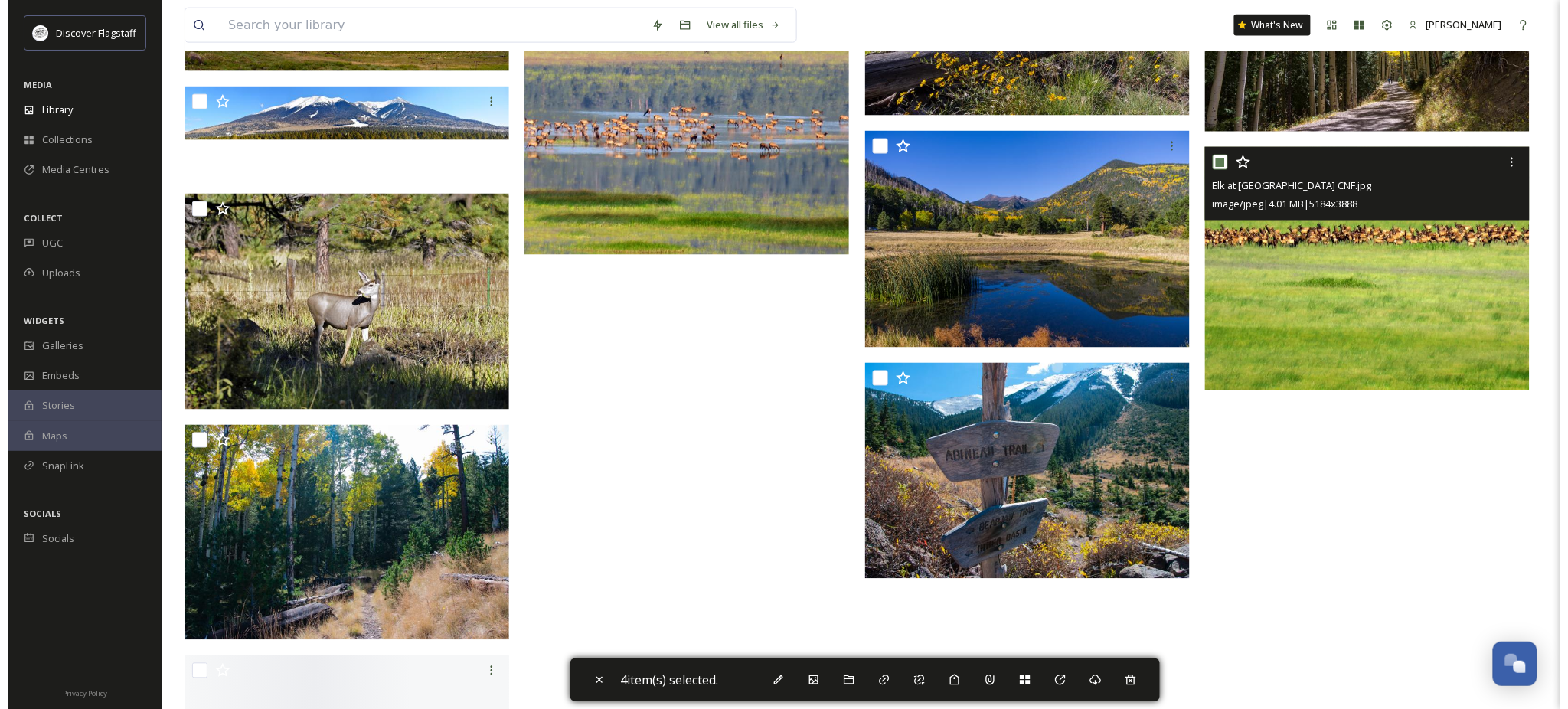
scroll to position [919, 0]
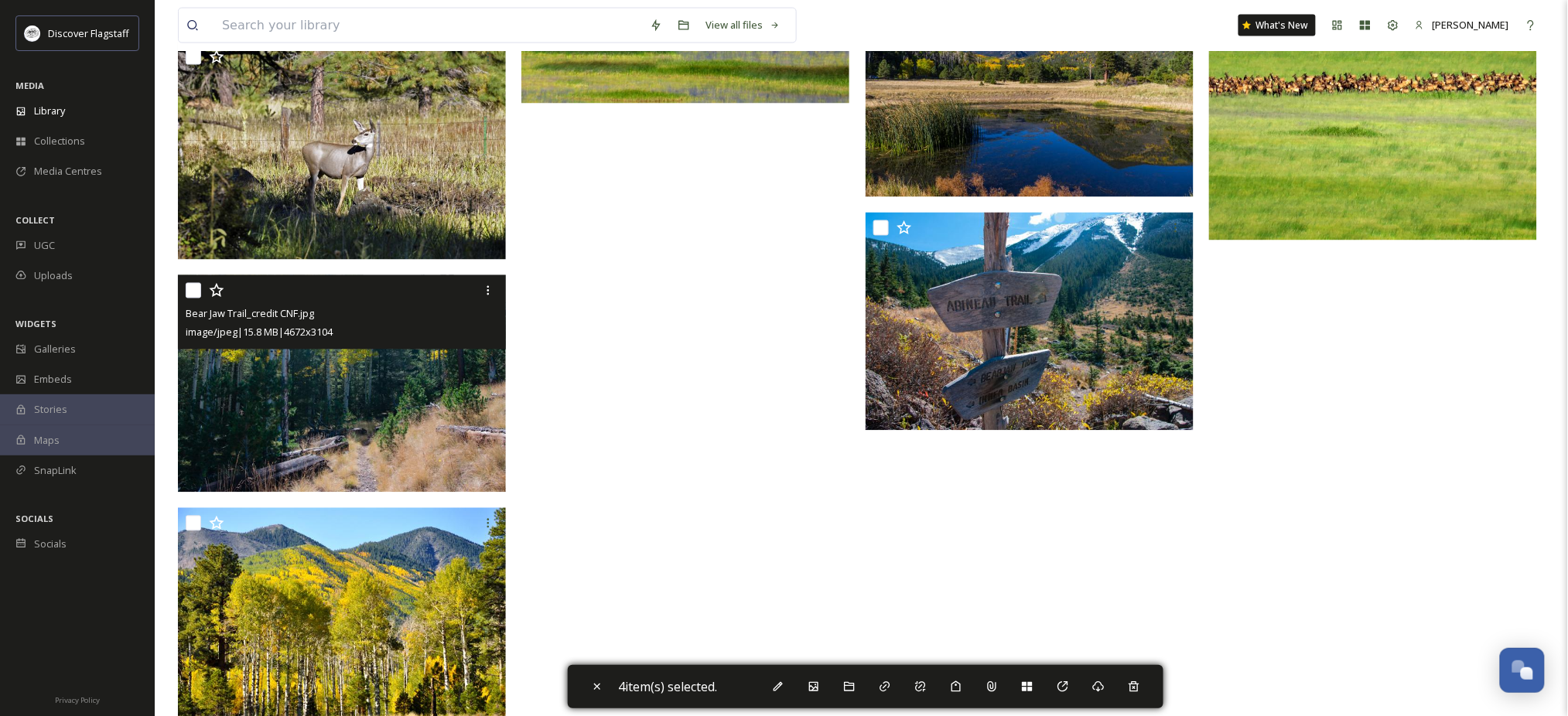
click at [194, 299] on input "checkbox" at bounding box center [192, 290] width 15 height 15
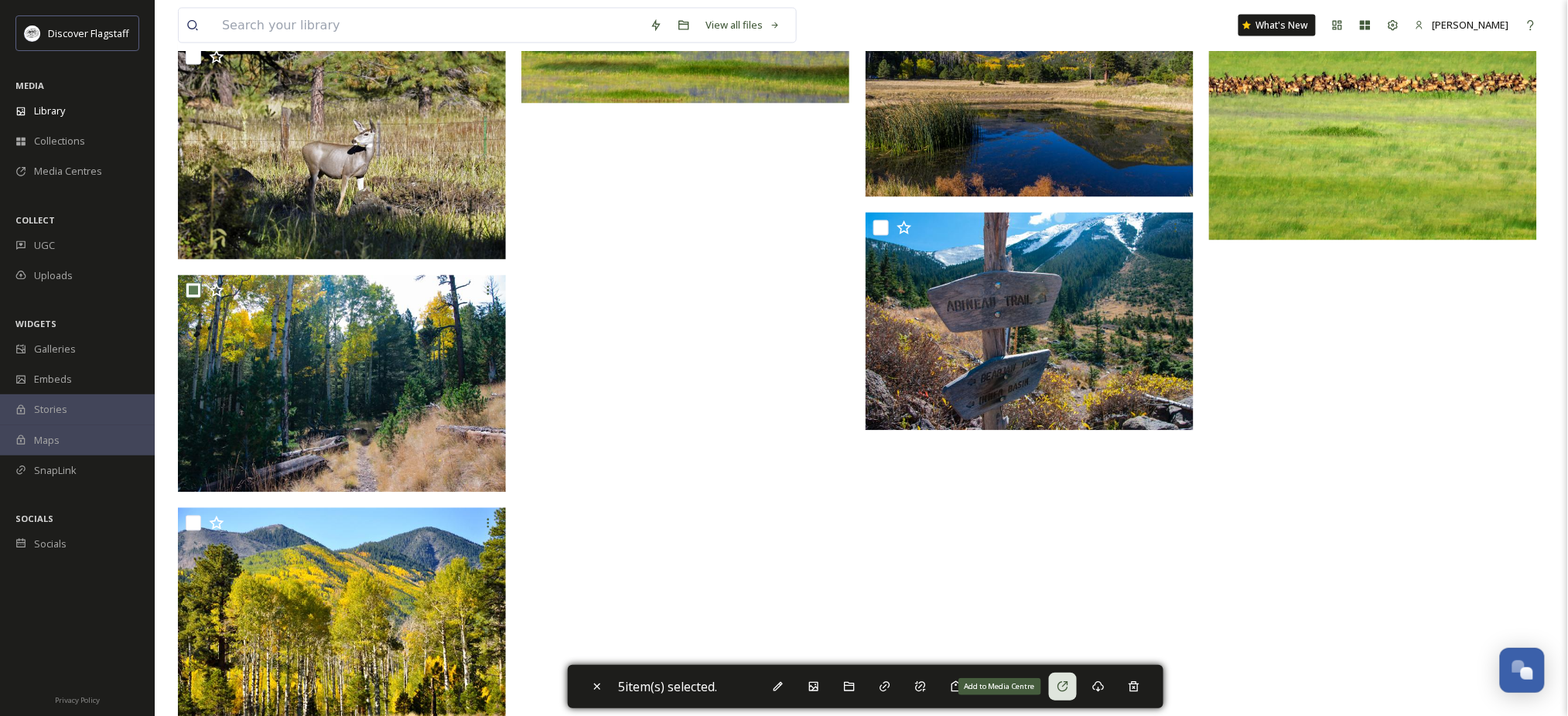
click at [1077, 682] on div "Add to Media Centre" at bounding box center [1062, 686] width 28 height 28
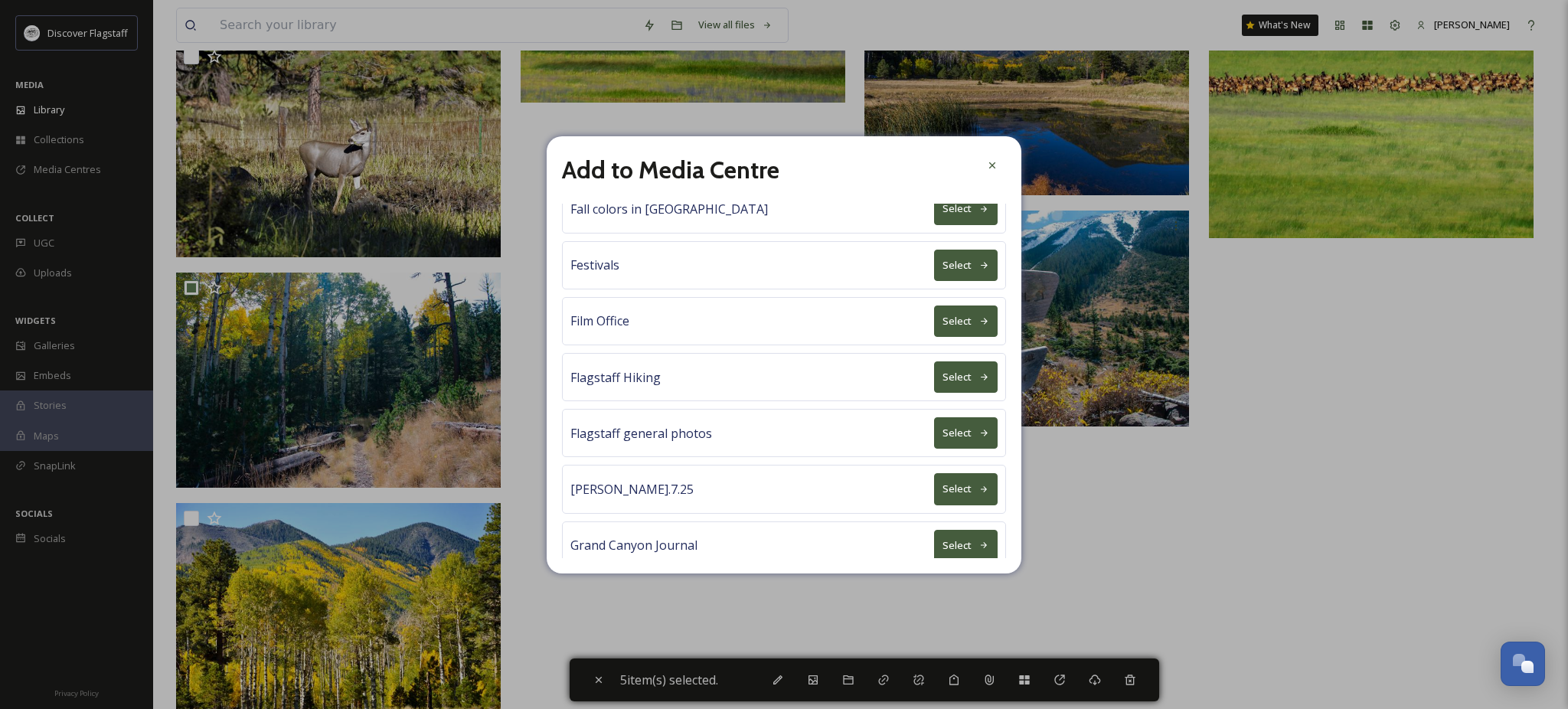
scroll to position [613, 0]
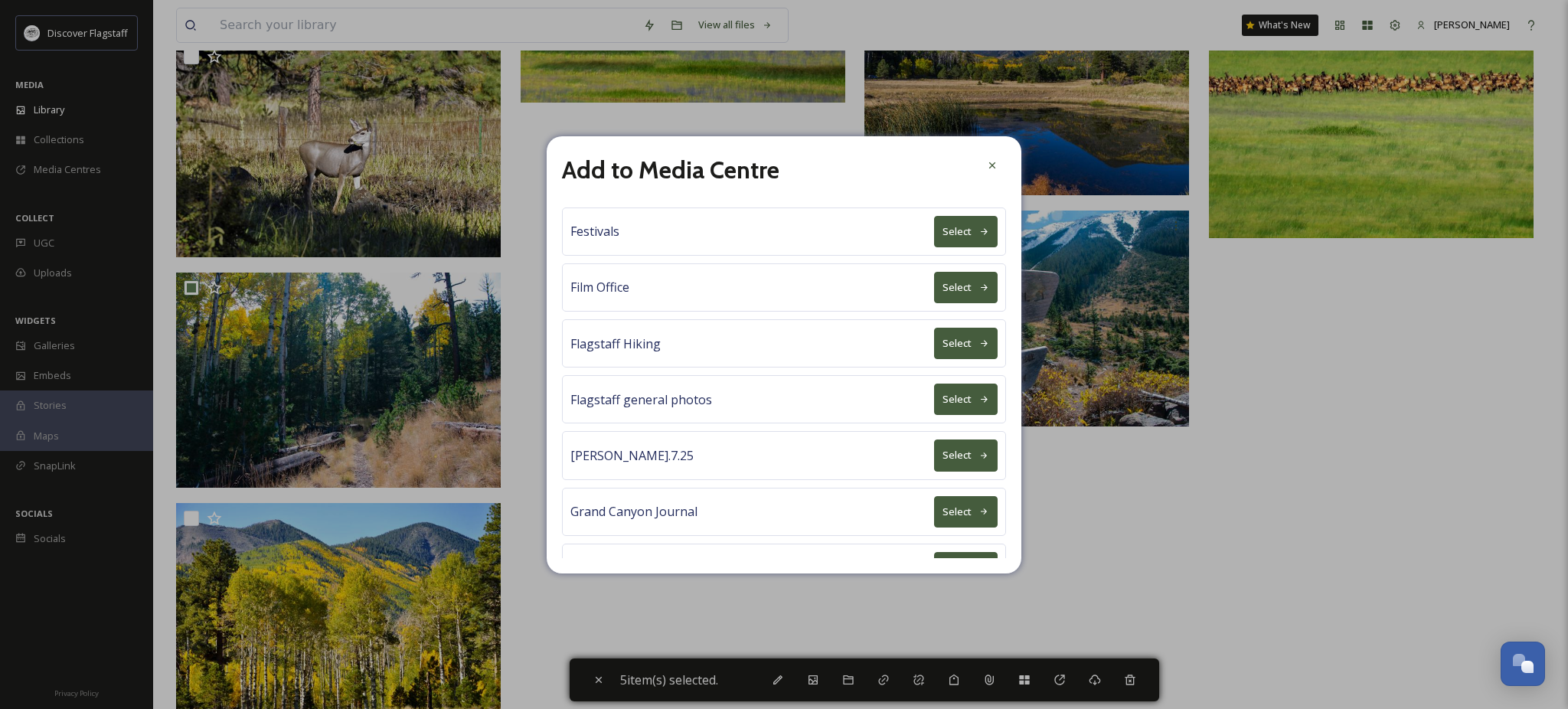
click at [946, 415] on button "Select" at bounding box center [966, 399] width 64 height 31
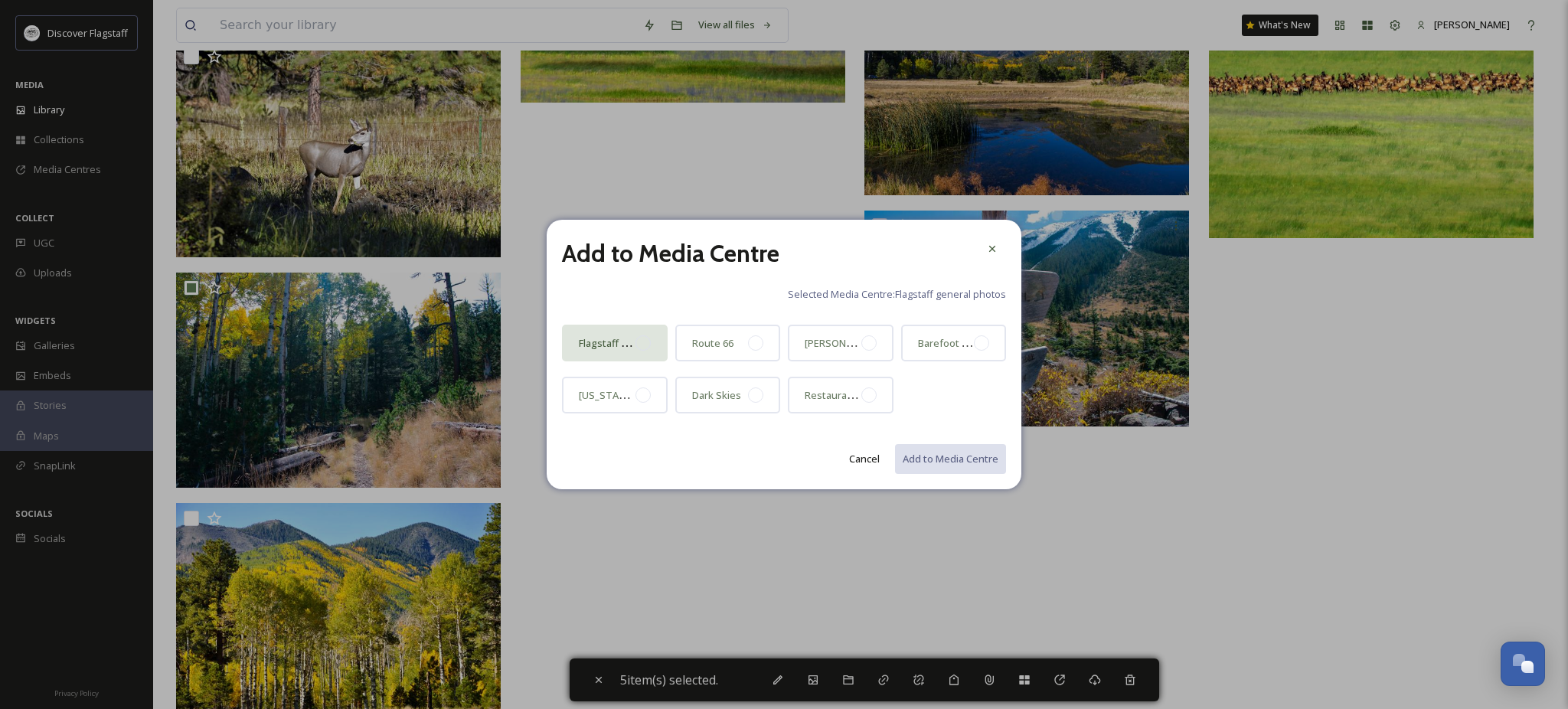
click at [643, 349] on div at bounding box center [642, 343] width 15 height 15
click at [895, 475] on button "Add to Media Centre" at bounding box center [950, 458] width 113 height 31
checkbox input "false"
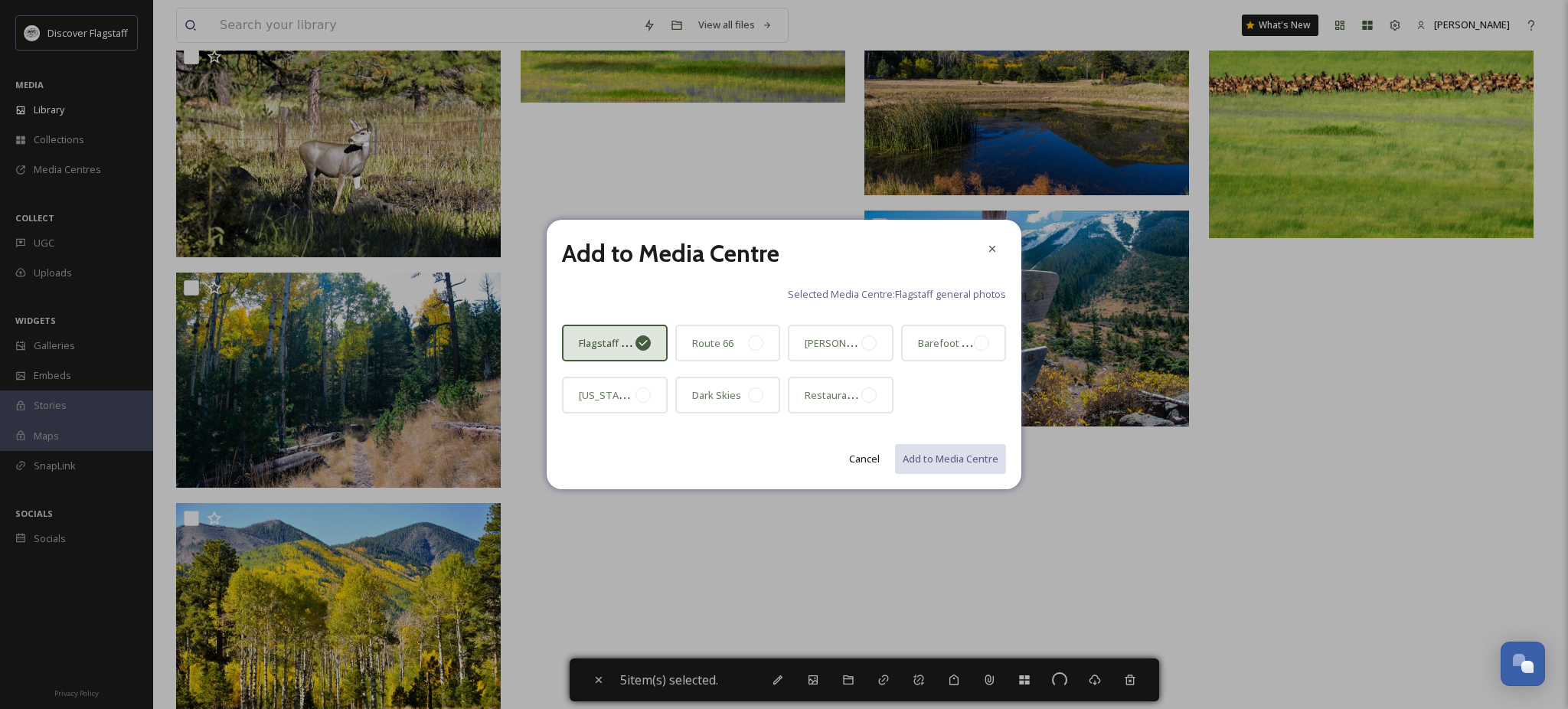
checkbox input "false"
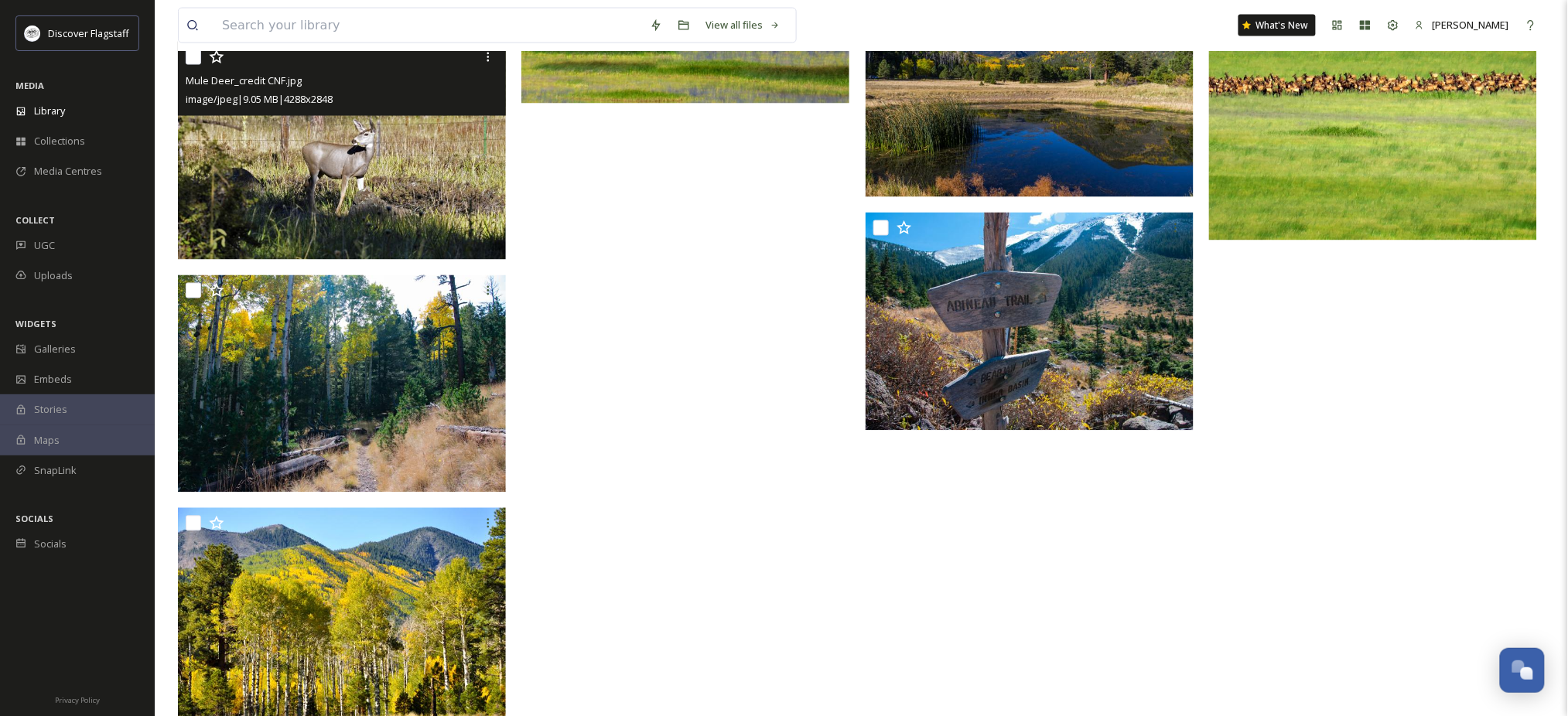
click at [187, 65] on input "checkbox" at bounding box center [192, 56] width 15 height 15
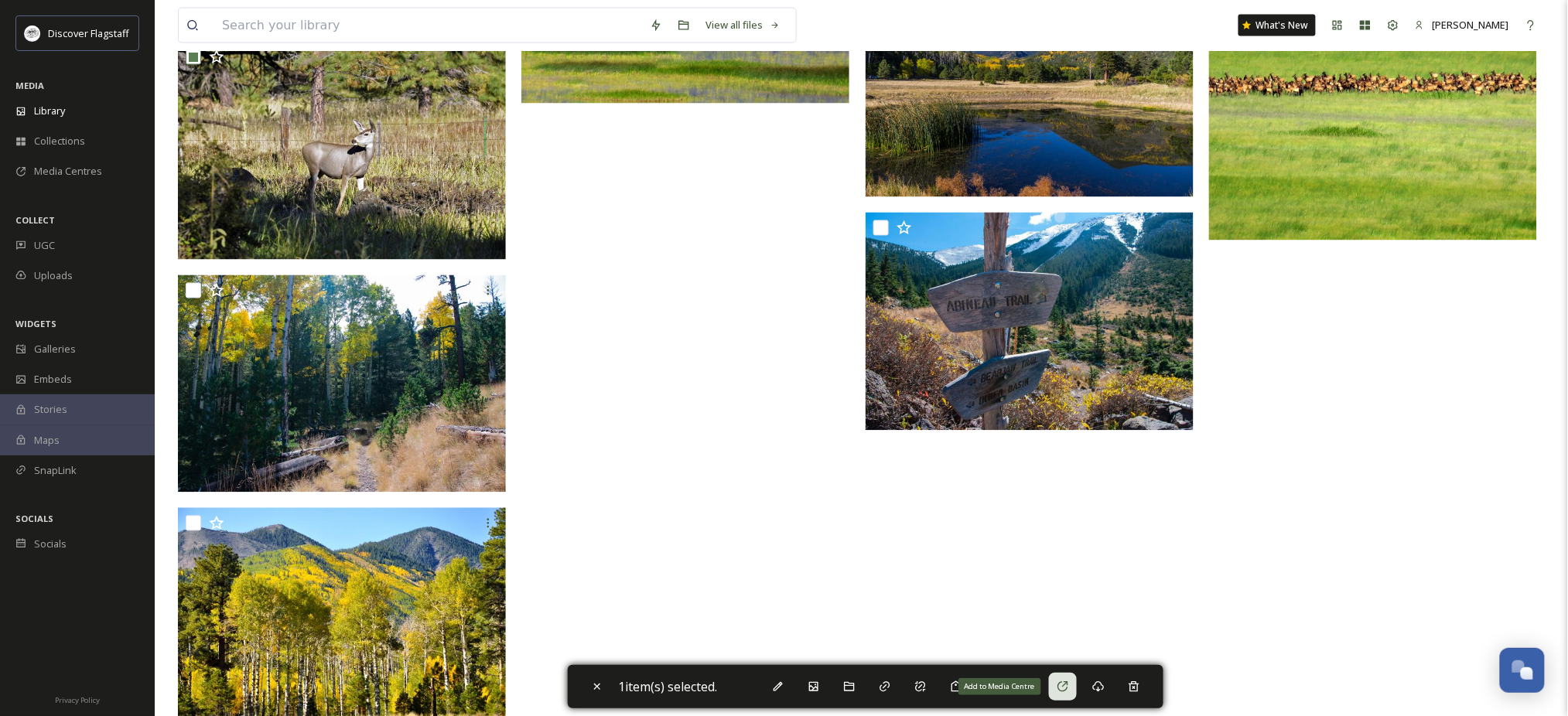
click at [1077, 678] on div "Add to Media Centre" at bounding box center [1062, 686] width 28 height 28
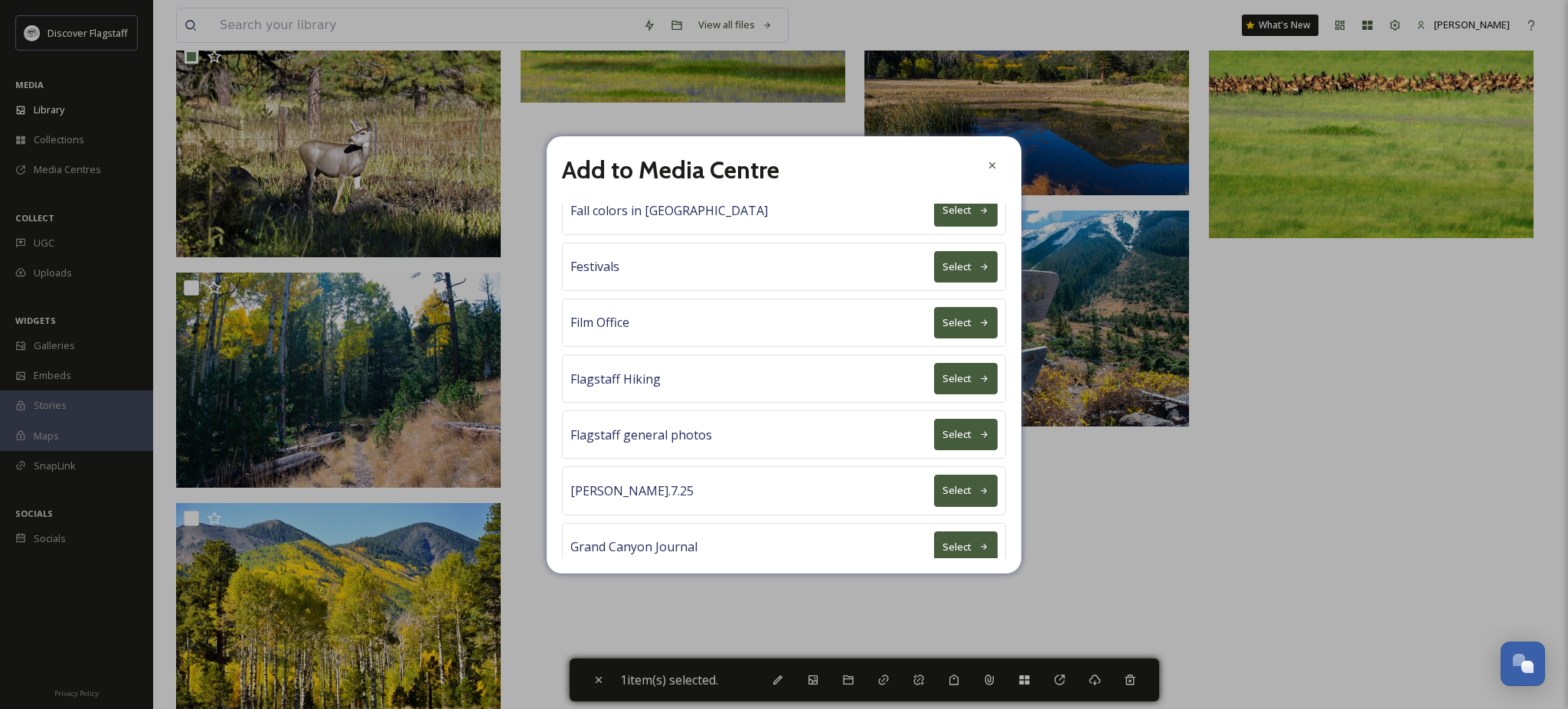
scroll to position [613, 0]
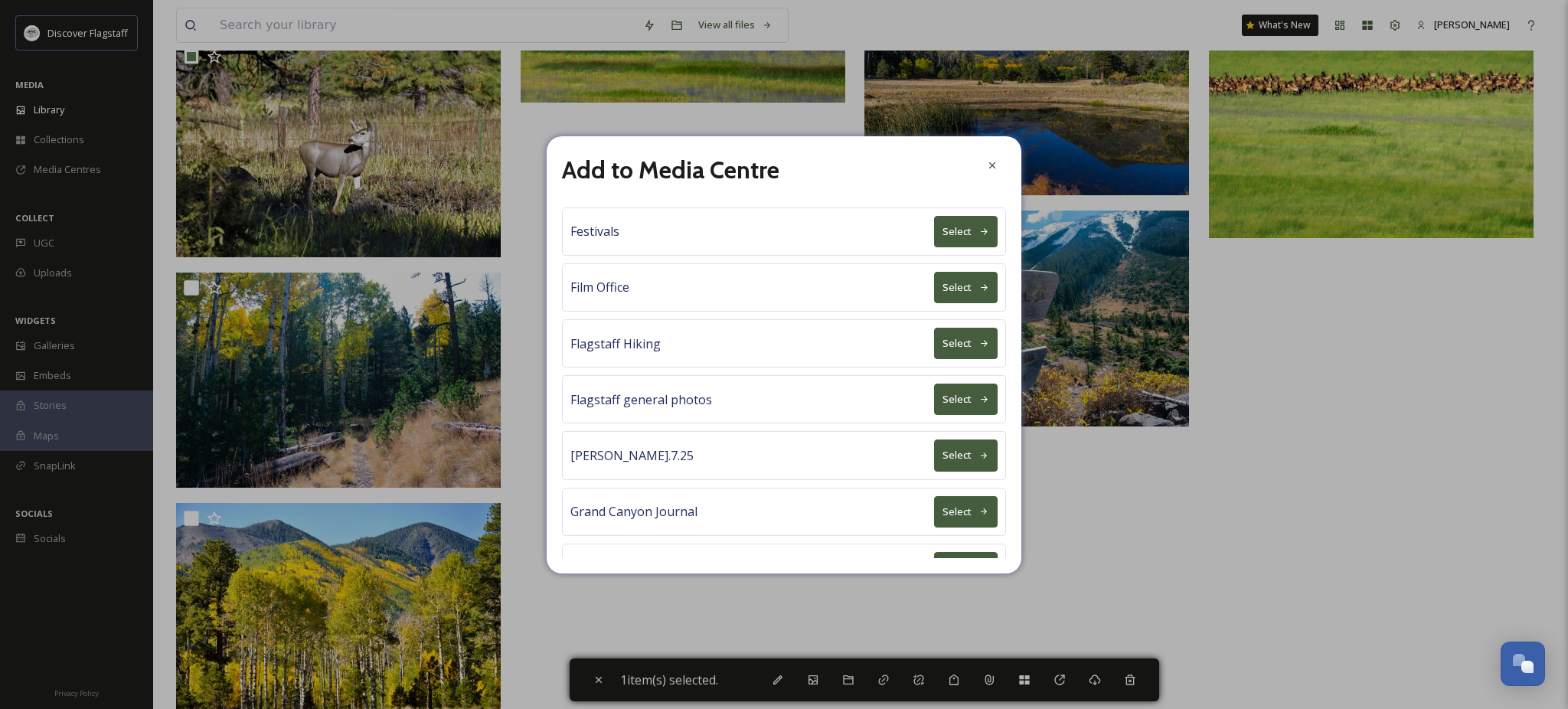
click at [940, 415] on button "Select" at bounding box center [966, 399] width 64 height 31
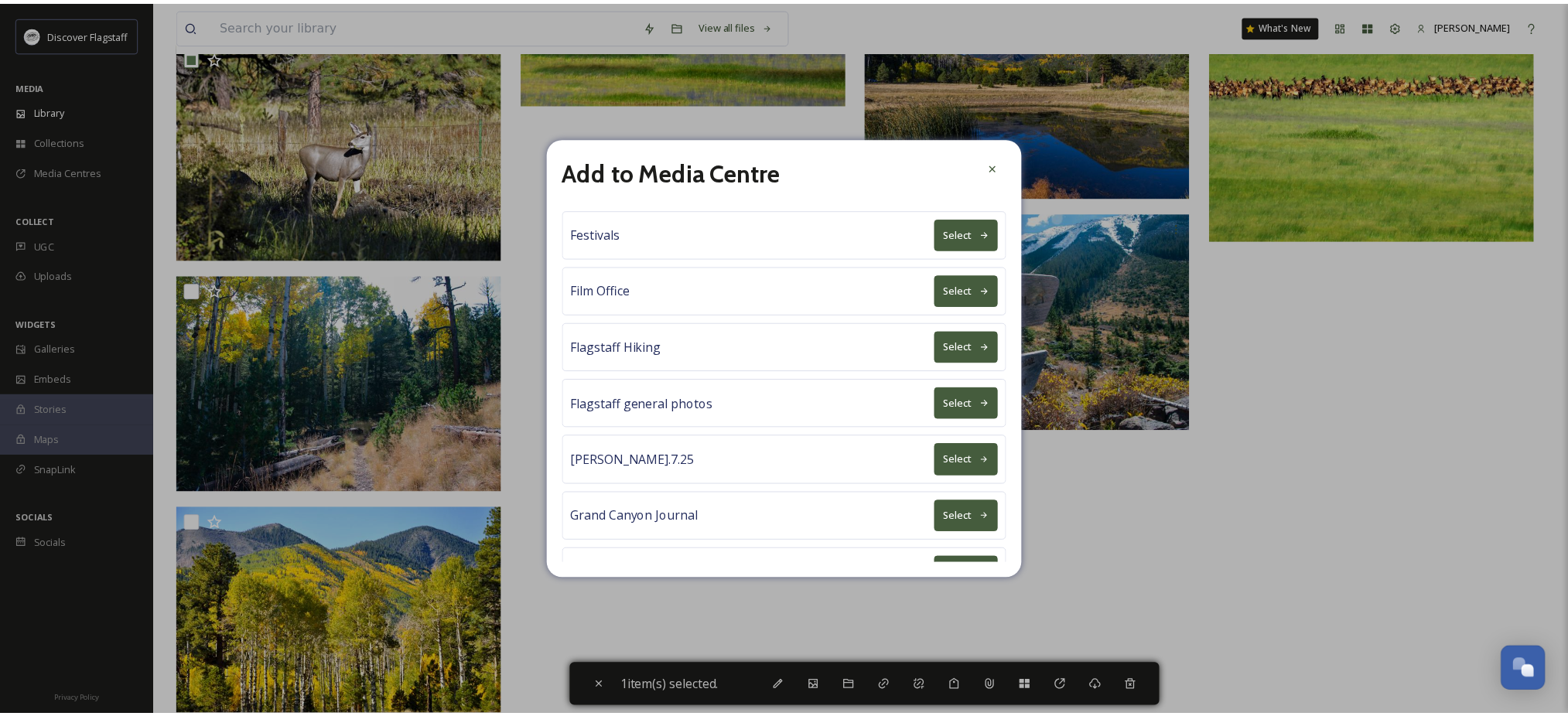
scroll to position [0, 0]
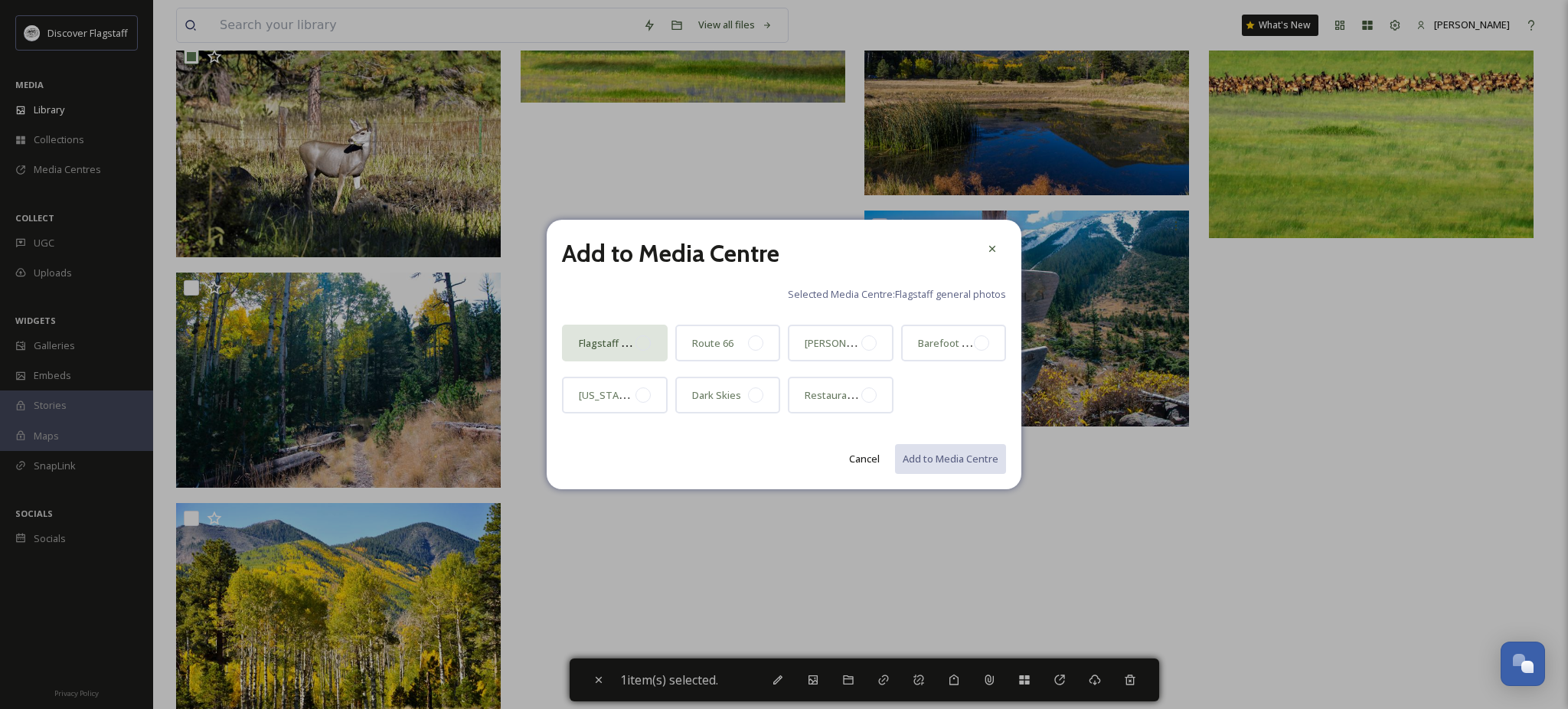
click at [640, 343] on div at bounding box center [642, 343] width 15 height 15
click at [904, 464] on button "Add to Media Centre" at bounding box center [950, 458] width 113 height 31
checkbox input "false"
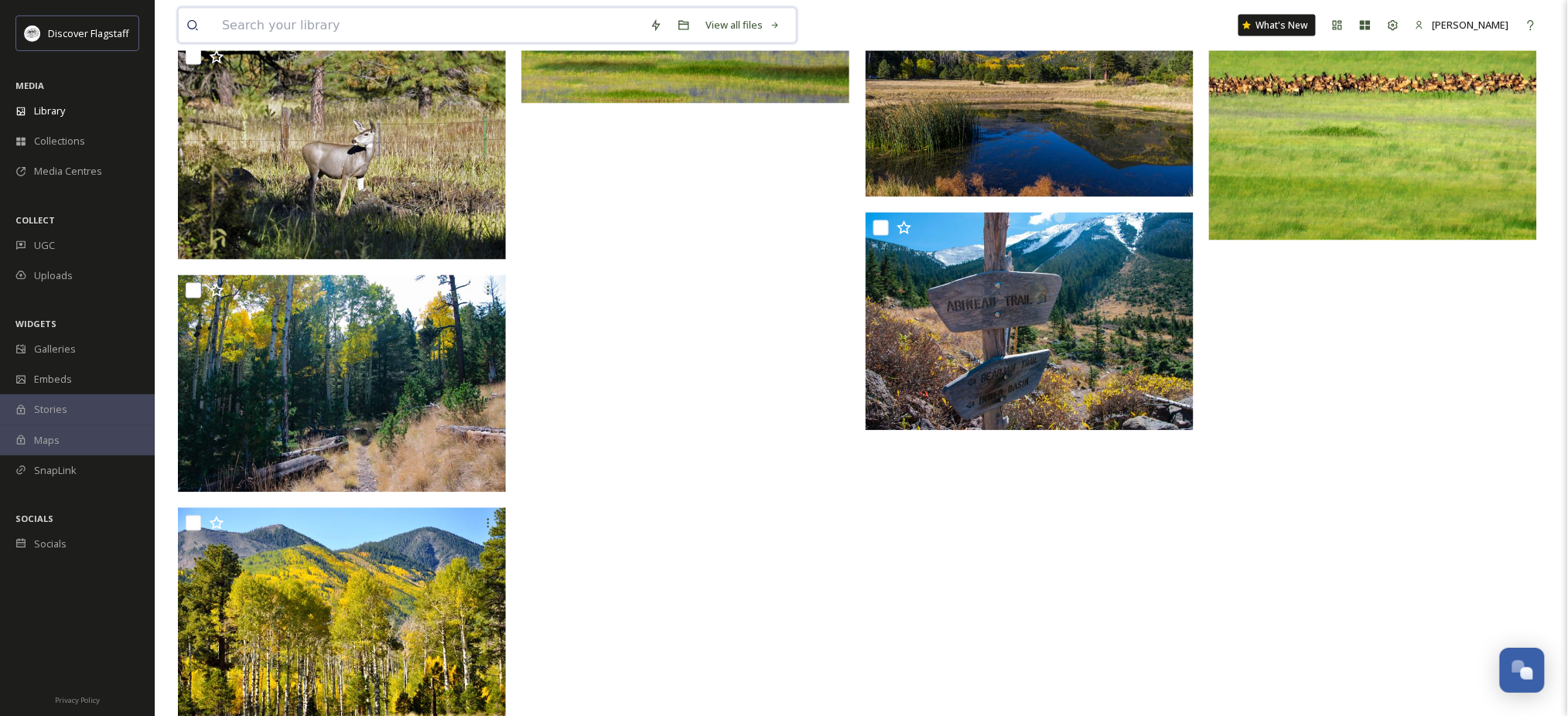
click at [328, 32] on input at bounding box center [428, 26] width 428 height 34
type input "conference center"
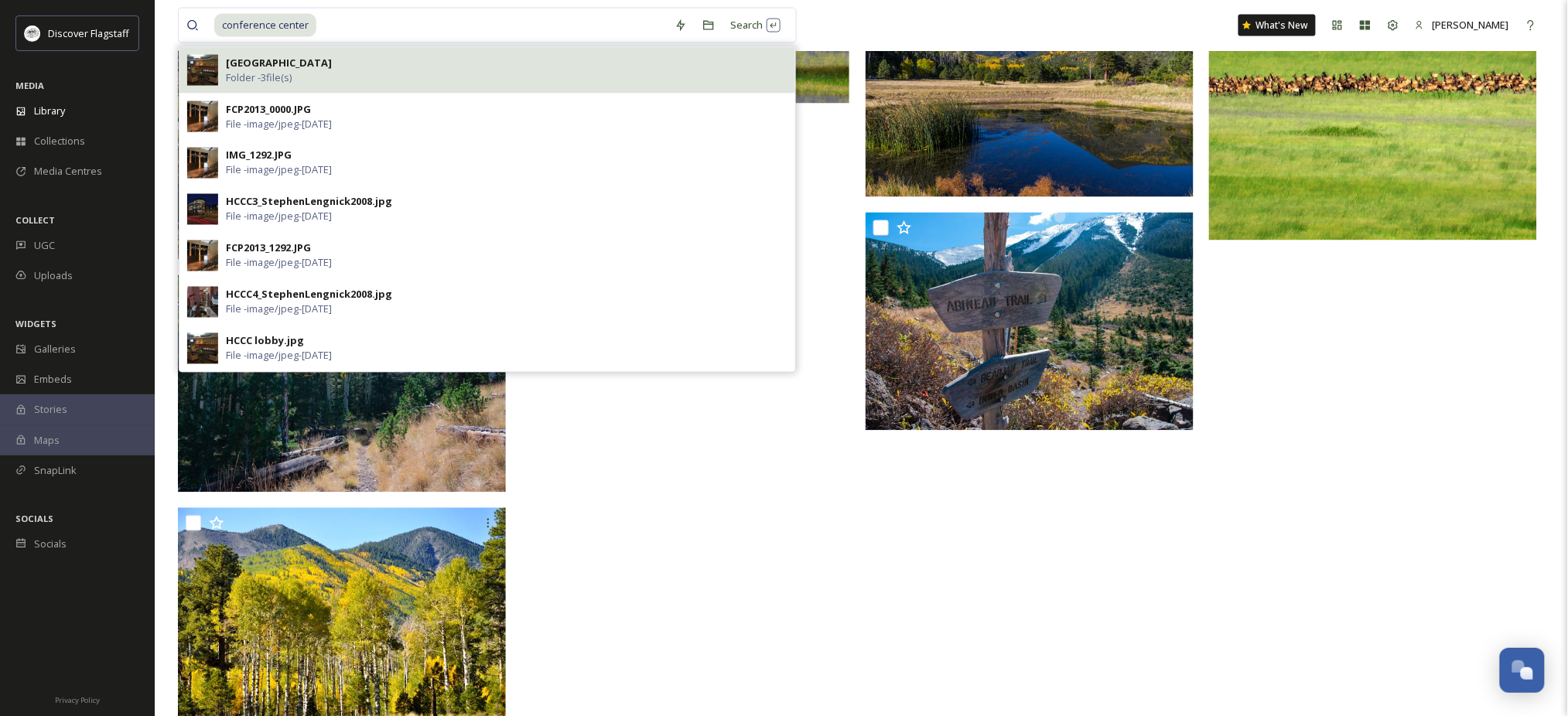
click at [236, 61] on strong "High Country Conference Center" at bounding box center [278, 63] width 106 height 14
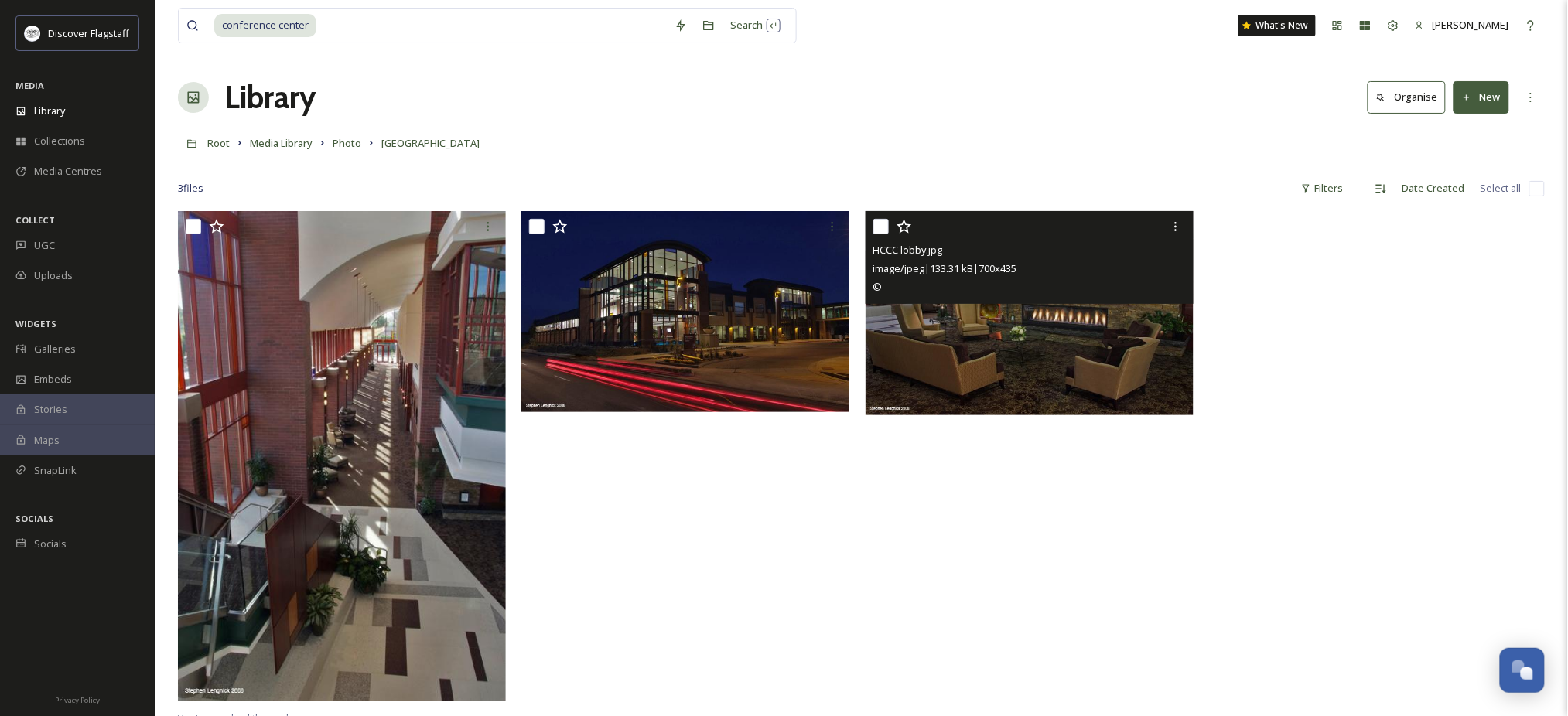
click at [875, 234] on input "checkbox" at bounding box center [881, 226] width 15 height 15
checkbox input "true"
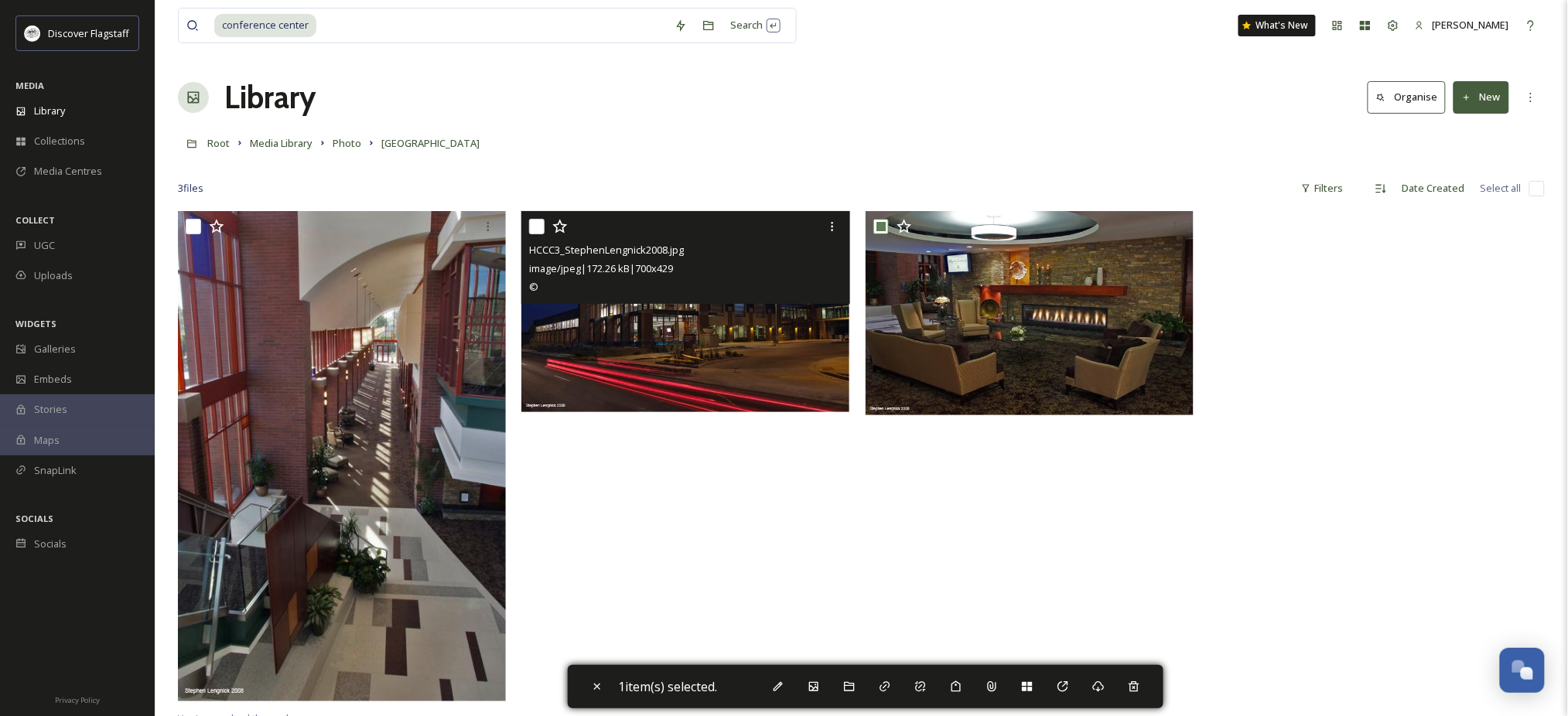
click at [539, 234] on input "checkbox" at bounding box center [536, 226] width 15 height 15
checkbox input "true"
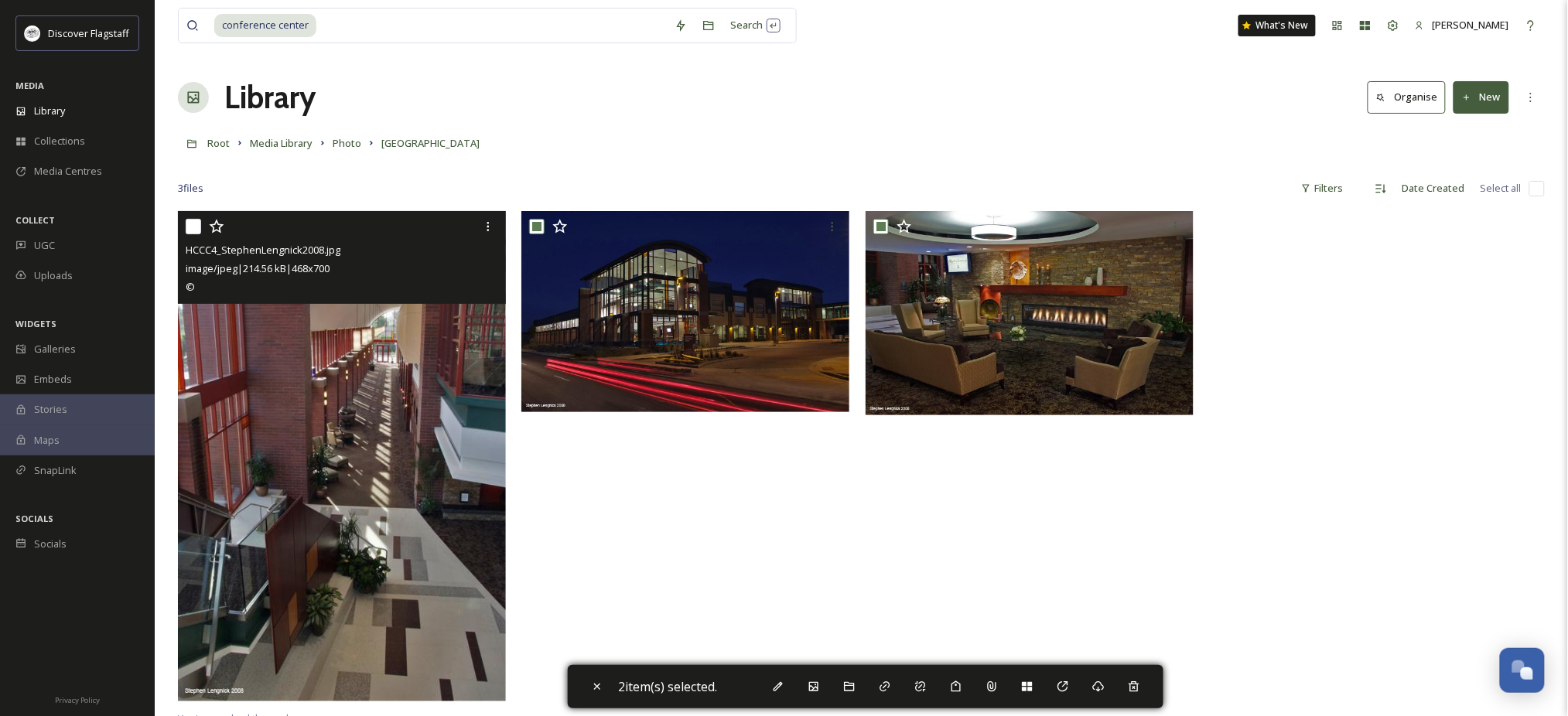
click at [192, 234] on input "checkbox" at bounding box center [192, 226] width 15 height 15
checkbox input "true"
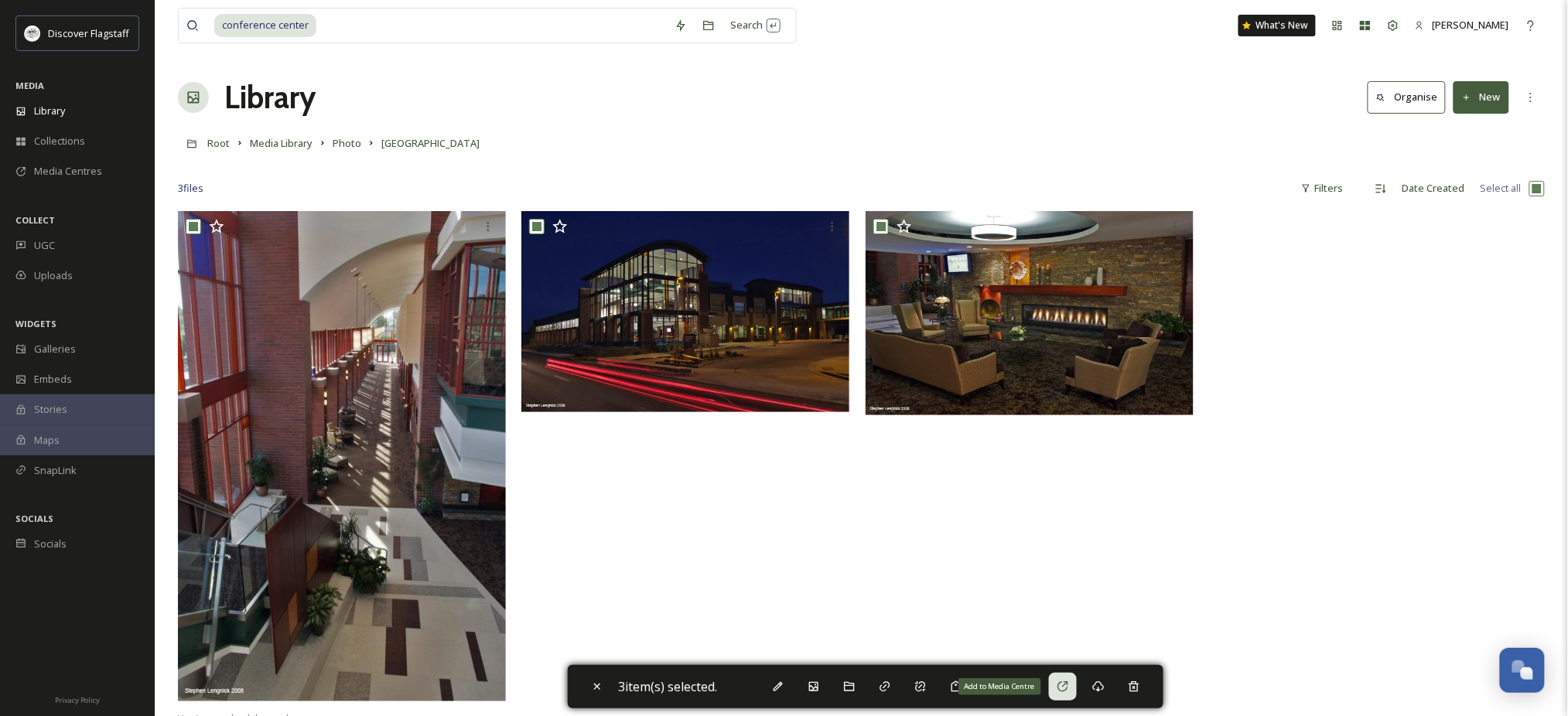
click at [1077, 676] on div "Add to Media Centre" at bounding box center [1062, 686] width 28 height 28
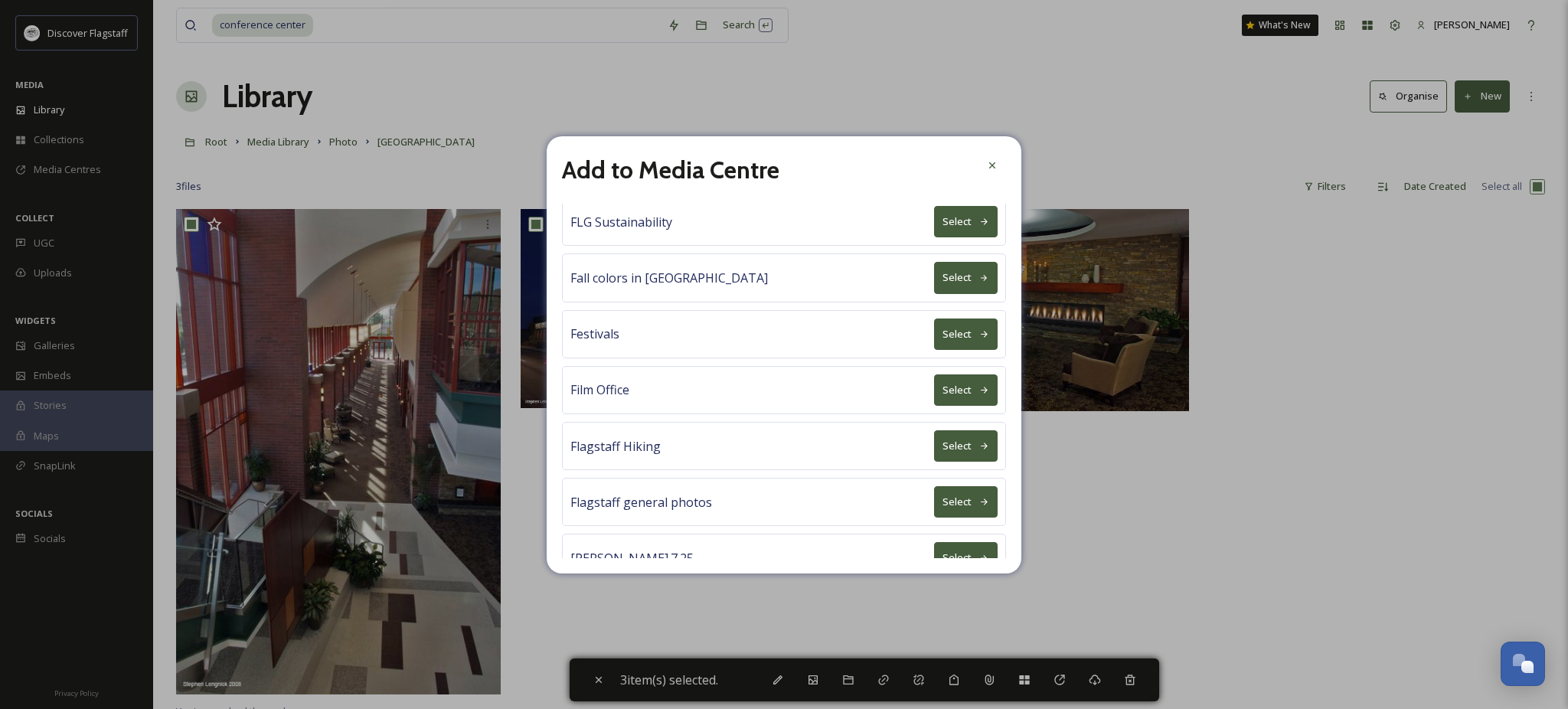
scroll to position [613, 0]
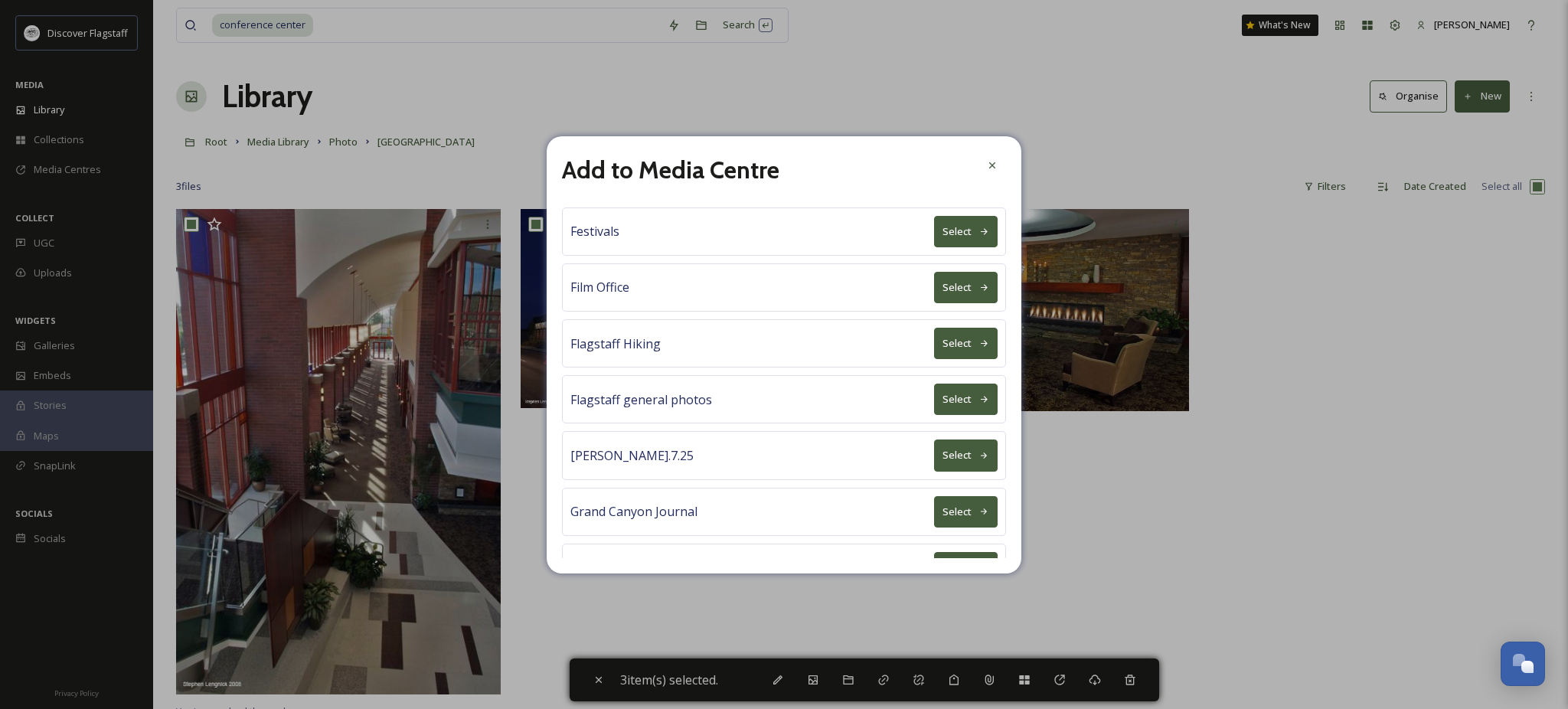
click at [935, 415] on button "Select" at bounding box center [966, 399] width 64 height 31
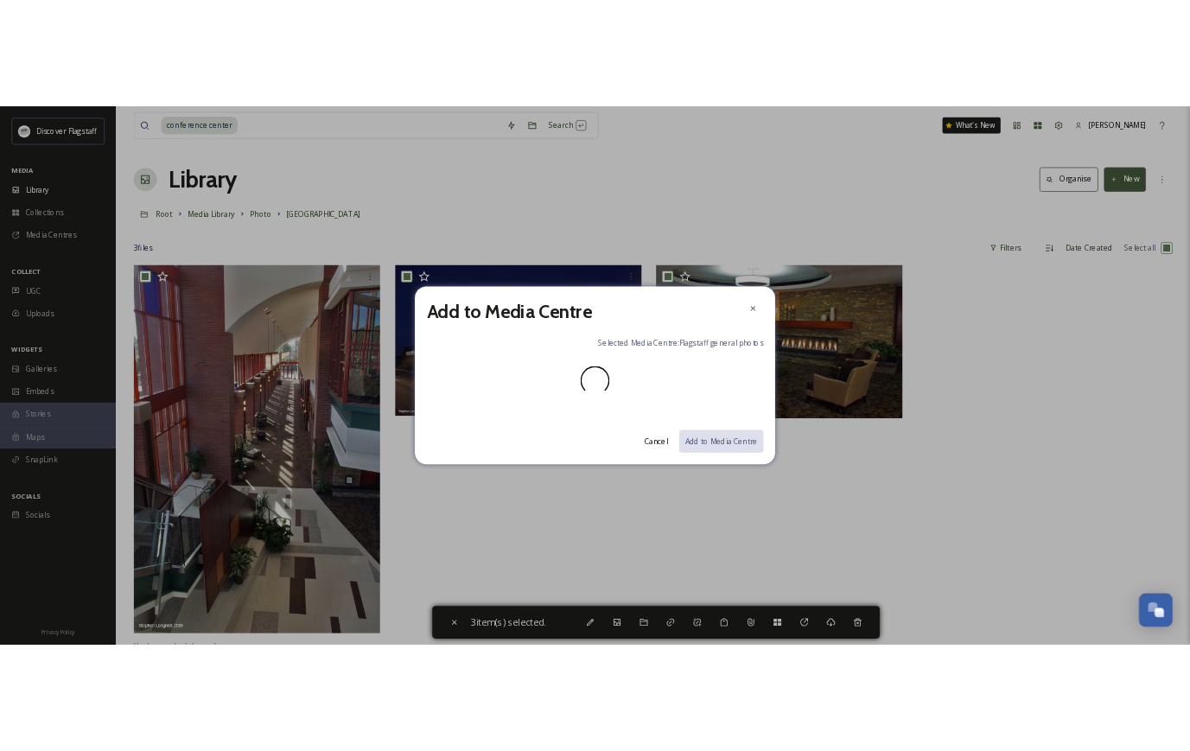
scroll to position [0, 0]
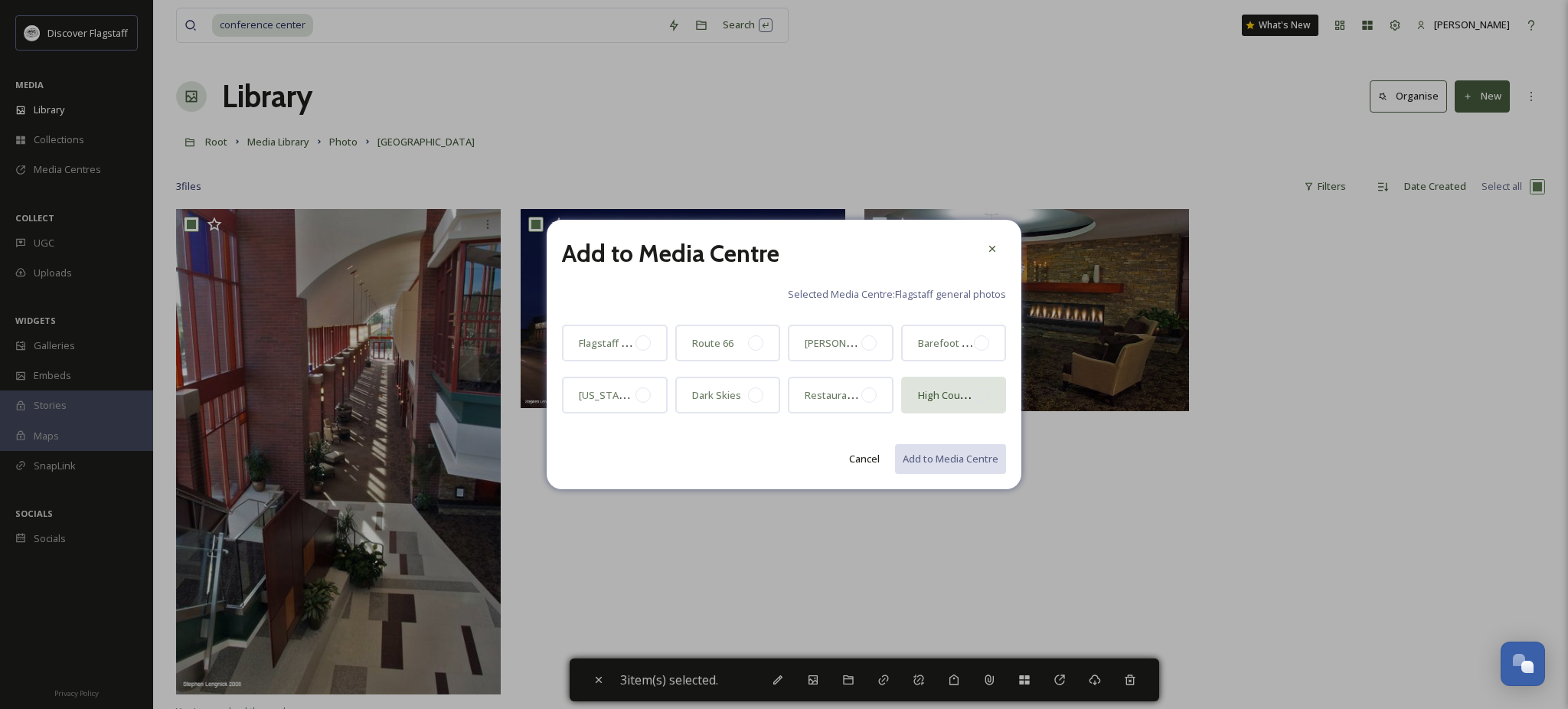
click at [976, 400] on div at bounding box center [981, 394] width 15 height 15
click at [965, 457] on button "Add to Media Centre" at bounding box center [950, 458] width 113 height 31
checkbox input "false"
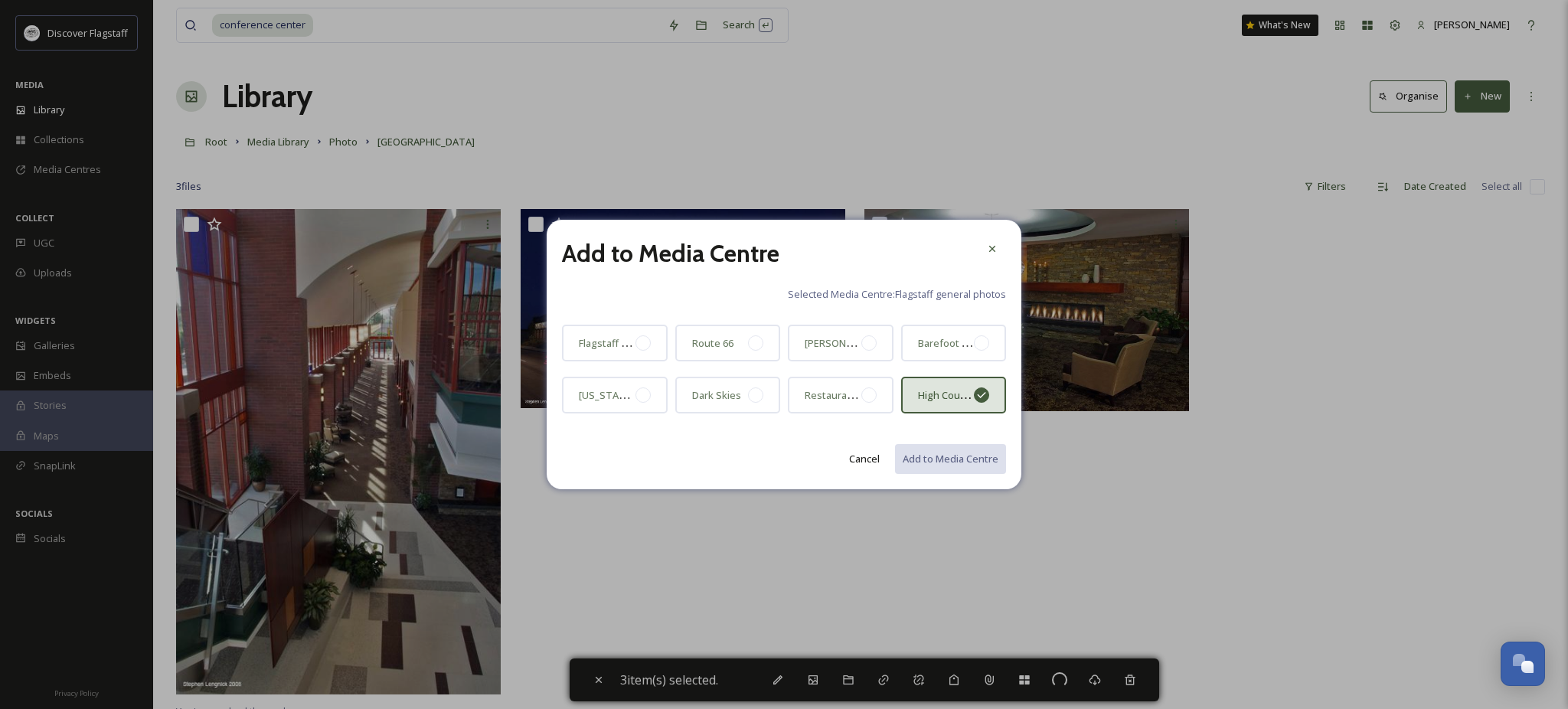
checkbox input "false"
